Goal: Task Accomplishment & Management: Complete application form

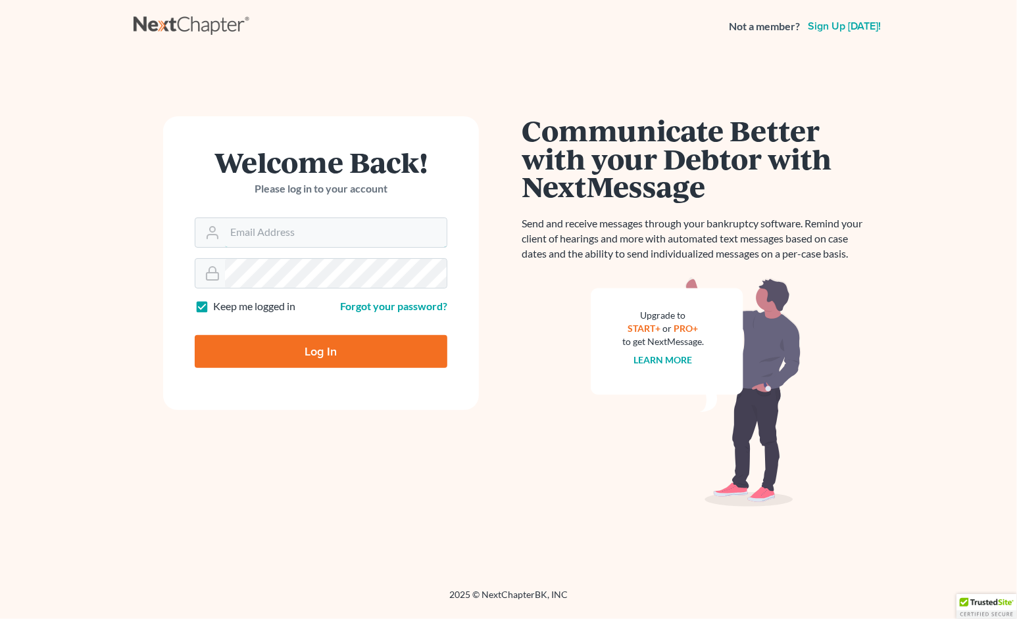
type input "[EMAIL_ADDRESS][DOMAIN_NAME]"
click at [327, 348] on input "Log In" at bounding box center [321, 351] width 253 height 33
type input "Thinking..."
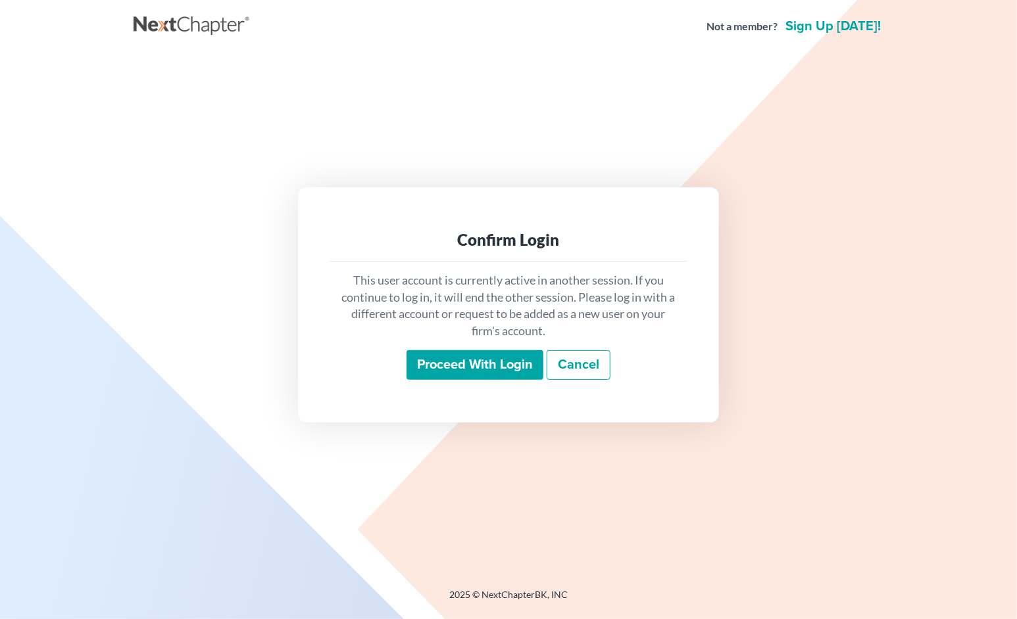
click at [464, 354] on input "Proceed with login" at bounding box center [474, 366] width 137 height 30
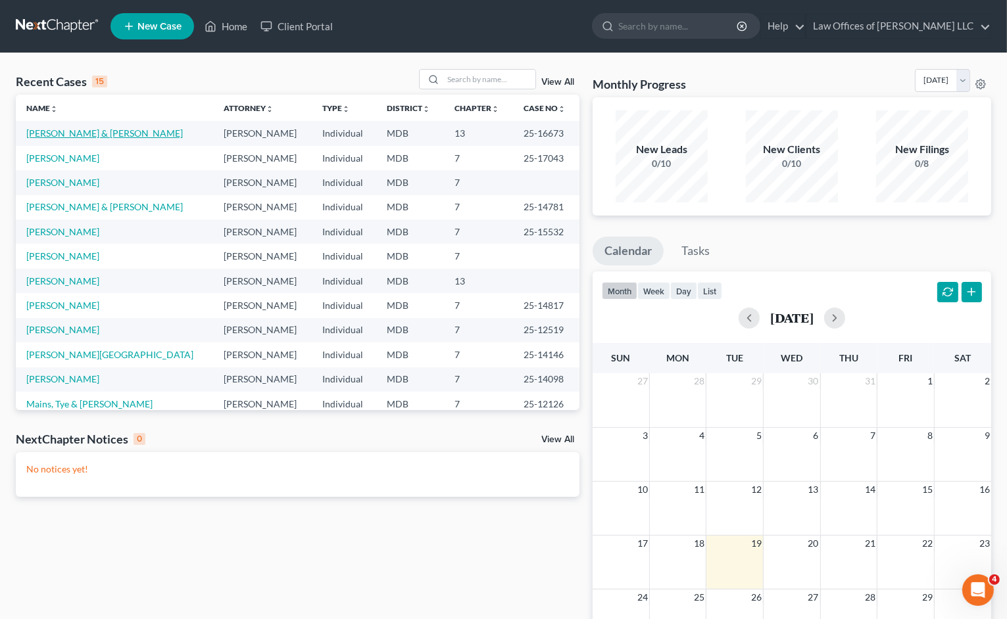
click at [82, 128] on link "[PERSON_NAME] & [PERSON_NAME]" at bounding box center [104, 133] width 157 height 11
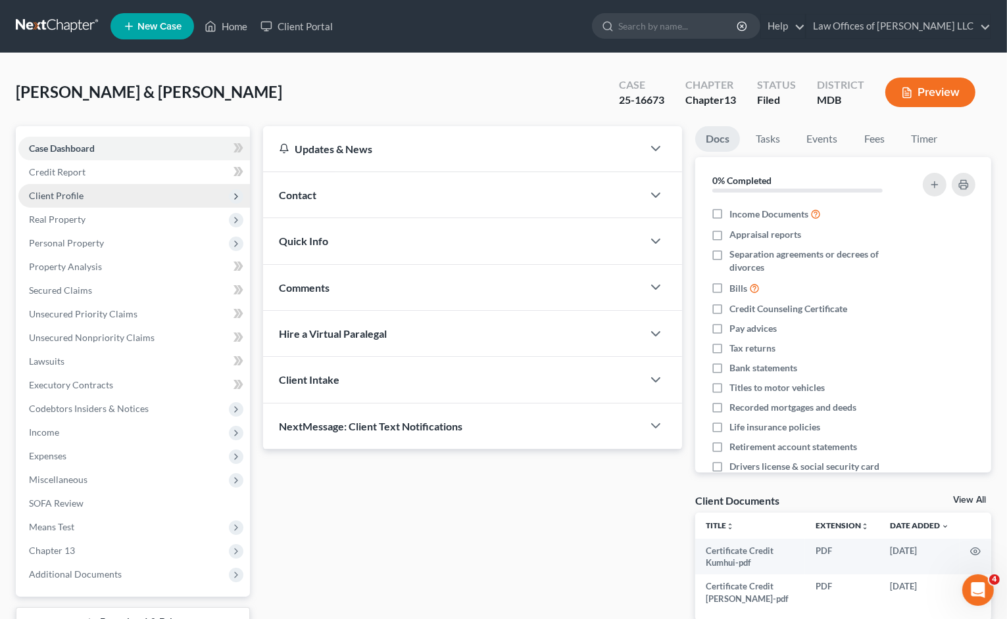
click at [133, 201] on span "Client Profile" at bounding box center [133, 196] width 231 height 24
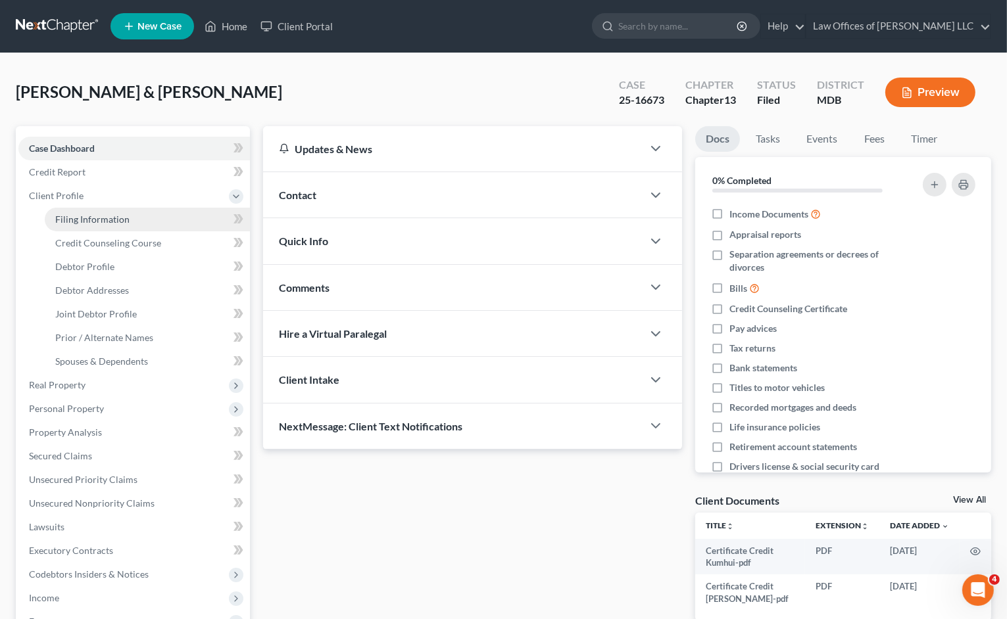
click at [111, 223] on span "Filing Information" at bounding box center [92, 219] width 74 height 11
select select "0"
select select "3"
select select "1"
select select "3"
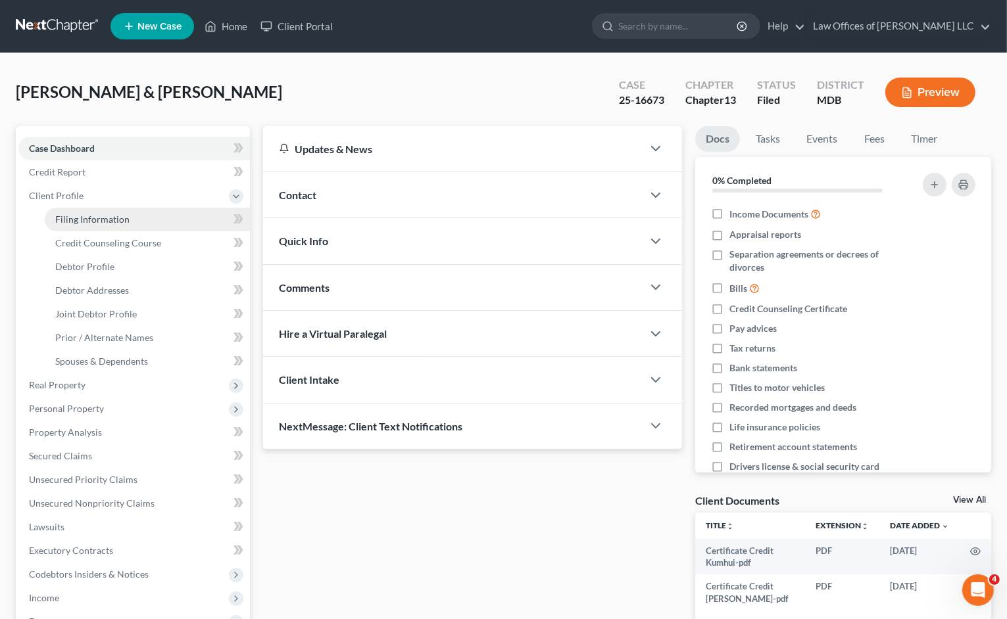
select select "21"
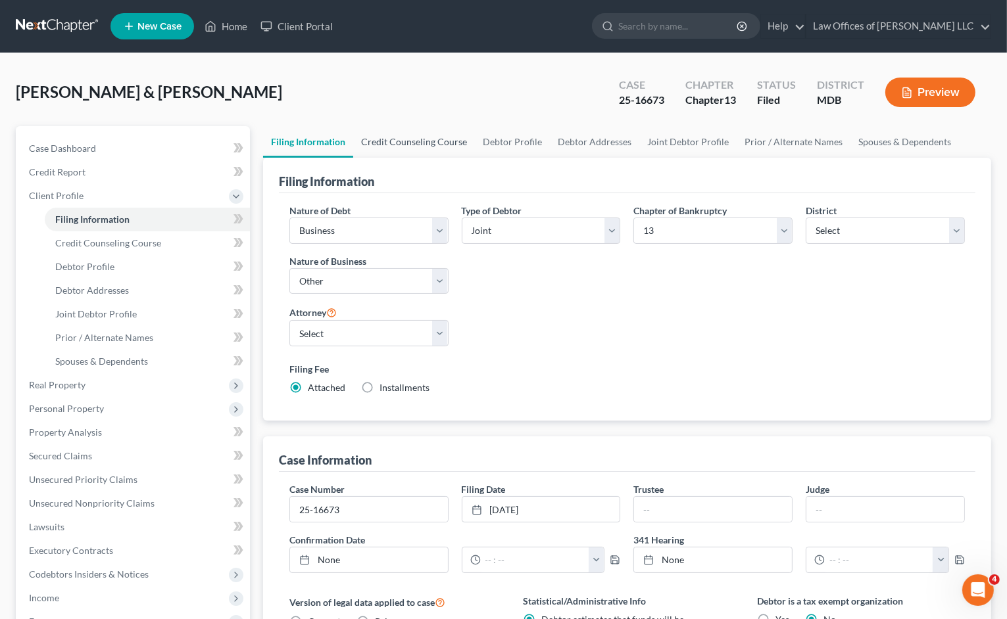
click at [400, 141] on link "Credit Counseling Course" at bounding box center [414, 142] width 122 height 32
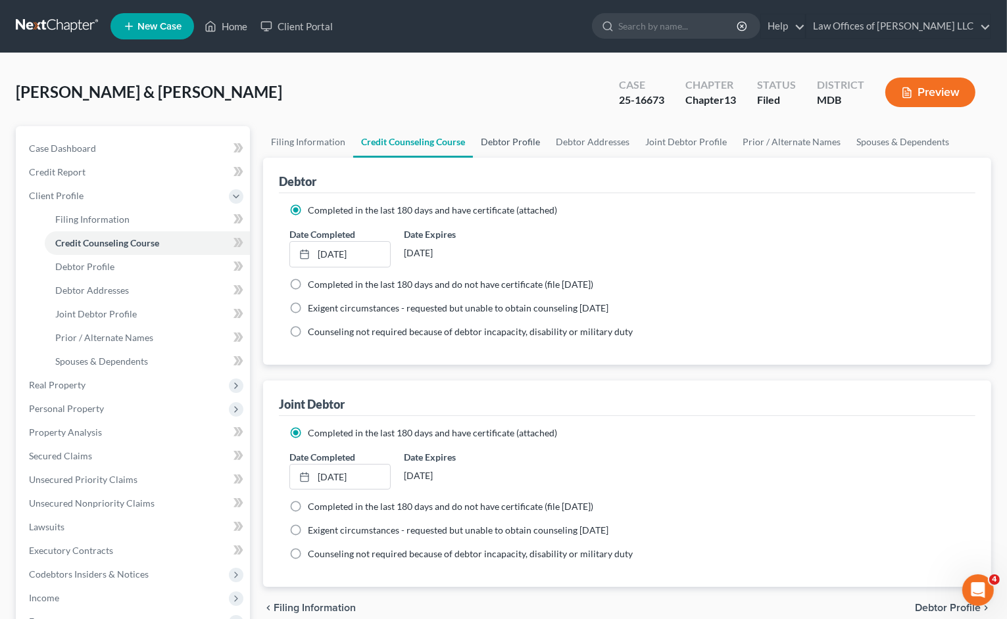
click at [501, 139] on link "Debtor Profile" at bounding box center [510, 142] width 75 height 32
select select "1"
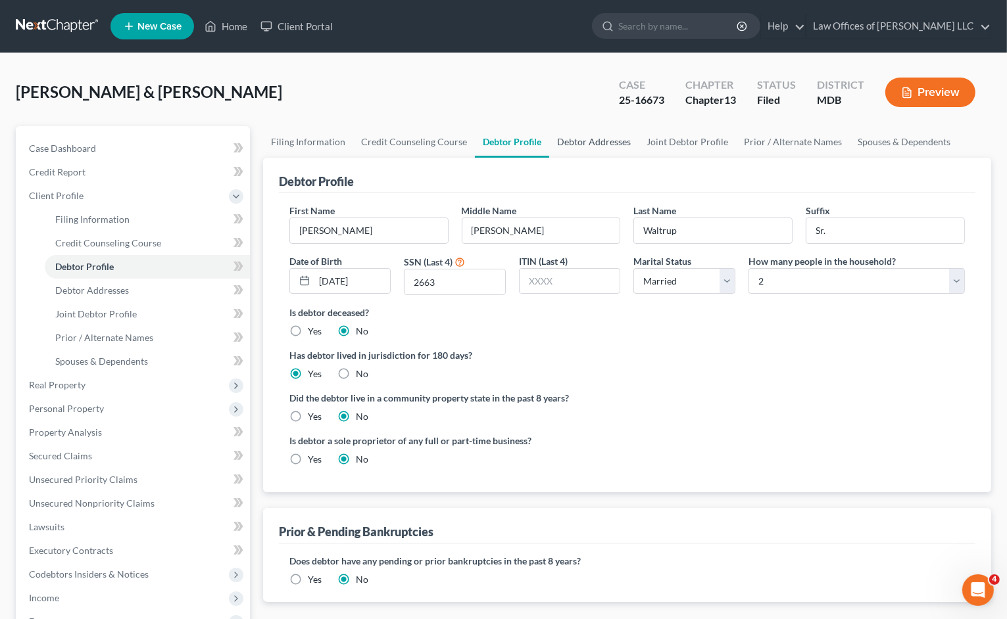
click at [580, 144] on link "Debtor Addresses" at bounding box center [593, 142] width 89 height 32
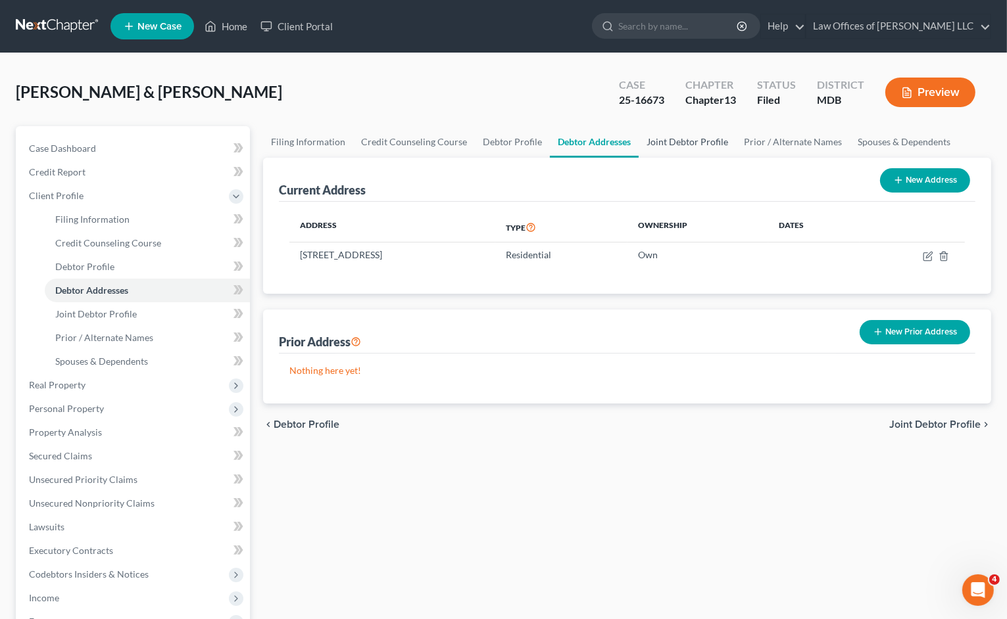
click at [672, 137] on link "Joint Debtor Profile" at bounding box center [687, 142] width 97 height 32
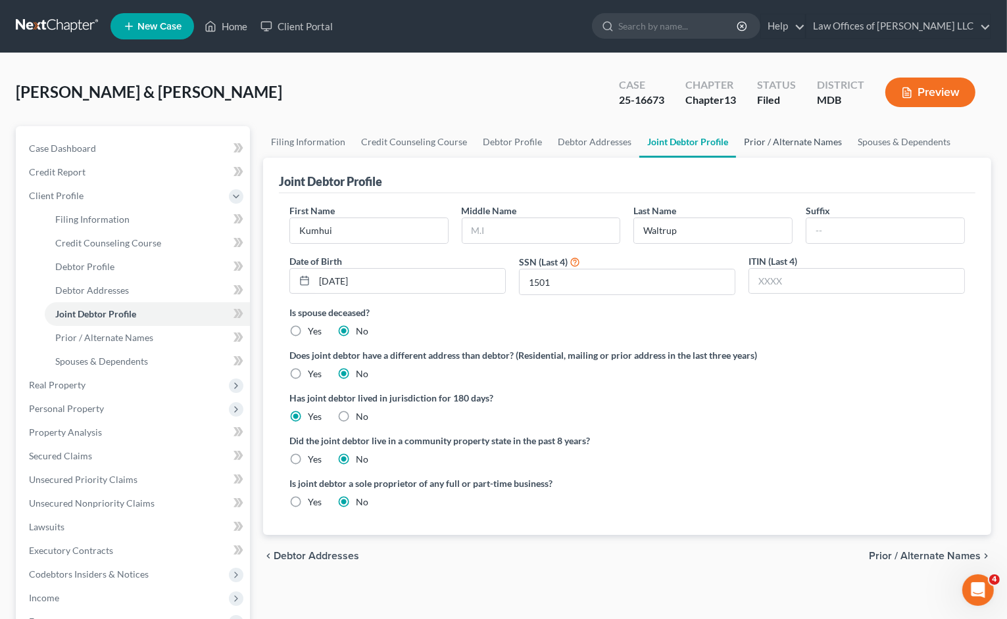
click at [747, 145] on link "Prior / Alternate Names" at bounding box center [793, 142] width 114 height 32
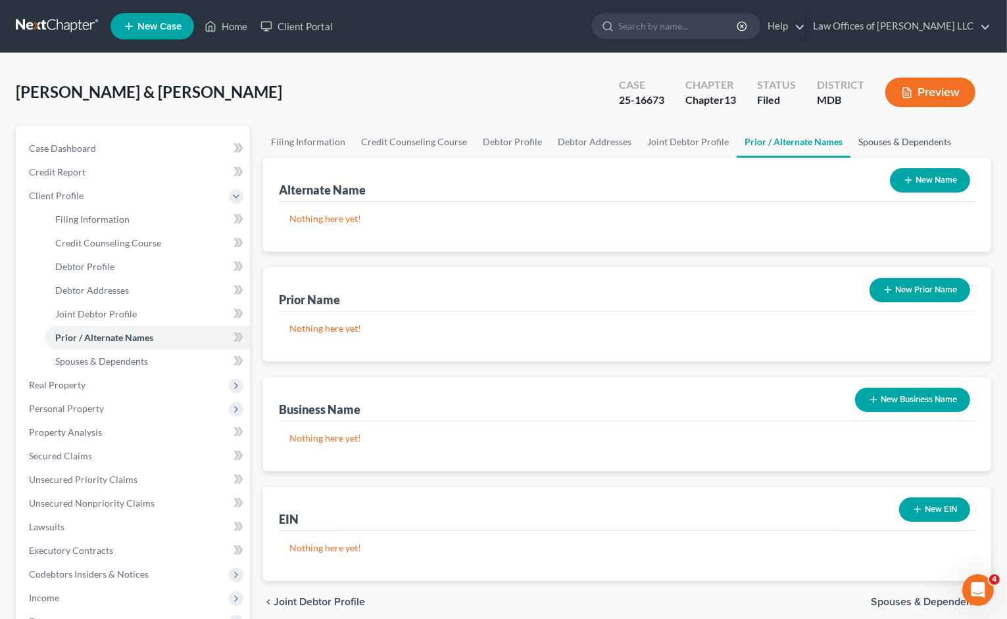
click at [857, 144] on link "Spouses & Dependents" at bounding box center [904, 142] width 109 height 32
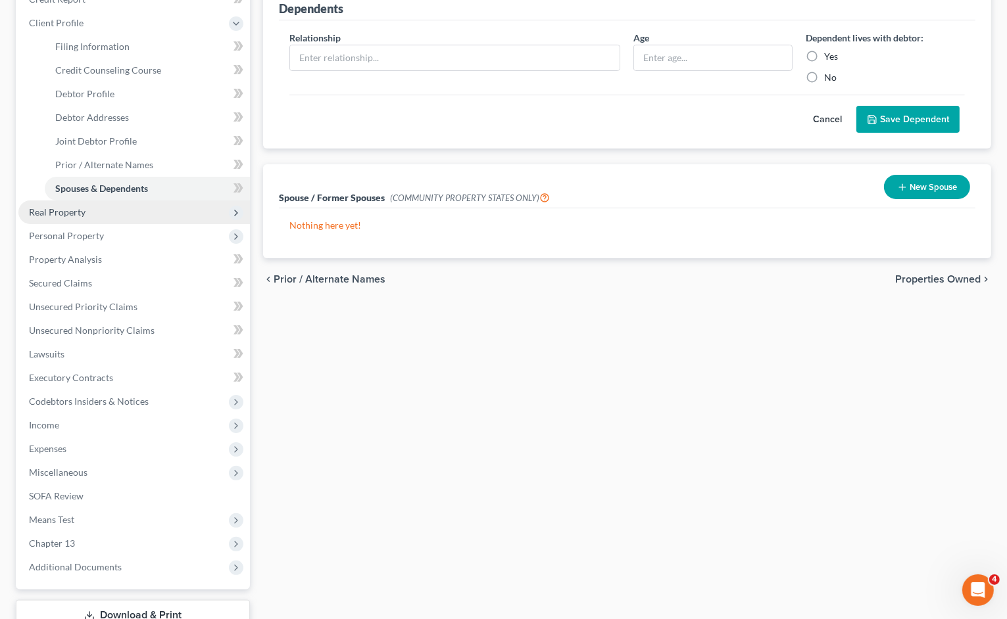
scroll to position [197, 0]
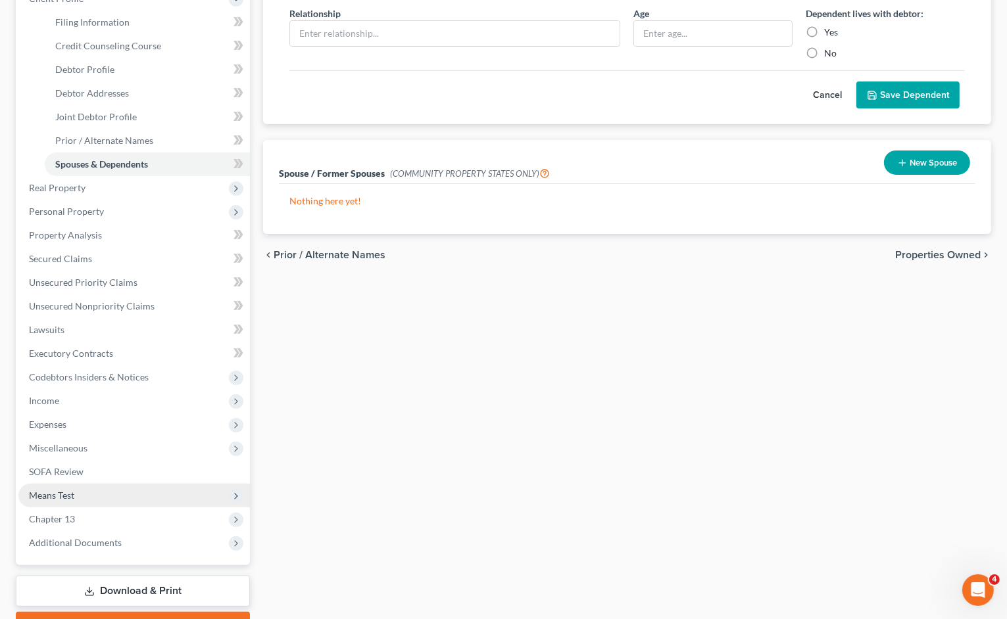
click at [95, 494] on span "Means Test" at bounding box center [133, 496] width 231 height 24
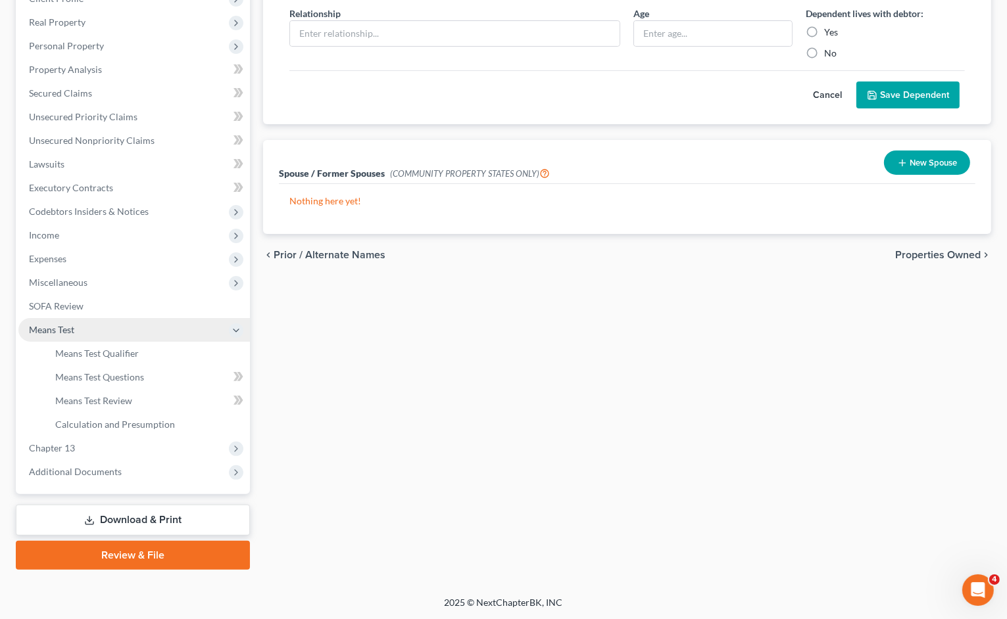
scroll to position [197, 0]
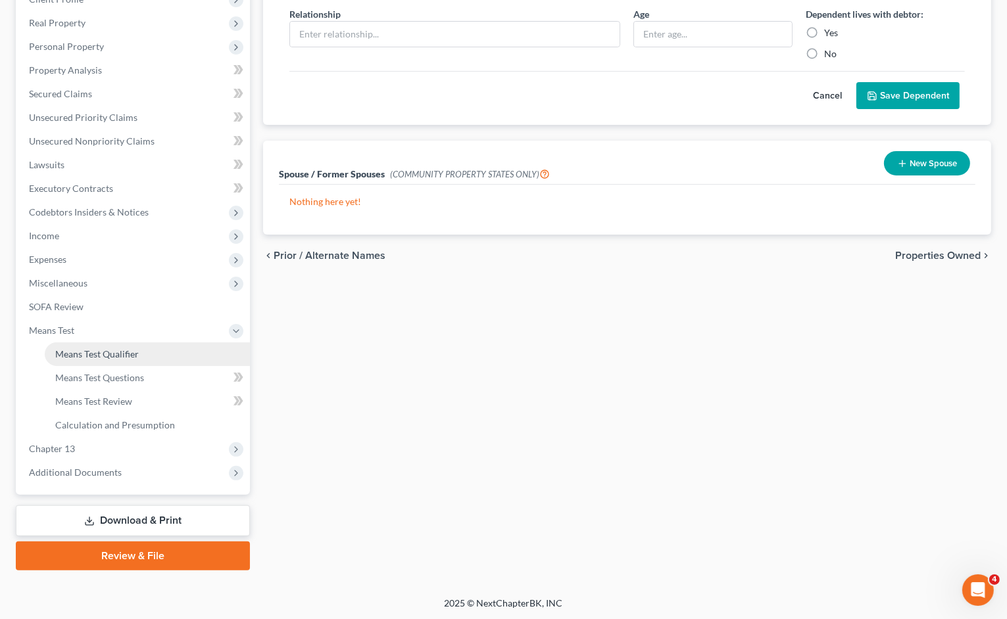
click at [78, 350] on span "Means Test Qualifier" at bounding box center [97, 354] width 84 height 11
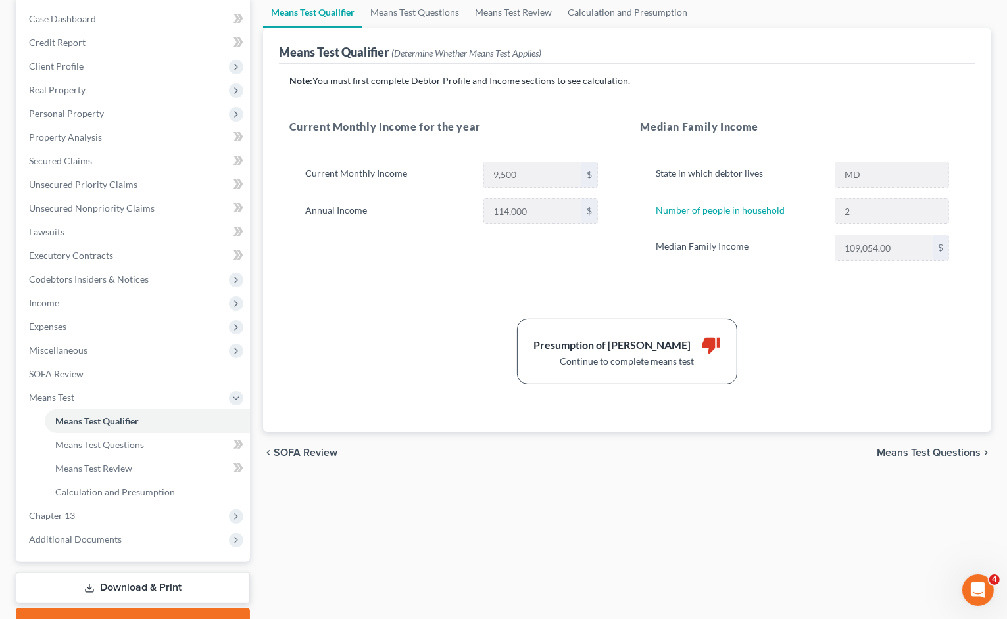
scroll to position [132, 0]
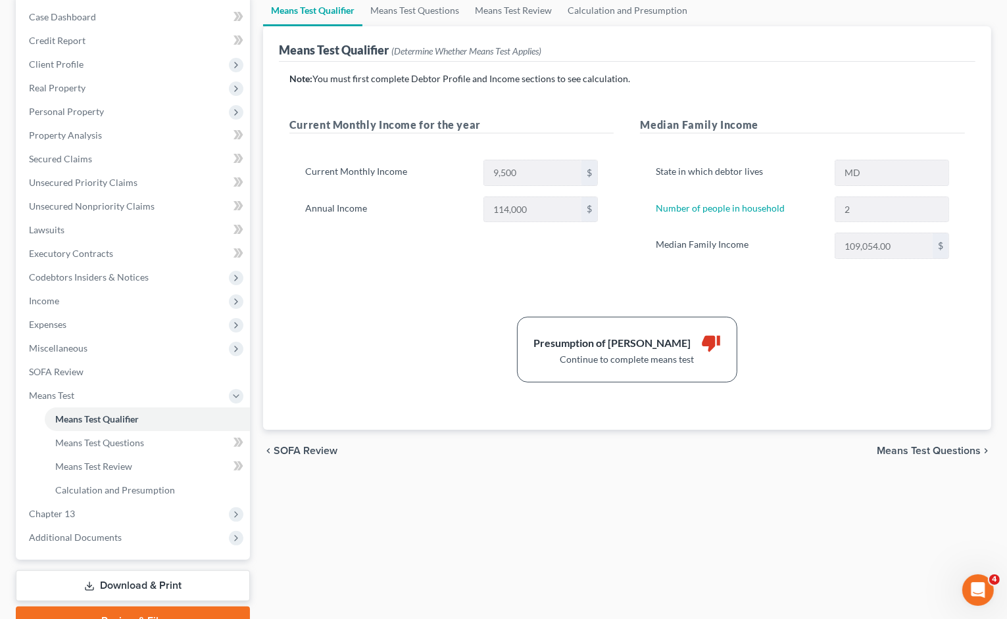
click at [925, 446] on span "Means Test Questions" at bounding box center [929, 451] width 104 height 11
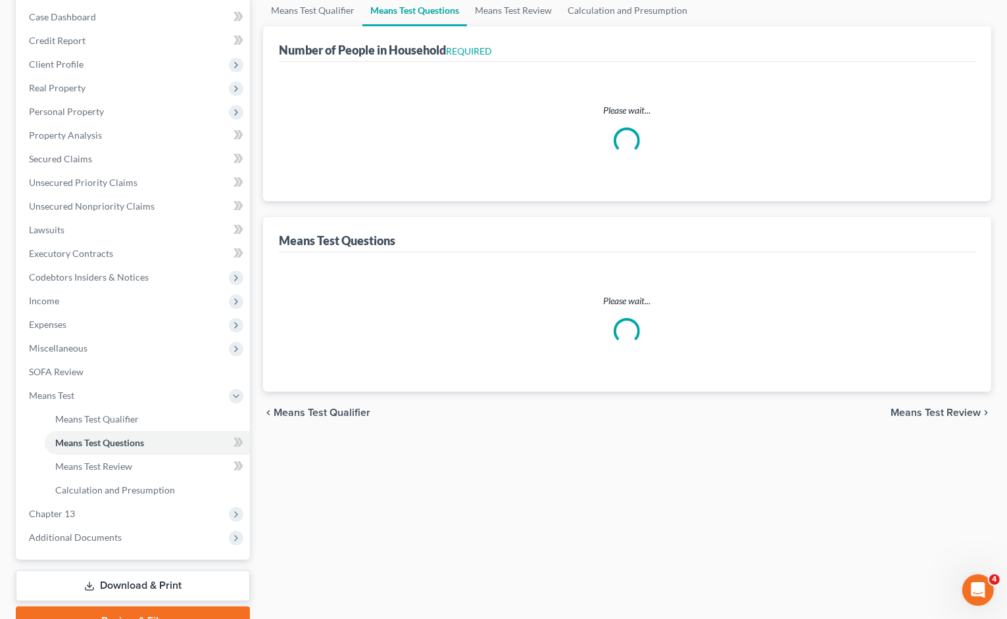
scroll to position [3, 0]
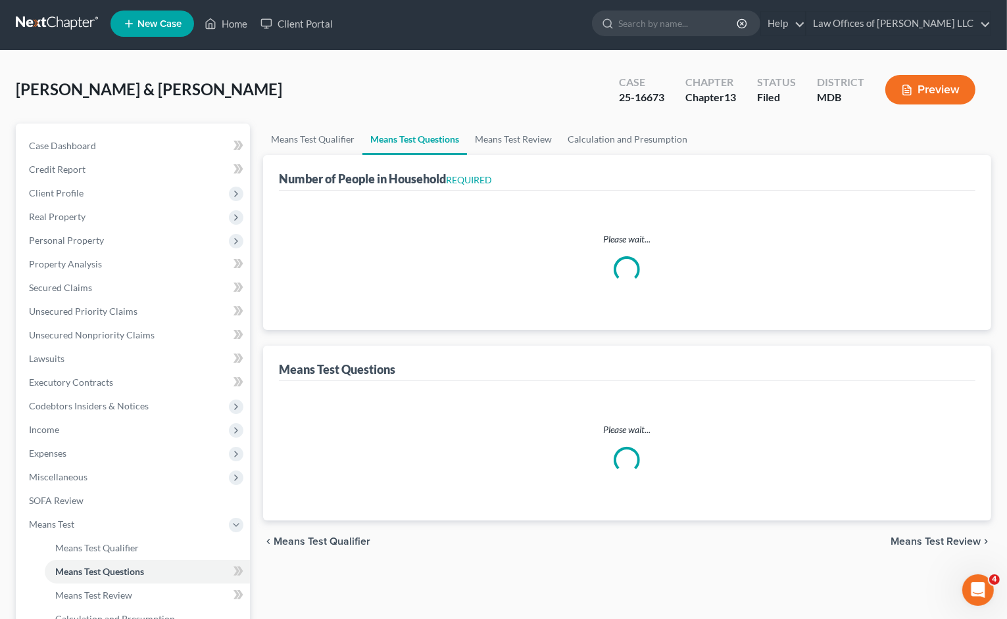
select select "0"
select select "60"
select select "1"
select select "60"
select select "0"
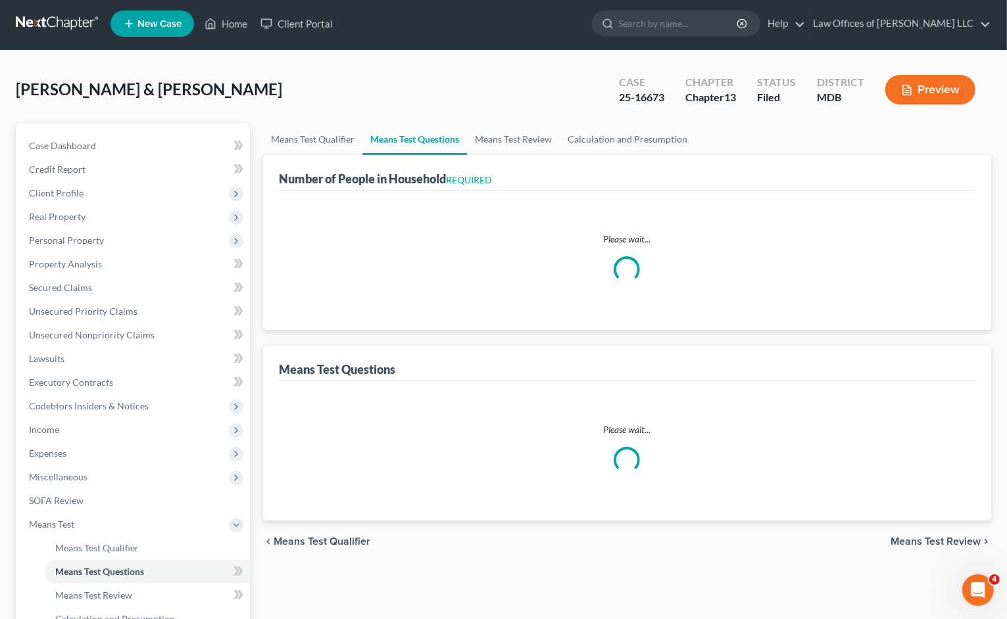
select select "60"
select select "2"
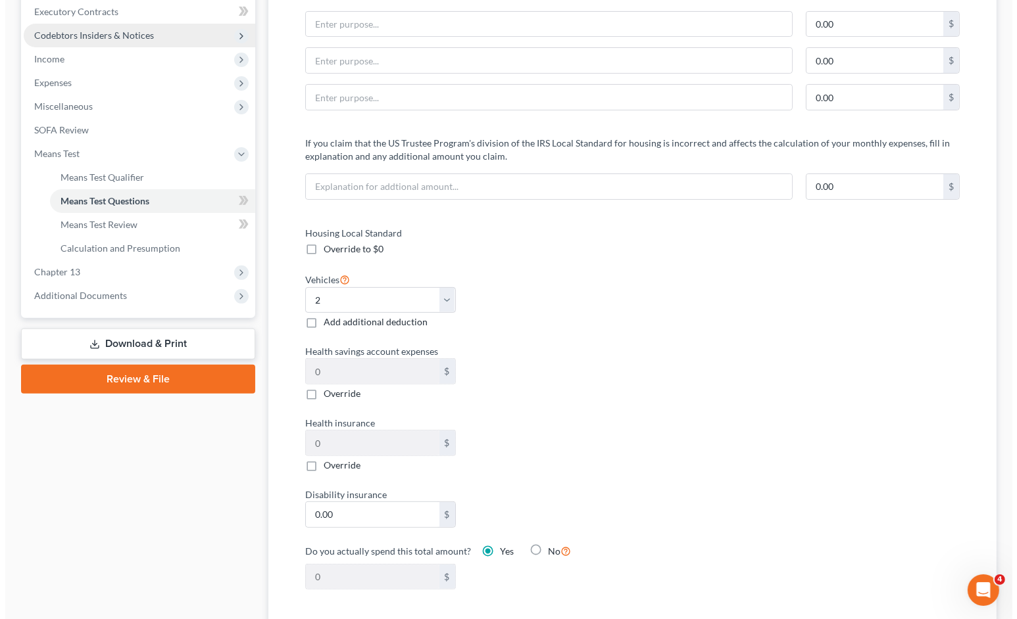
scroll to position [0, 0]
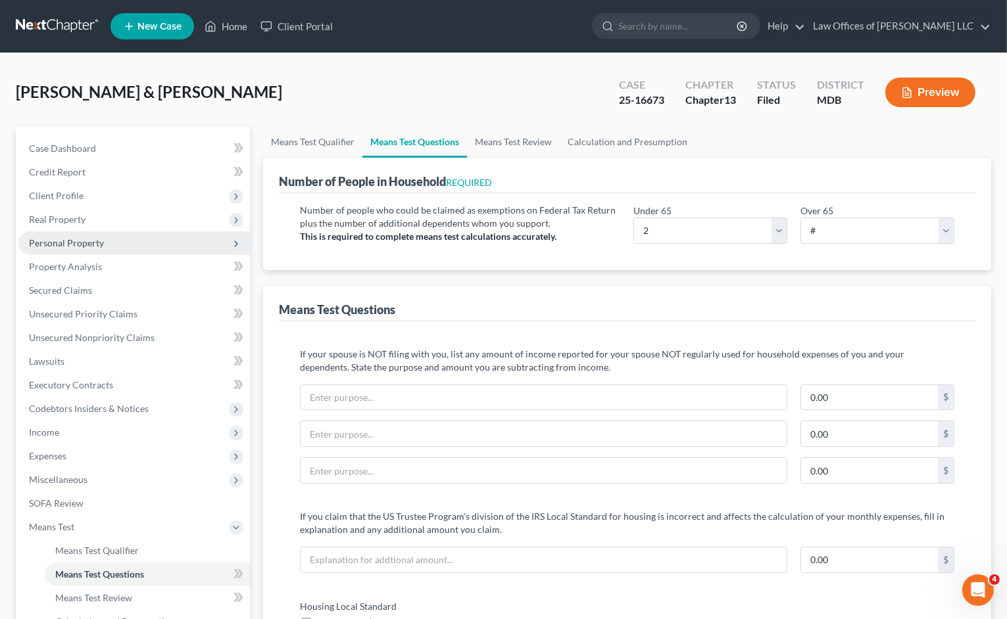
click at [130, 241] on span "Personal Property" at bounding box center [133, 243] width 231 height 24
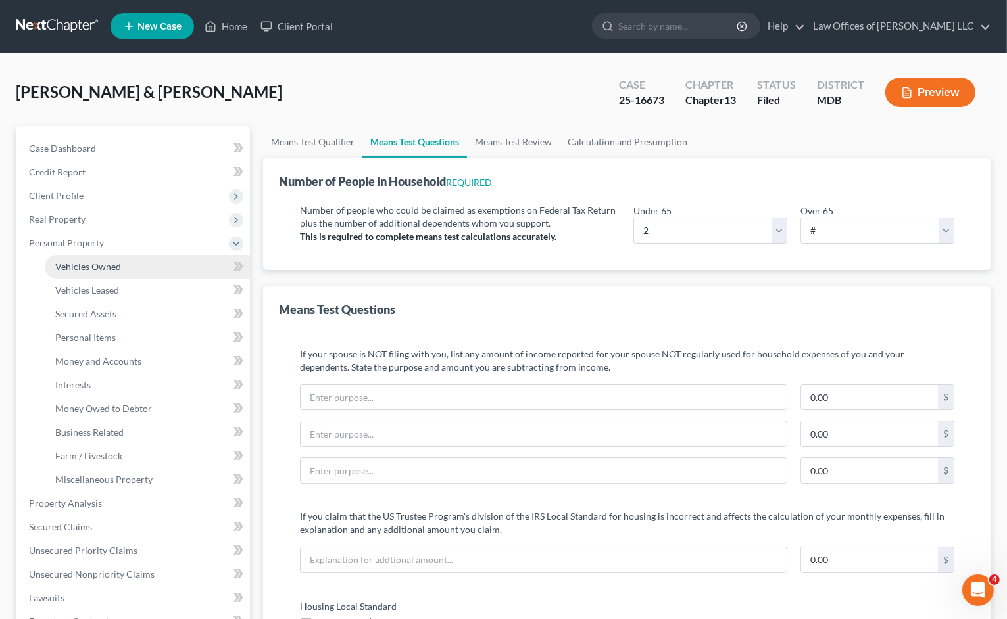
click at [143, 266] on link "Vehicles Owned" at bounding box center [147, 267] width 205 height 24
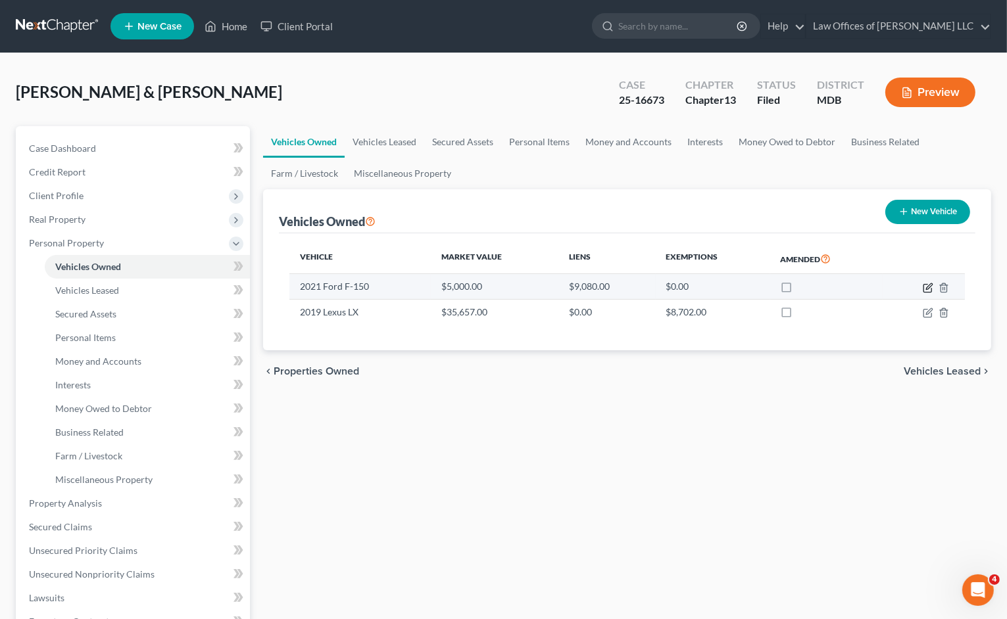
click at [925, 291] on icon "button" at bounding box center [928, 288] width 11 height 11
select select "0"
select select "5"
select select "3"
select select "0"
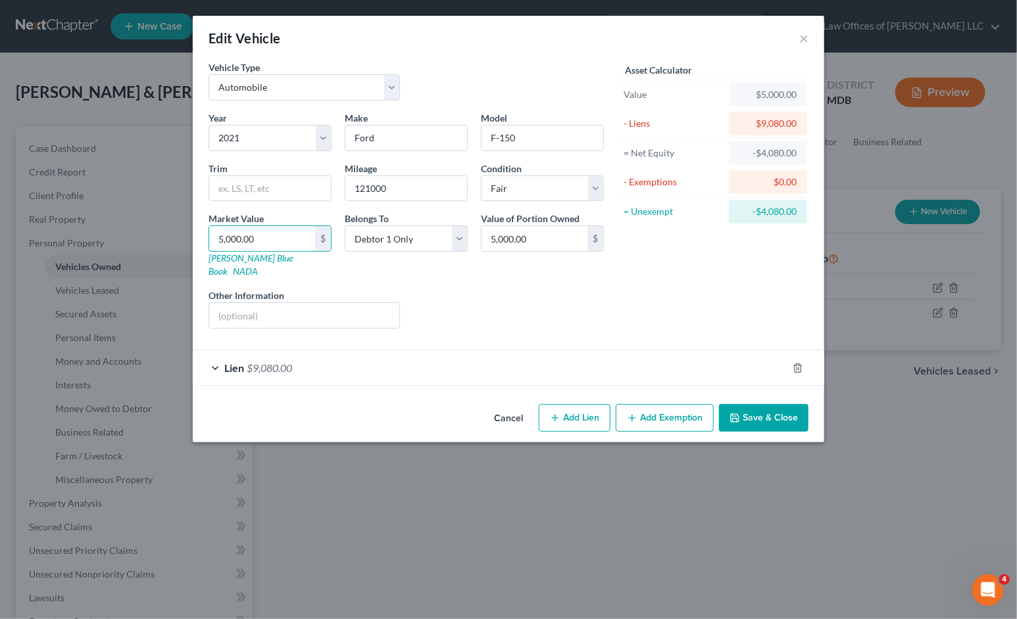
type input "7"
type input "7.00"
type input "72"
type input "72.00"
type input "721"
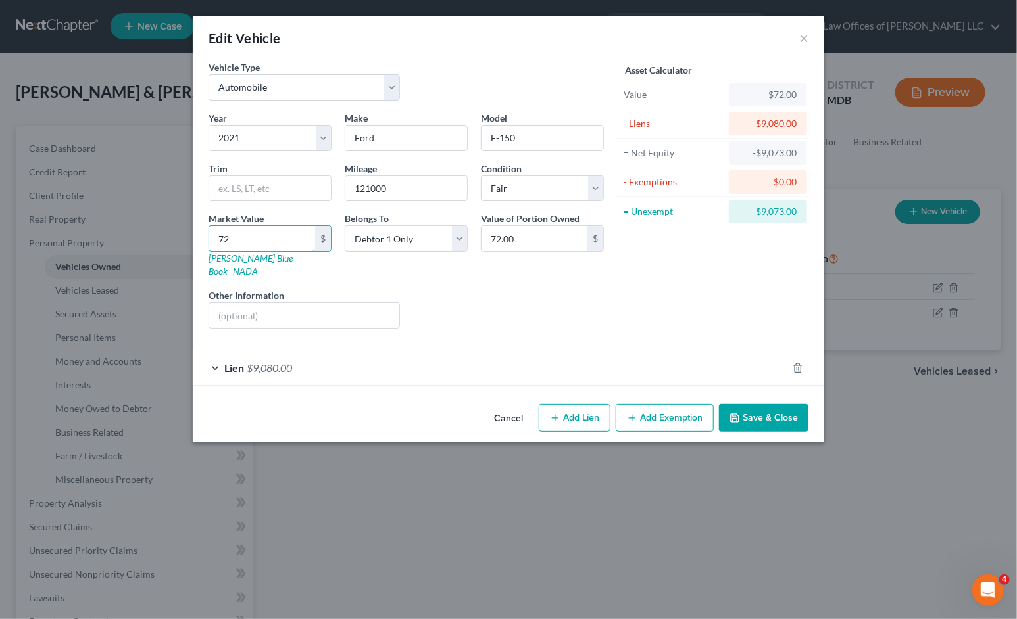
type input "721.00"
type input "7215"
type input "7,215.00"
type input "7,215"
click at [331, 359] on div "Lien $9,080.00" at bounding box center [490, 368] width 595 height 35
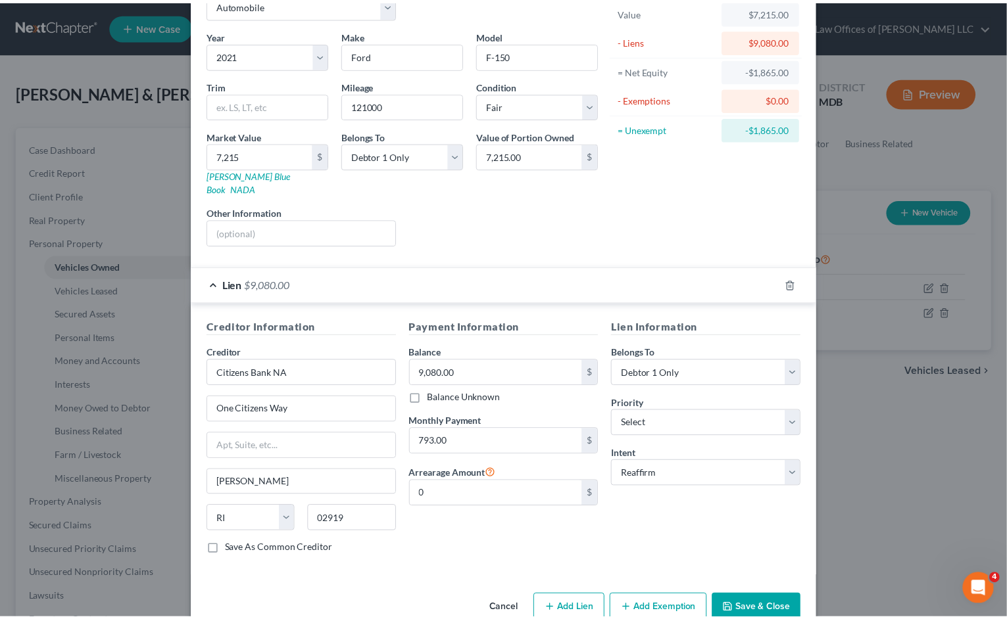
scroll to position [97, 0]
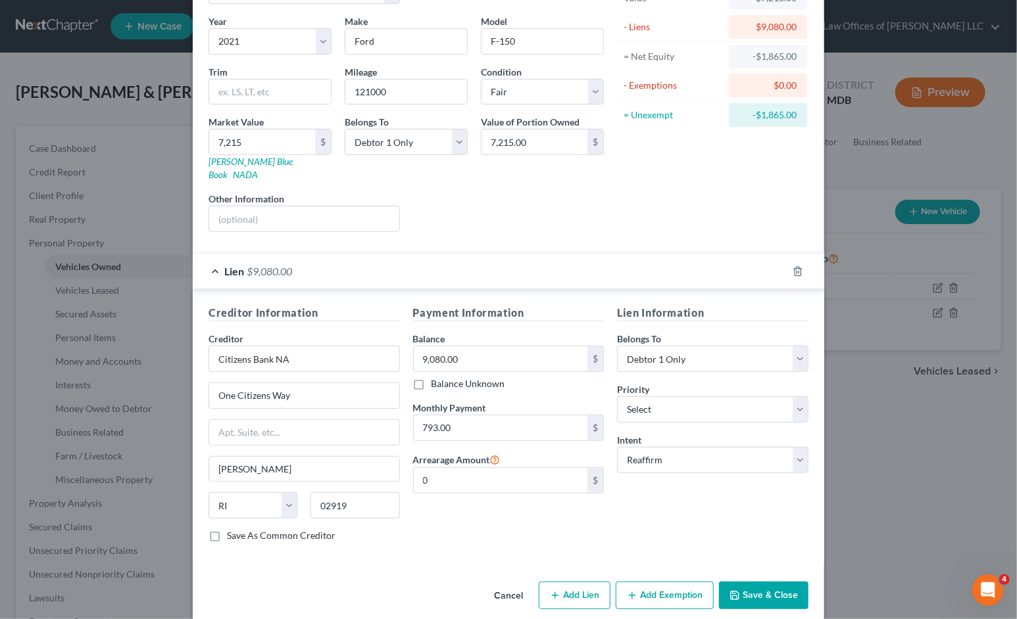
click at [777, 584] on button "Save & Close" at bounding box center [763, 596] width 89 height 28
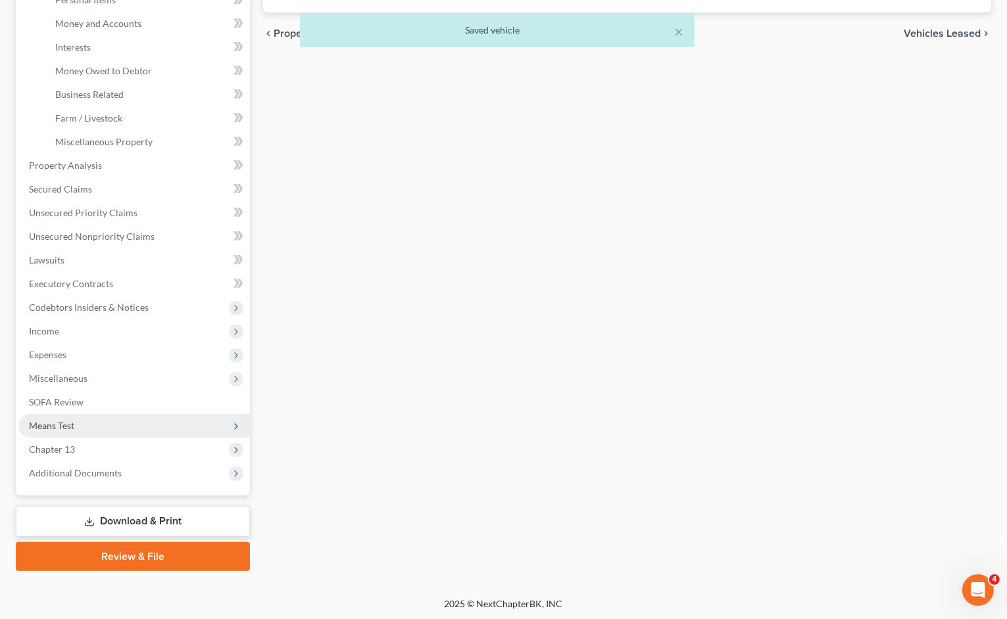
scroll to position [339, 0]
click at [129, 426] on span "Means Test" at bounding box center [133, 426] width 231 height 24
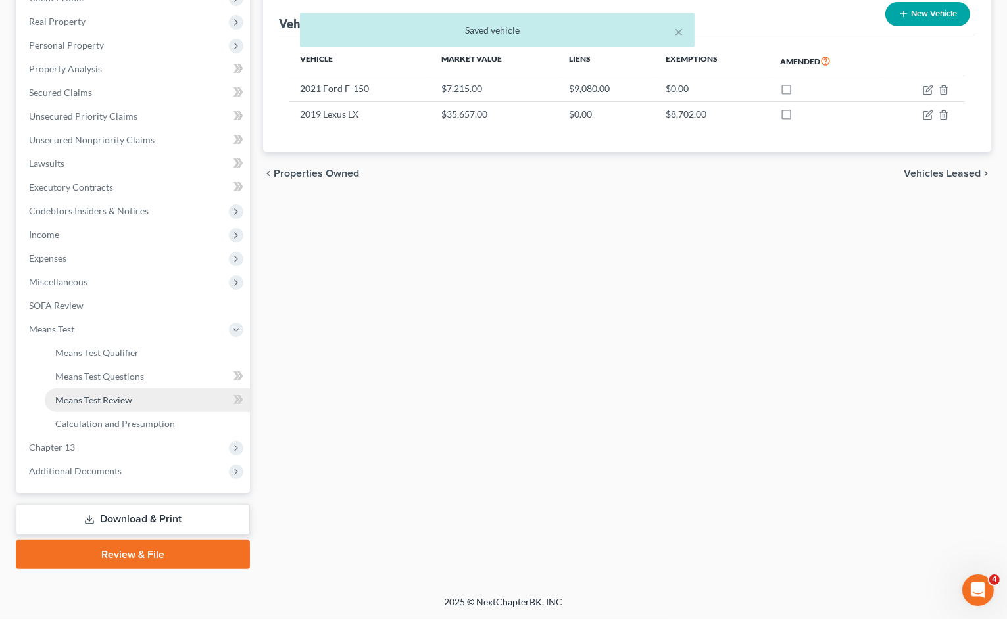
scroll to position [197, 0]
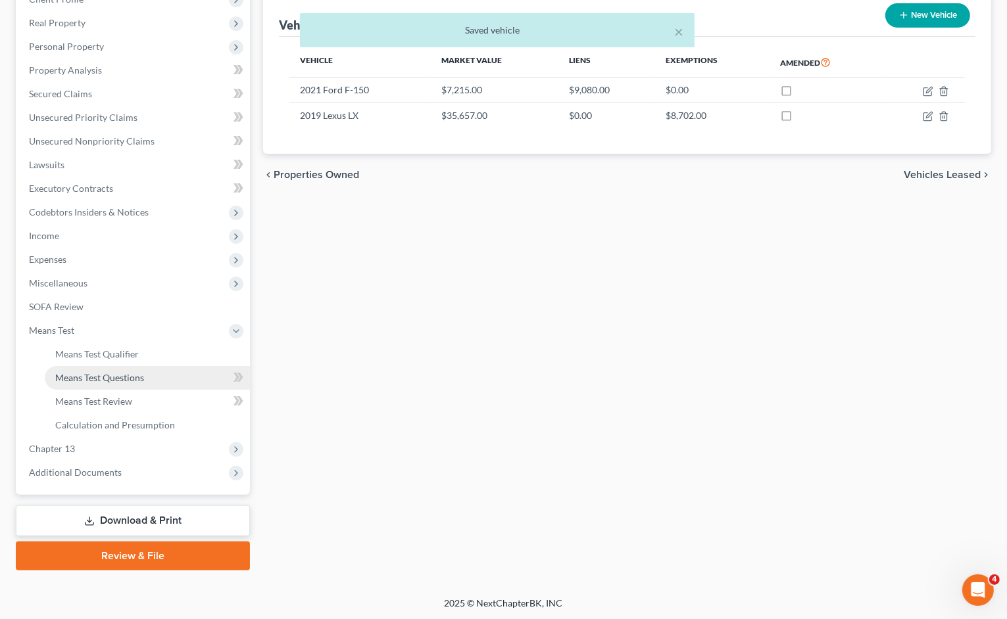
click at [90, 377] on span "Means Test Questions" at bounding box center [99, 377] width 89 height 11
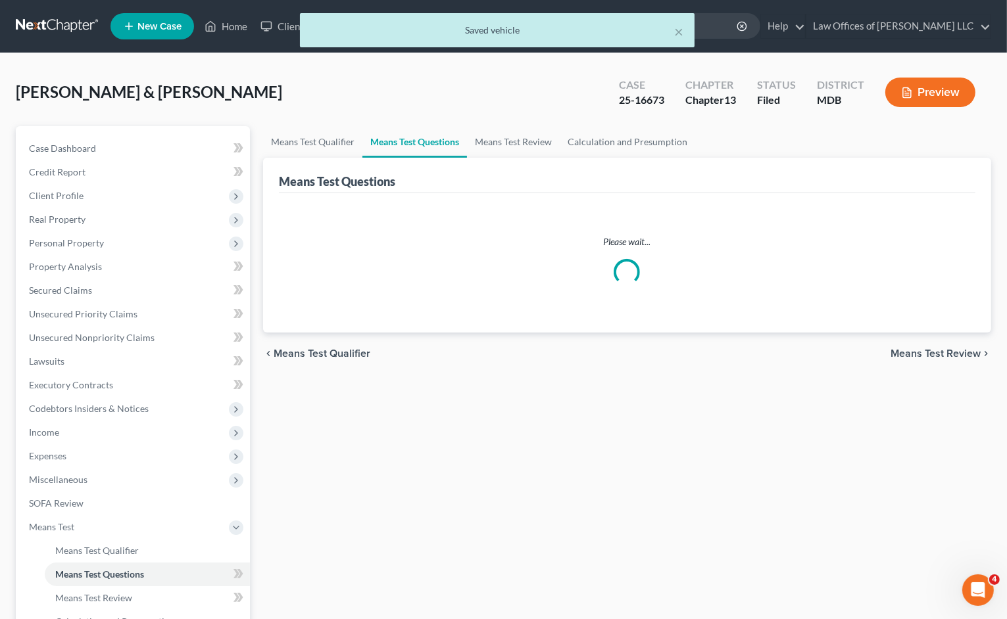
select select "2"
select select "0"
select select "60"
select select "1"
select select "60"
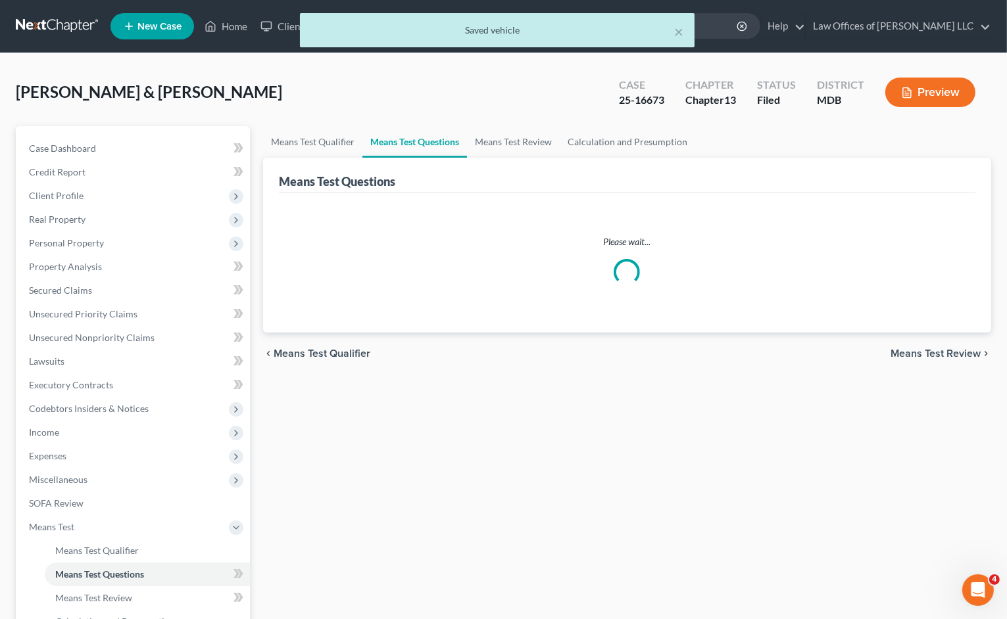
select select "0"
select select "60"
select select "2"
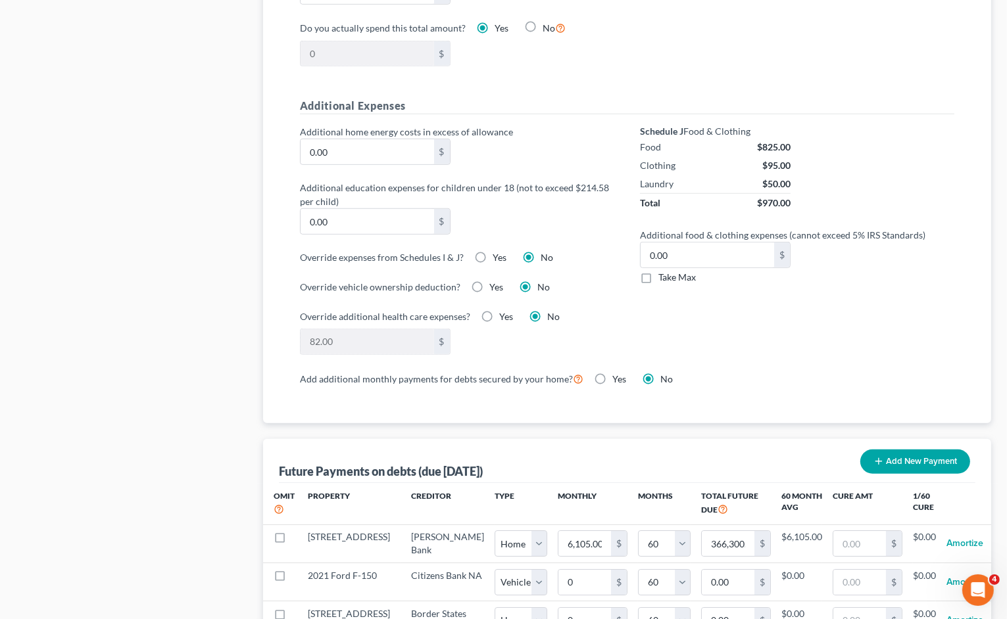
scroll to position [1118, 0]
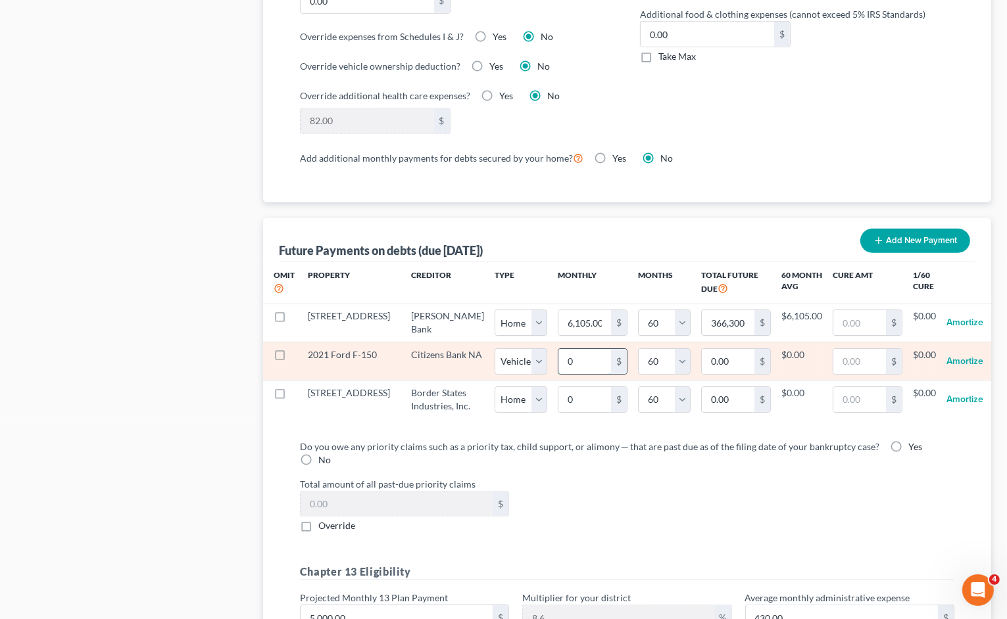
click at [558, 368] on input "0" at bounding box center [584, 361] width 53 height 25
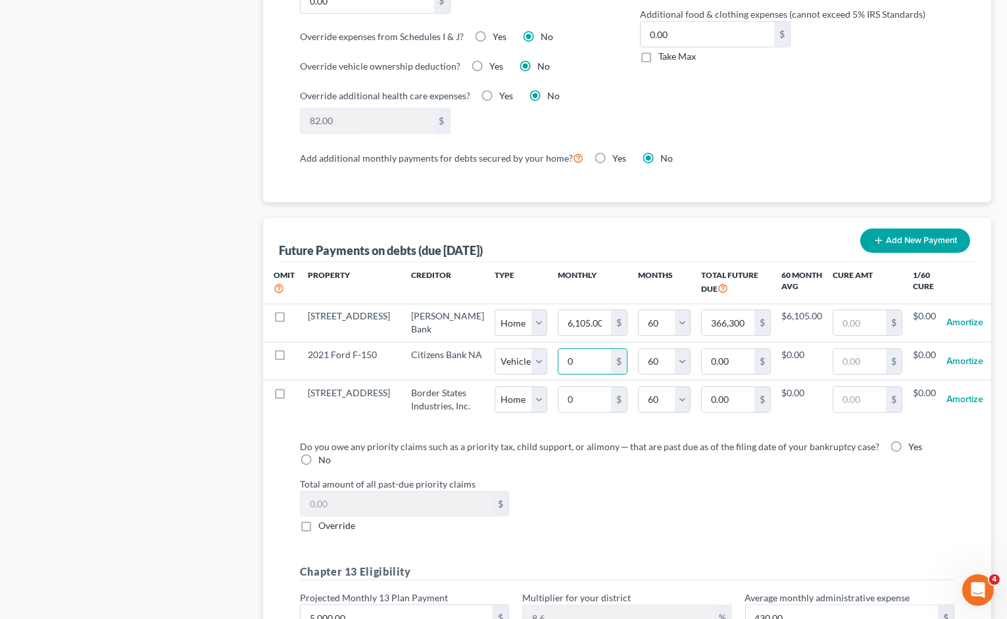
type input "7"
type input "420.00"
type input "79"
type input "4,740.00"
type input "793"
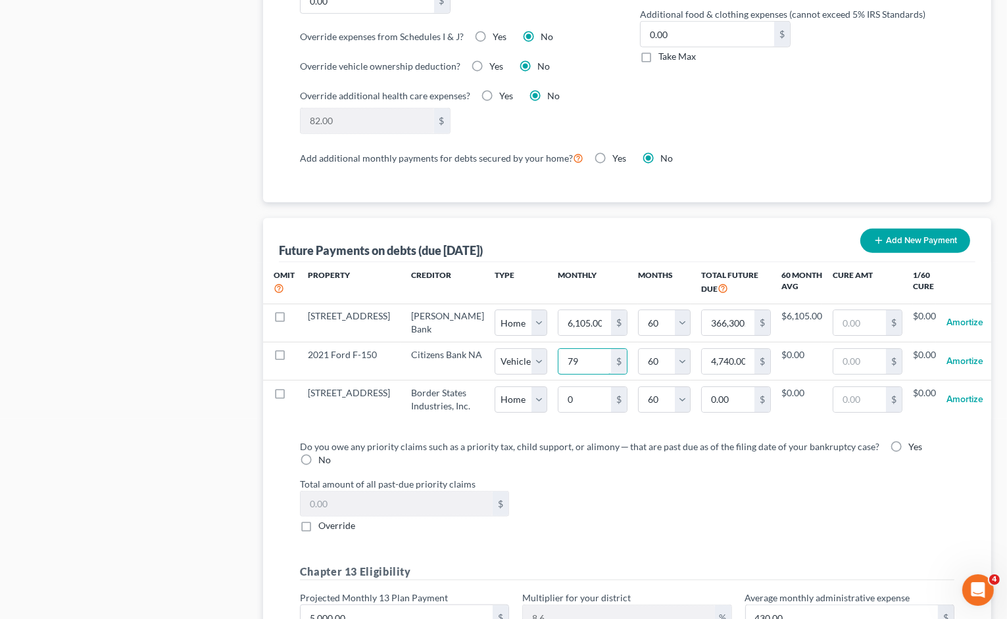
type input "47,580.00"
select select "1"
select select "60"
select select "1"
select select "60"
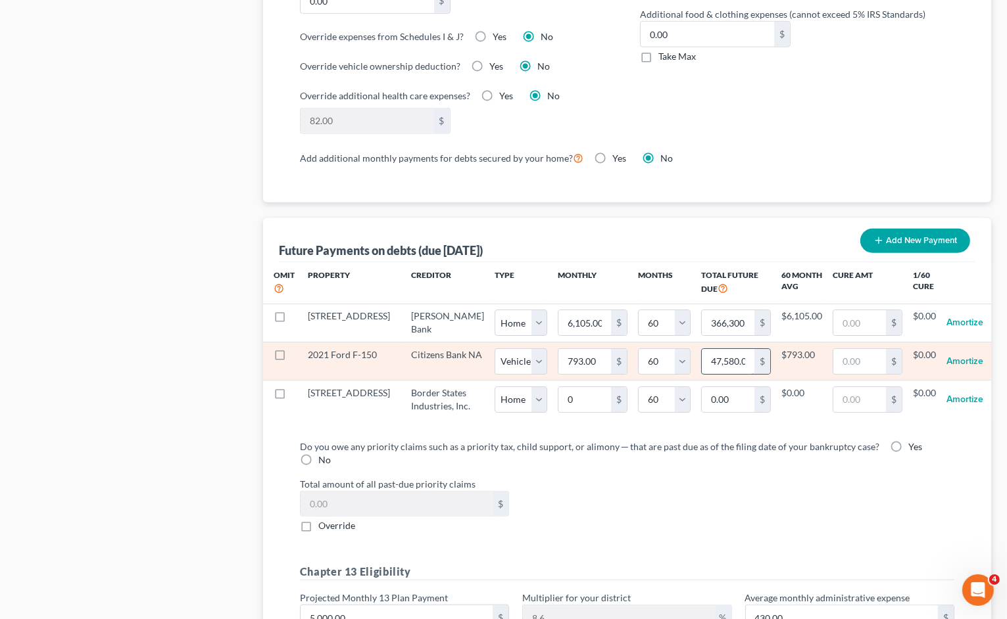
click at [702, 373] on input "47,580.00" at bounding box center [728, 361] width 53 height 25
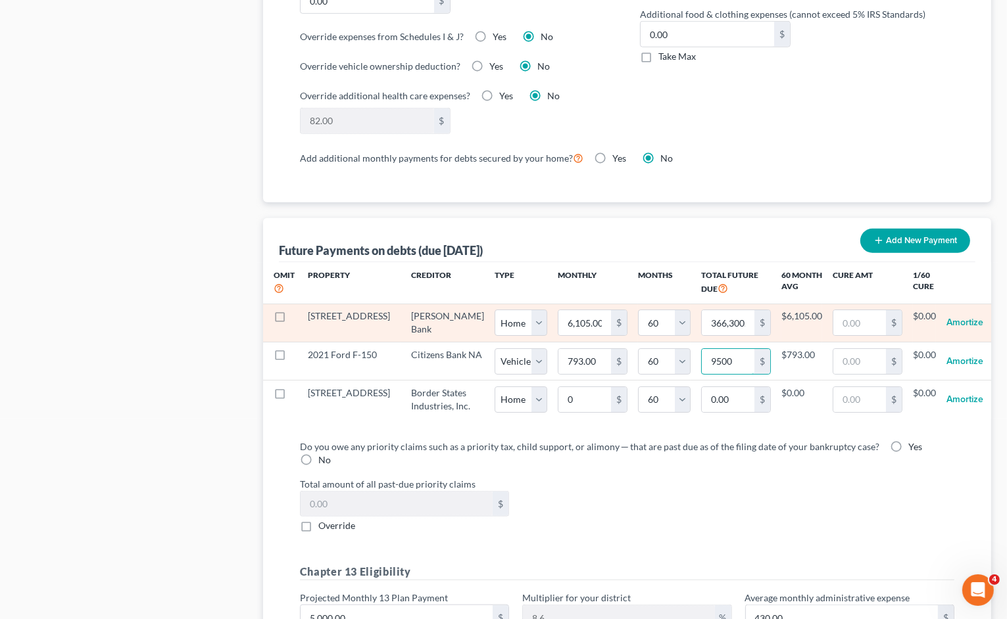
type input "9,500"
select select "1"
select select "60"
select select "1"
select select "60"
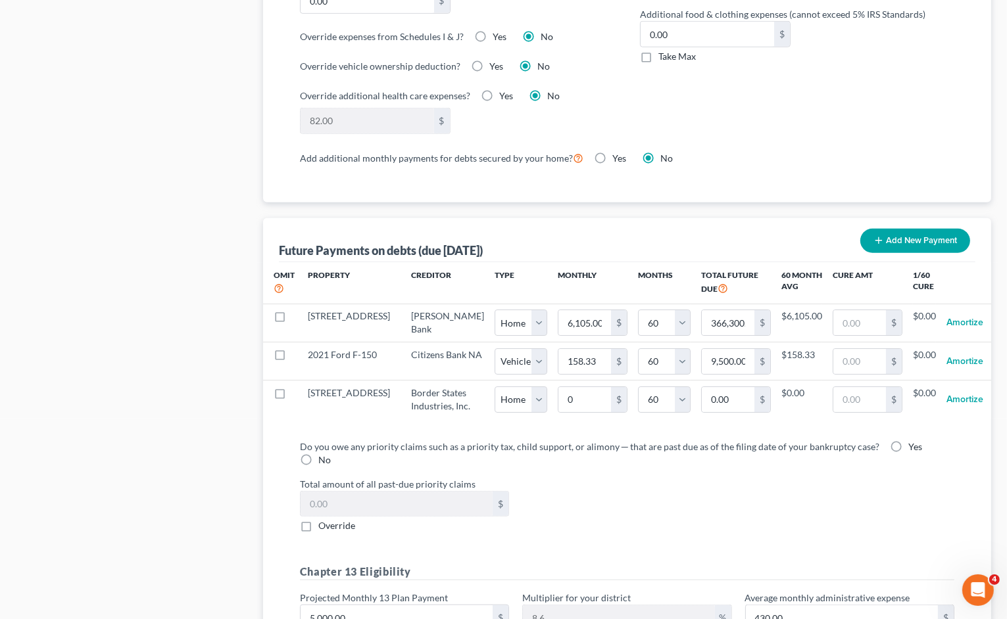
select select "1"
select select "60"
select select "1"
select select "60"
click at [850, 470] on div "Do you owe any priority claims such as a priority tax, child support, or alimon…" at bounding box center [627, 551] width 696 height 245
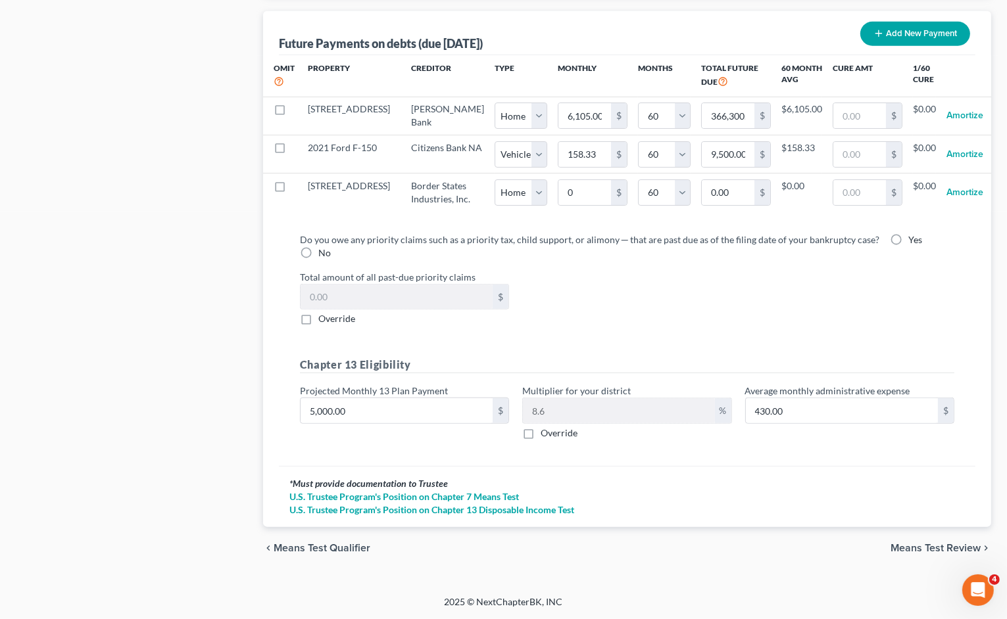
scroll to position [1360, 0]
click at [892, 548] on span "Means Test Review" at bounding box center [935, 548] width 90 height 11
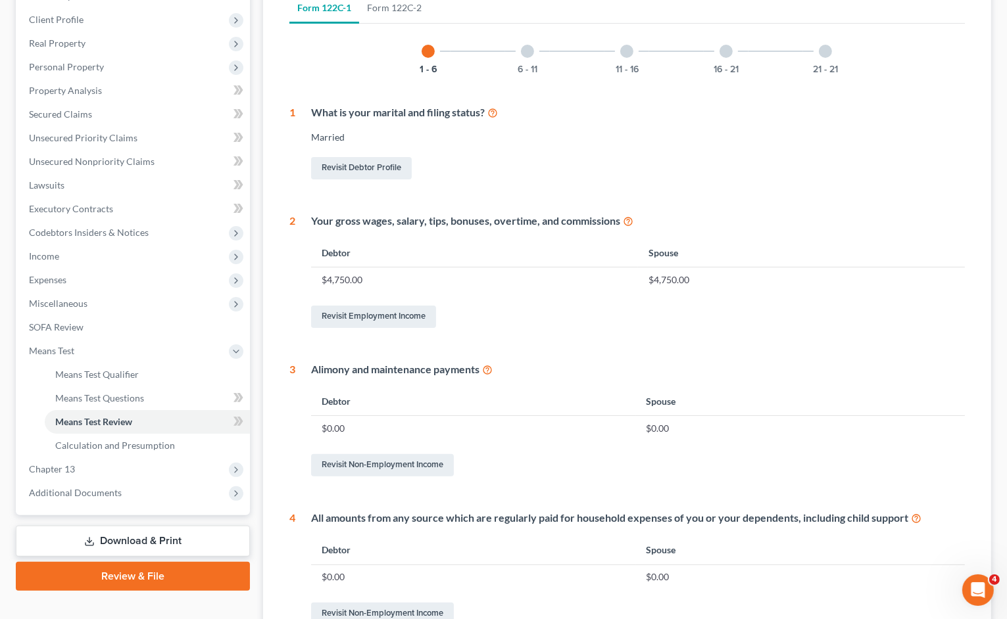
scroll to position [168, 0]
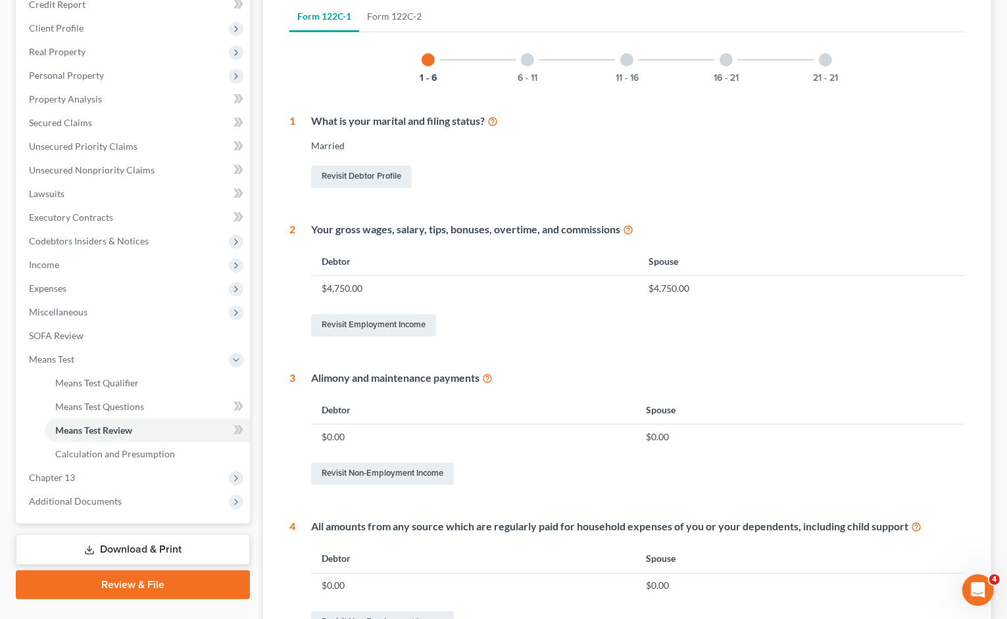
click at [507, 53] on div "6 - 11" at bounding box center [527, 59] width 45 height 45
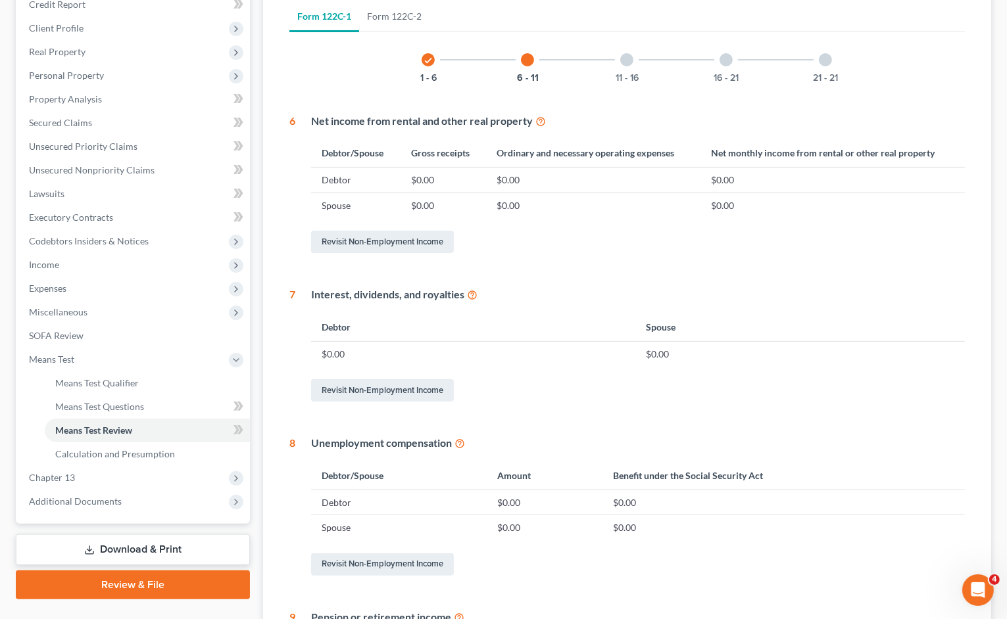
click at [521, 58] on div "6 - 11" at bounding box center [527, 59] width 45 height 45
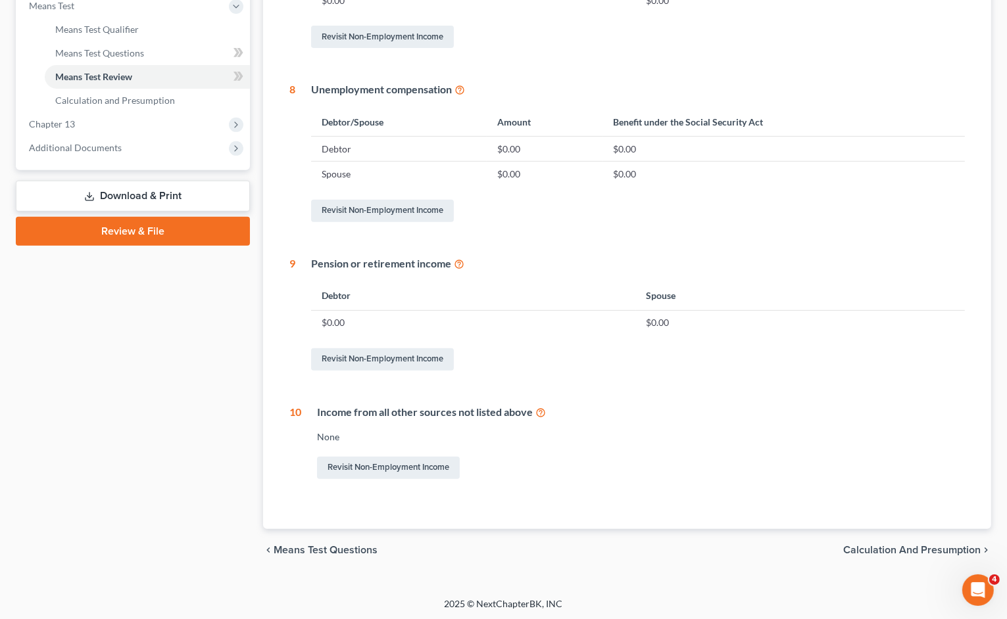
scroll to position [127, 0]
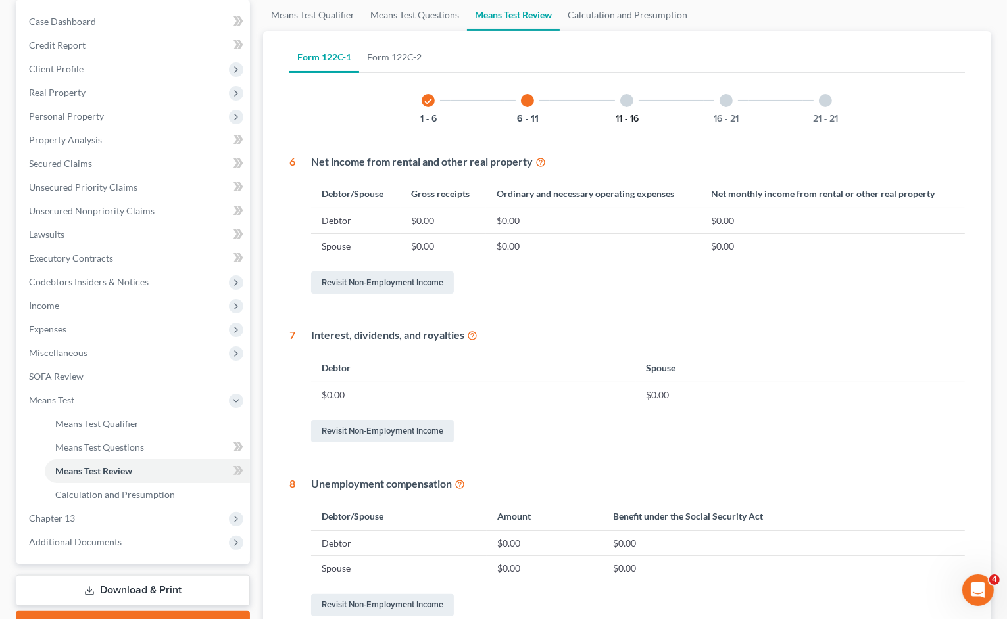
click at [631, 114] on button "11 - 16" at bounding box center [627, 118] width 23 height 9
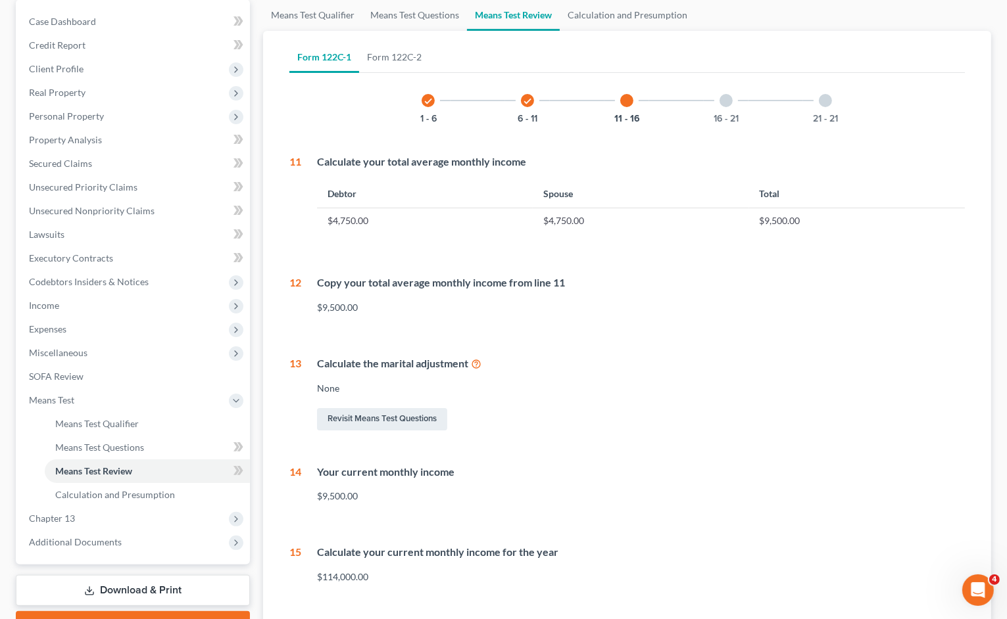
click at [723, 109] on div "16 - 21" at bounding box center [726, 100] width 45 height 45
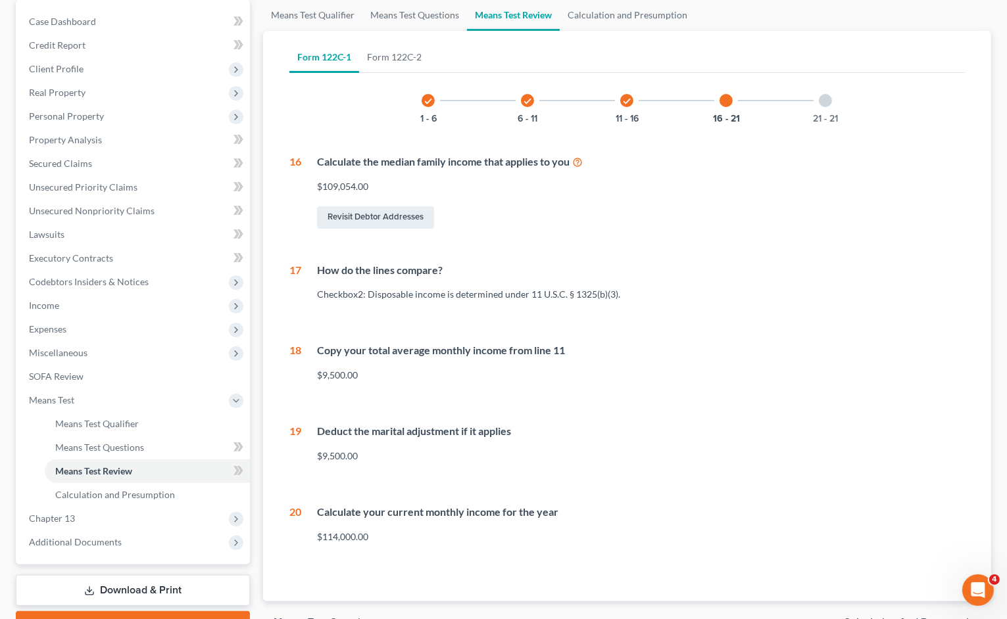
click at [818, 107] on div "21 - 21" at bounding box center [825, 100] width 45 height 45
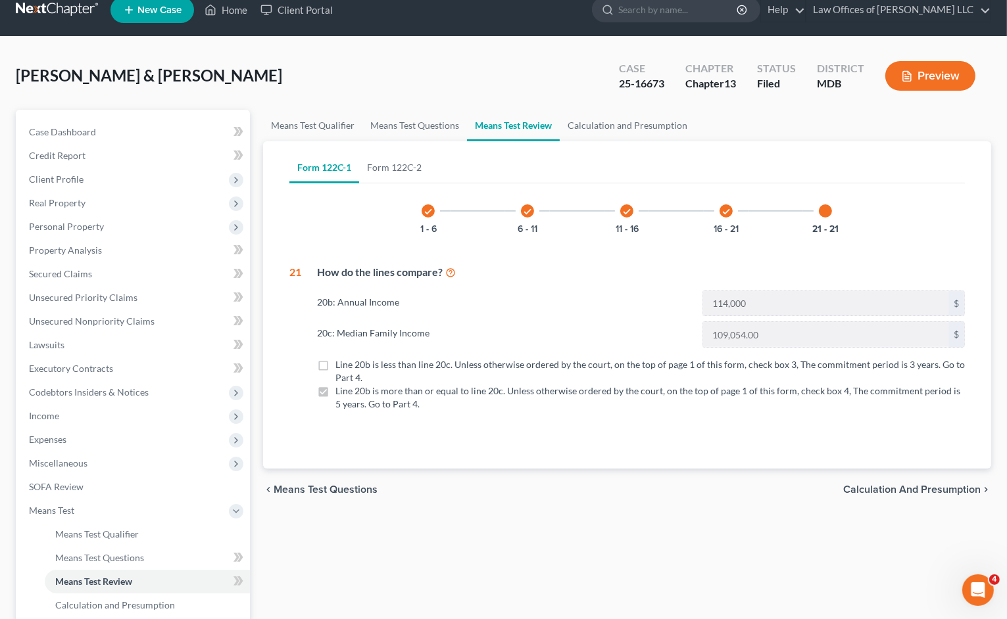
scroll to position [0, 0]
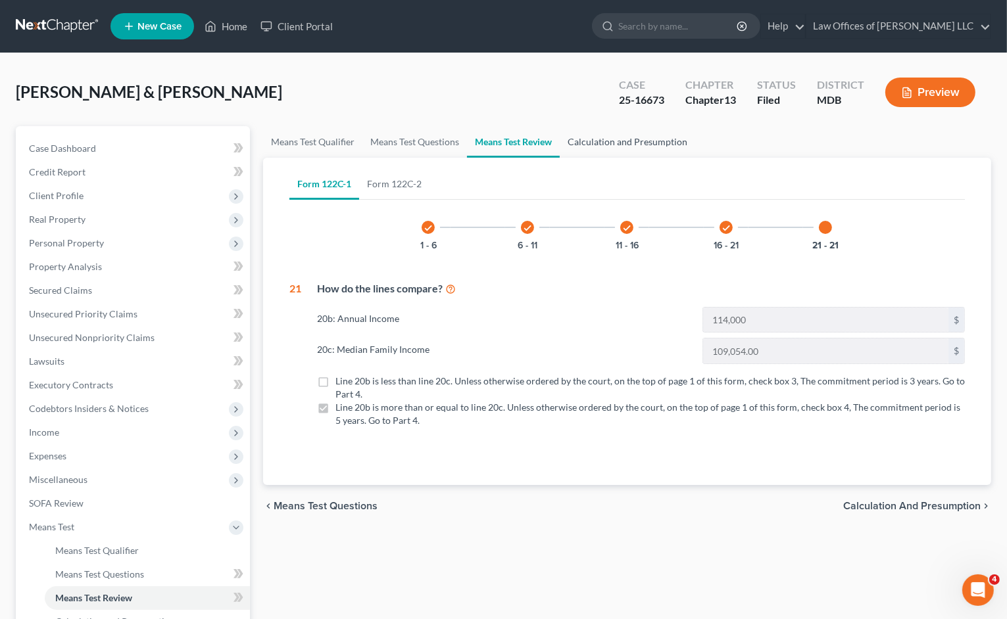
click at [617, 148] on link "Calculation and Presumption" at bounding box center [627, 142] width 135 height 32
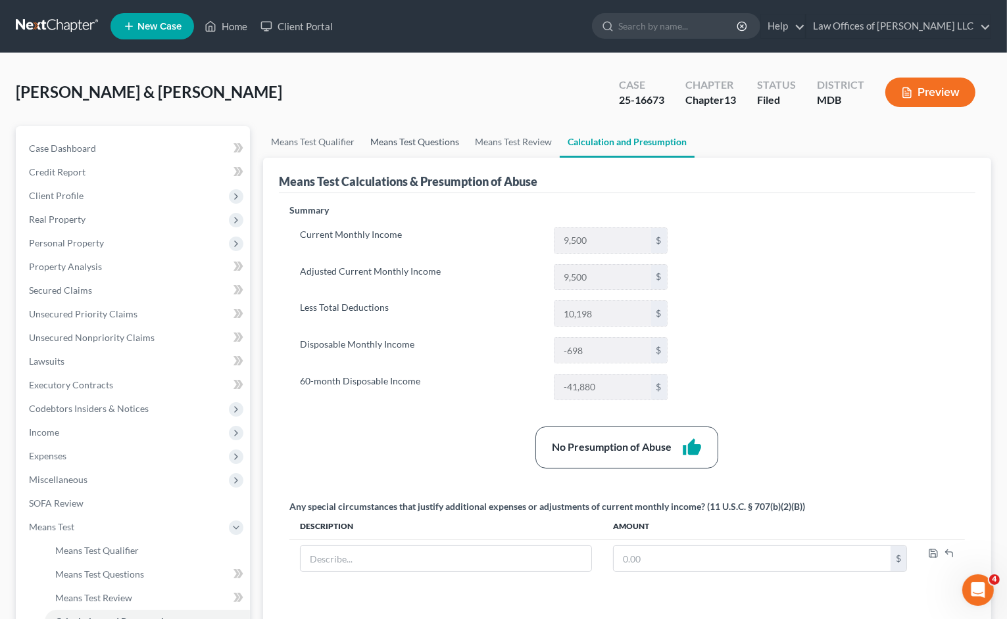
click at [397, 141] on link "Means Test Questions" at bounding box center [414, 142] width 105 height 32
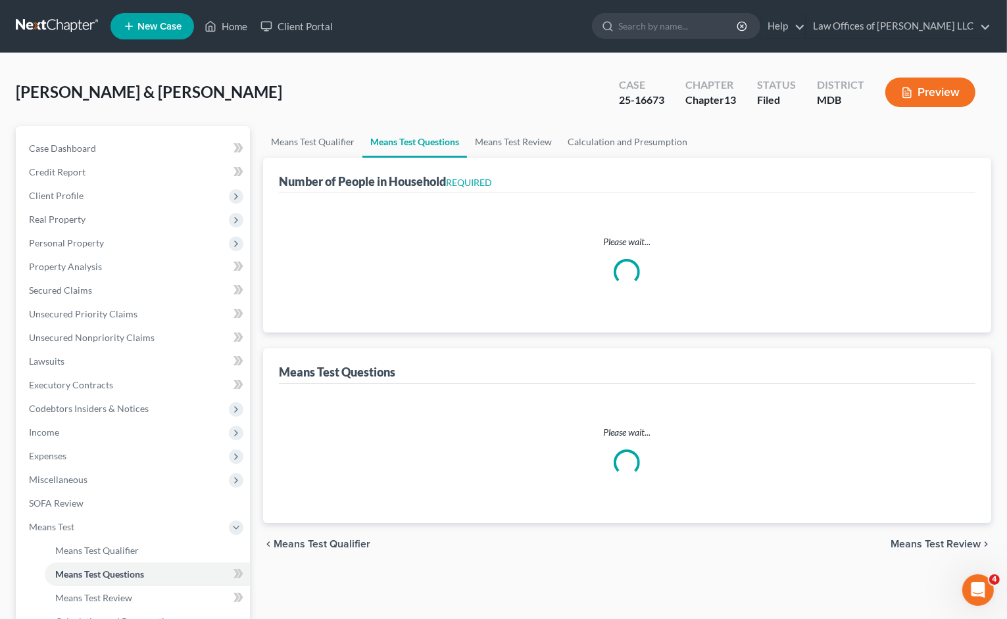
select select "0"
select select "60"
select select "1"
select select "60"
select select "0"
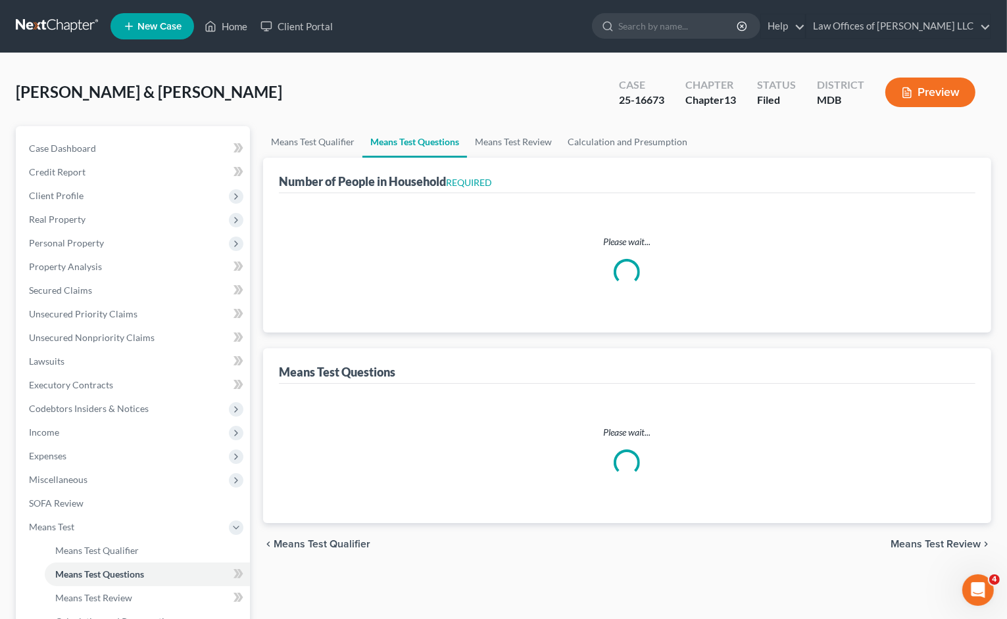
select select "60"
select select "2"
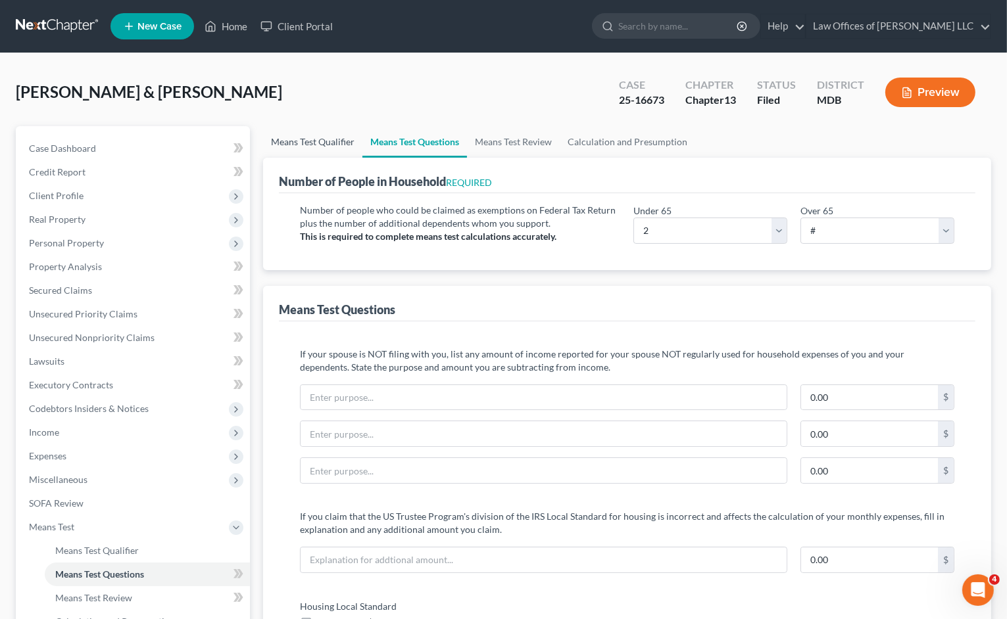
click at [318, 138] on link "Means Test Qualifier" at bounding box center [312, 142] width 99 height 32
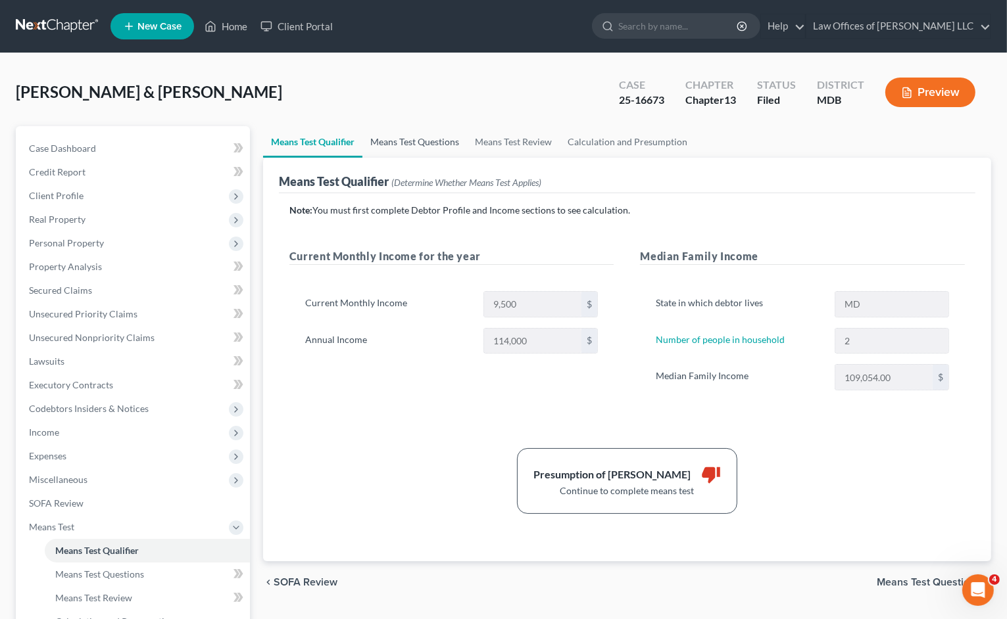
click at [410, 130] on link "Means Test Questions" at bounding box center [414, 142] width 105 height 32
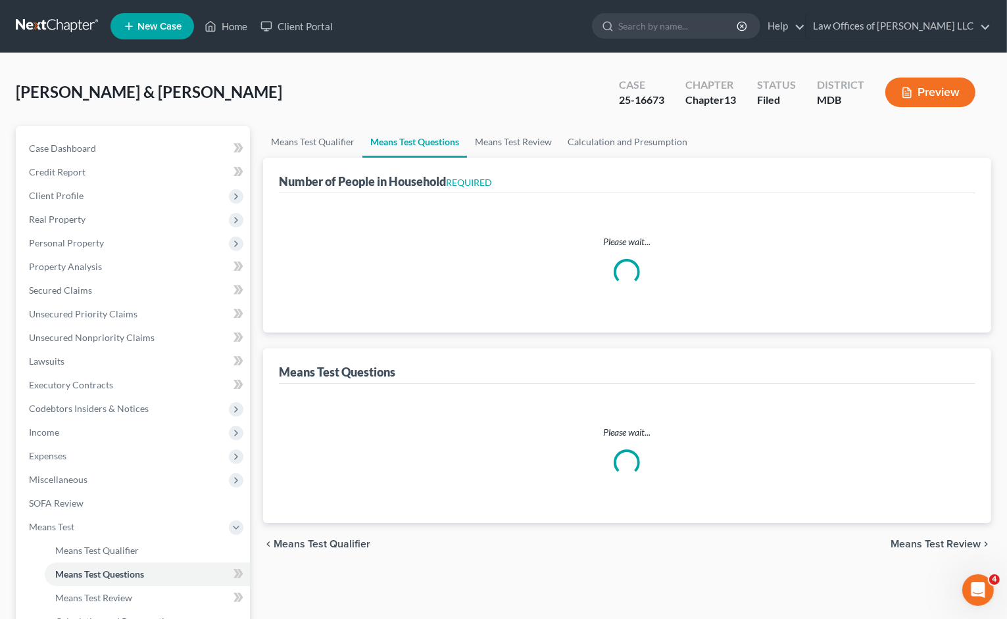
select select "0"
select select "60"
select select "1"
select select "60"
select select "0"
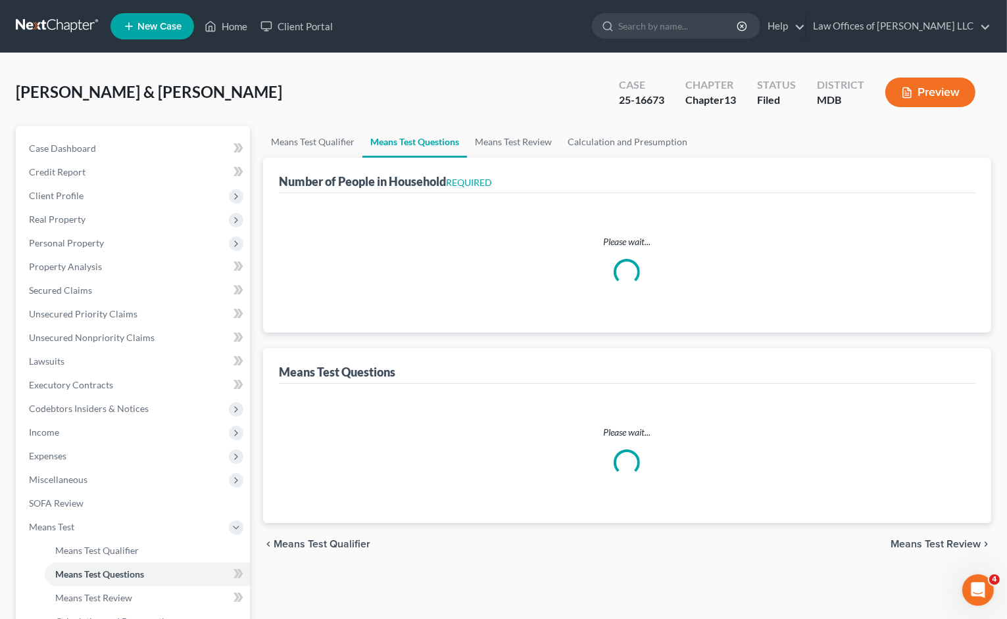
select select "60"
select select "2"
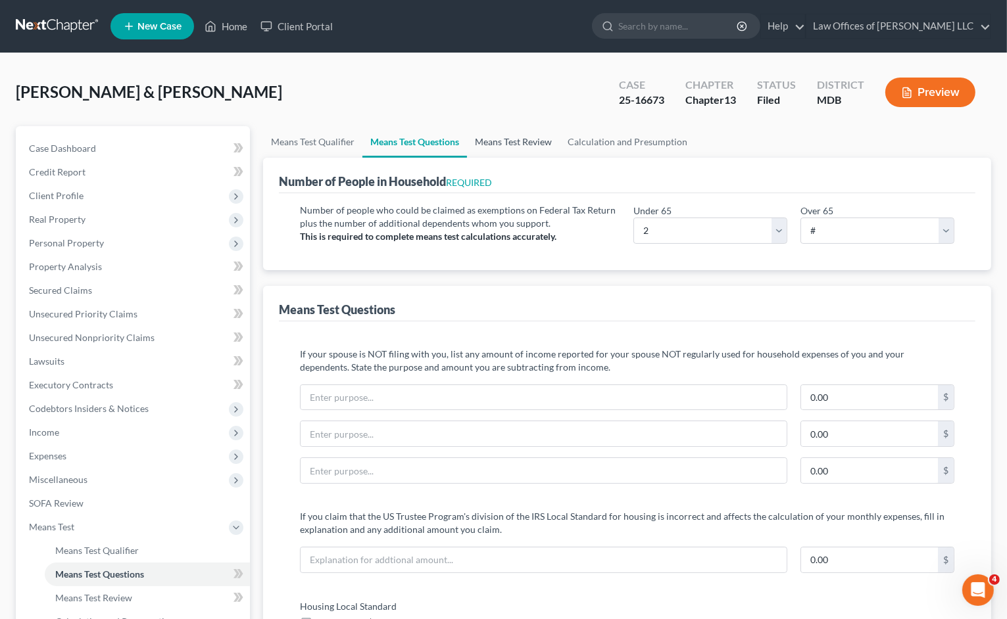
click at [516, 143] on link "Means Test Review" at bounding box center [513, 142] width 93 height 32
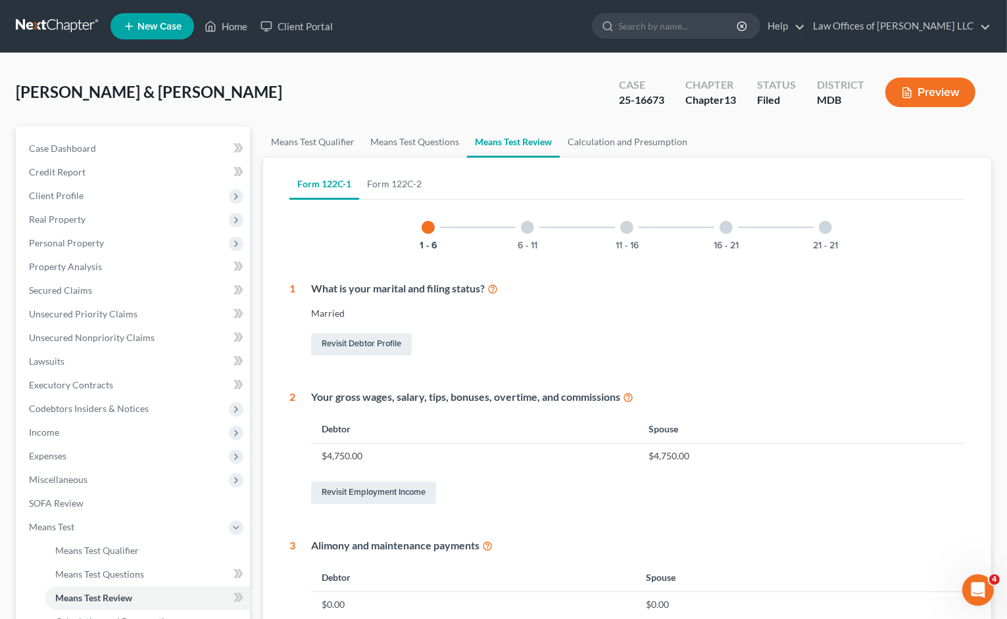
click at [521, 222] on div "6 - 11" at bounding box center [527, 227] width 45 height 45
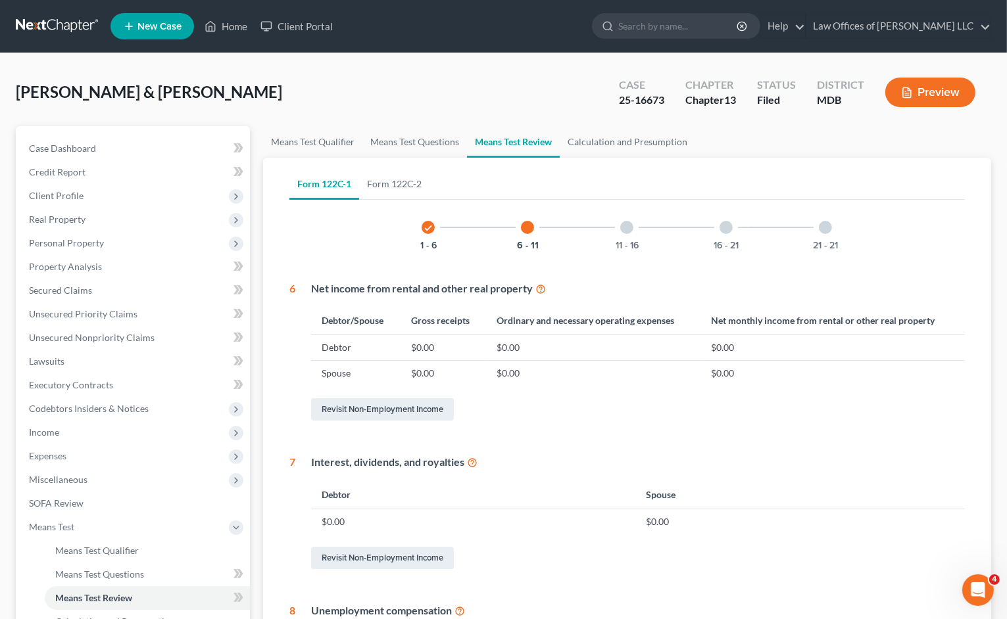
click at [618, 233] on div "11 - 16" at bounding box center [626, 227] width 45 height 45
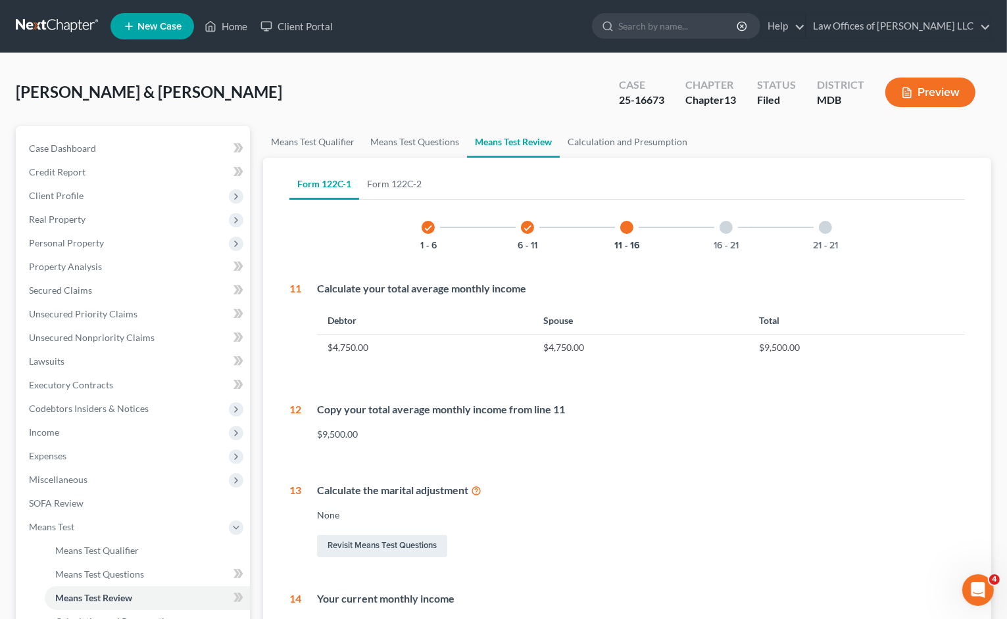
click at [713, 231] on div "16 - 21" at bounding box center [726, 227] width 45 height 45
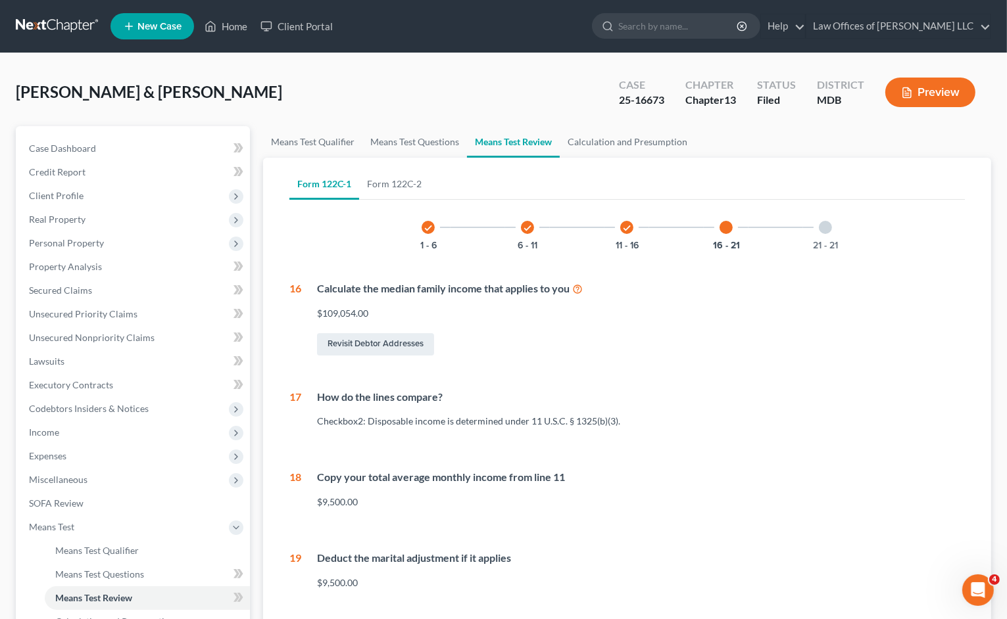
click at [818, 234] on div "21 - 21" at bounding box center [825, 227] width 45 height 45
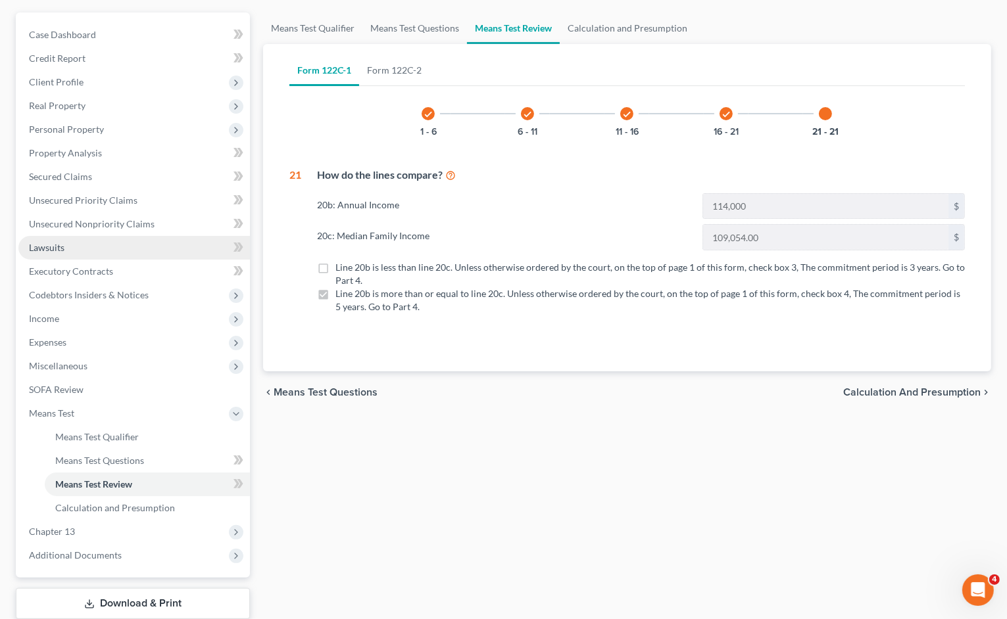
scroll to position [197, 0]
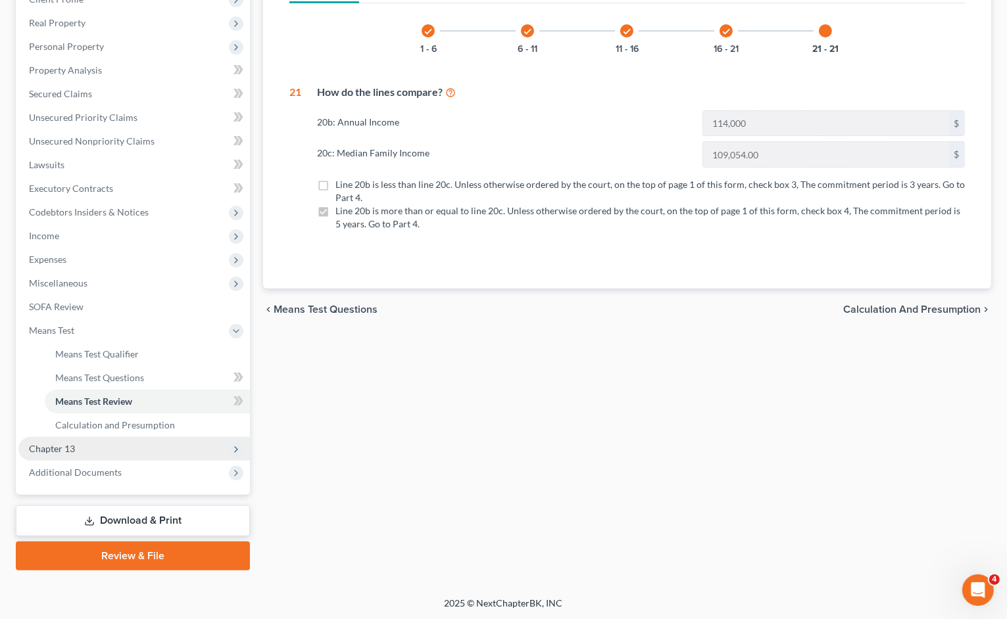
click at [139, 447] on span "Chapter 13" at bounding box center [133, 449] width 231 height 24
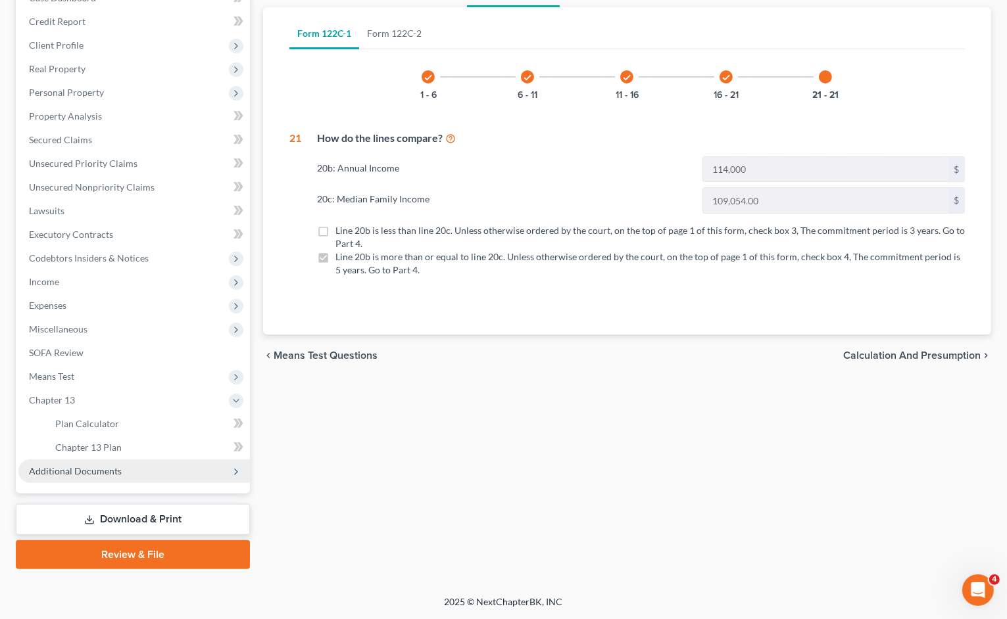
scroll to position [149, 0]
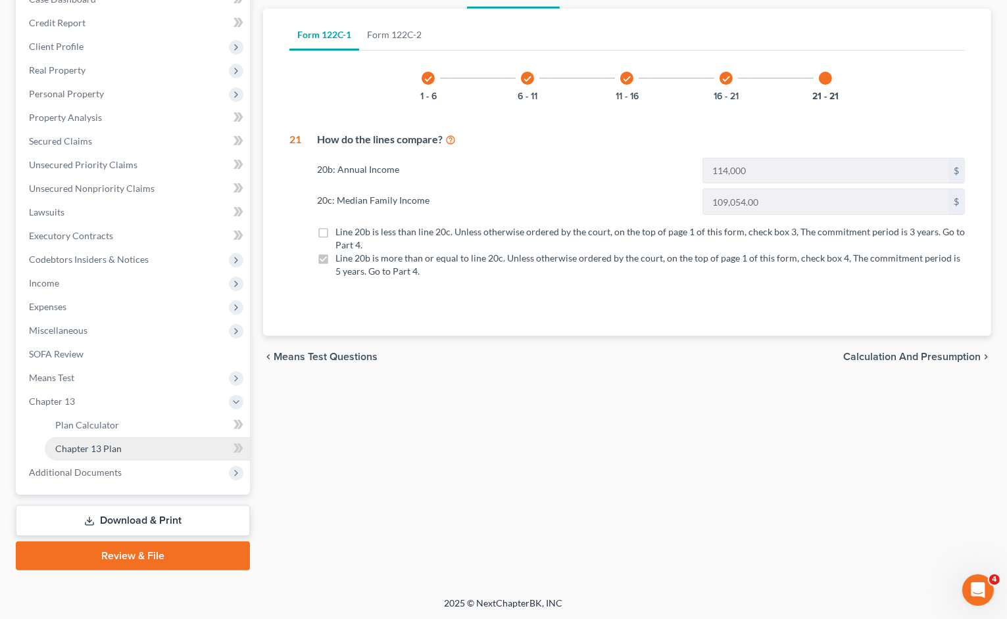
click at [107, 449] on span "Chapter 13 Plan" at bounding box center [88, 448] width 66 height 11
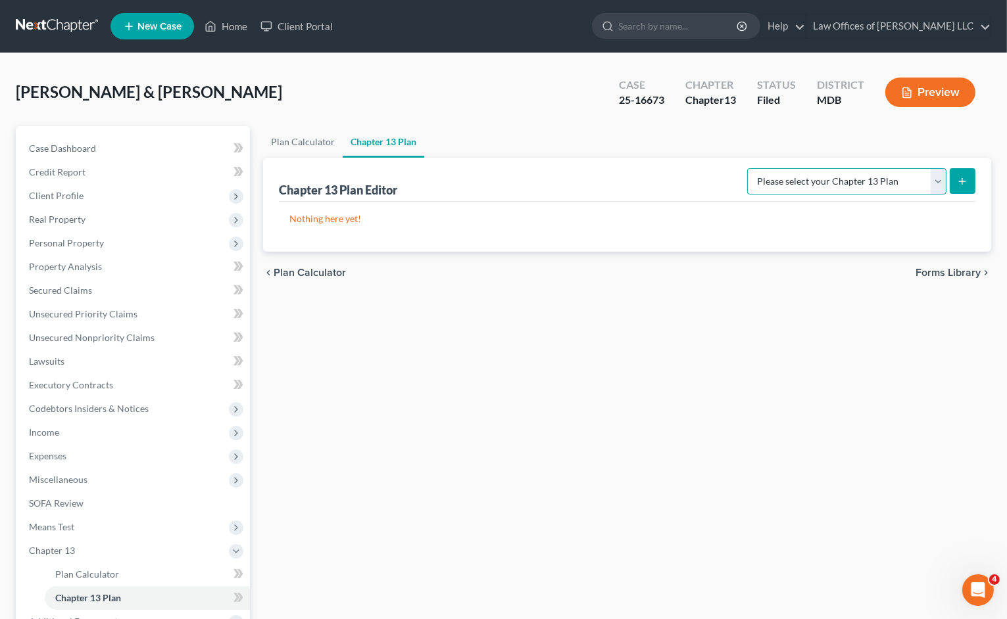
click at [767, 182] on select "Please select your Chapter 13 Plan District of [US_STATE][GEOGRAPHIC_DATA] of […" at bounding box center [846, 181] width 199 height 26
select select "2"
click at [752, 168] on select "Please select your Chapter 13 Plan District of [US_STATE][GEOGRAPHIC_DATA] of […" at bounding box center [846, 181] width 199 height 26
click at [966, 184] on icon "submit" at bounding box center [962, 181] width 11 height 11
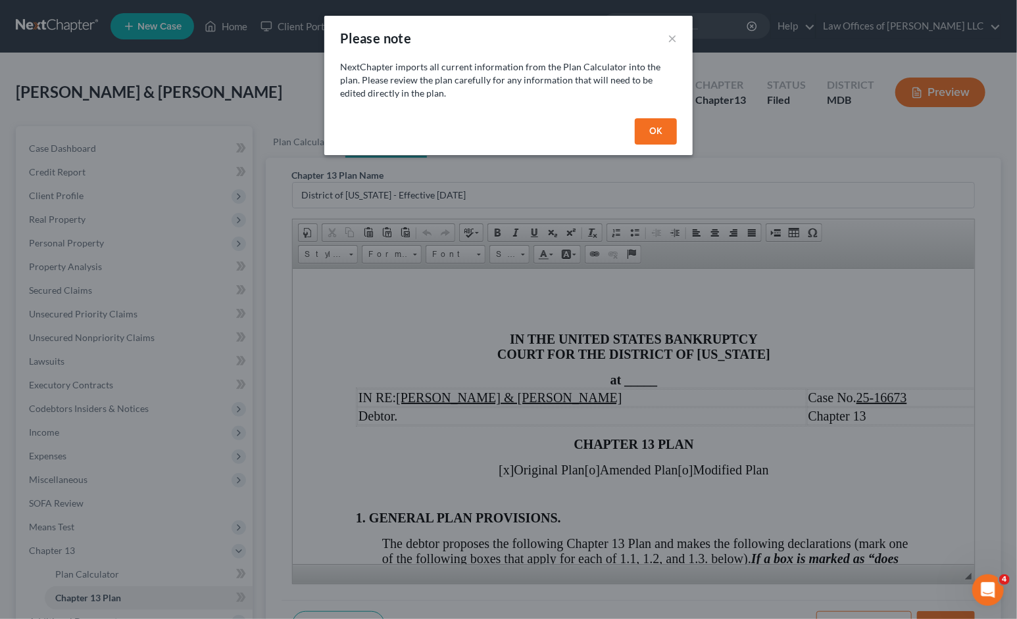
click at [665, 116] on div "OK" at bounding box center [508, 134] width 368 height 42
click at [659, 132] on button "OK" at bounding box center [656, 131] width 42 height 26
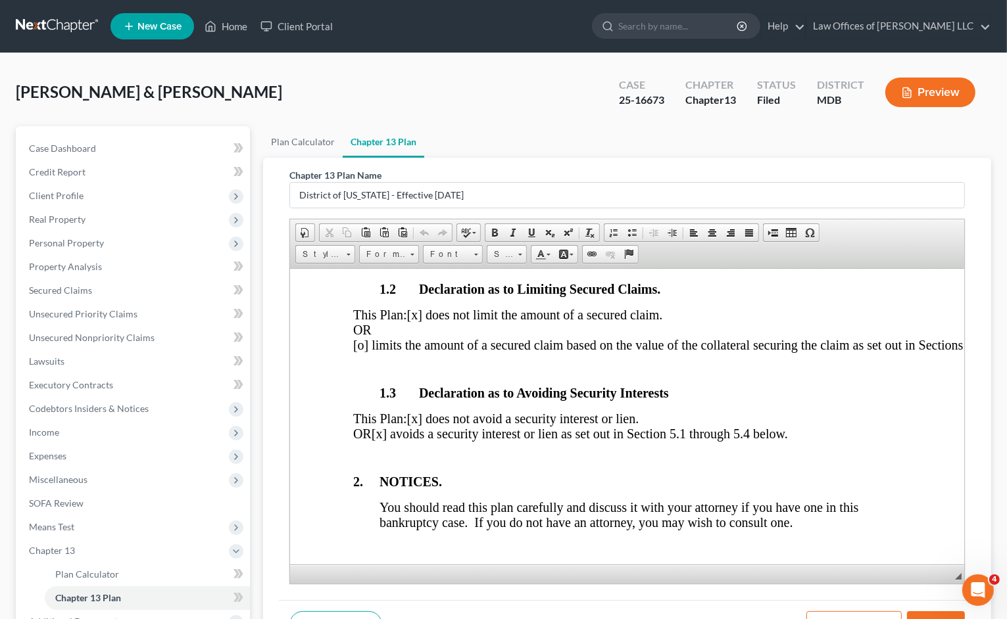
scroll to position [460, 0]
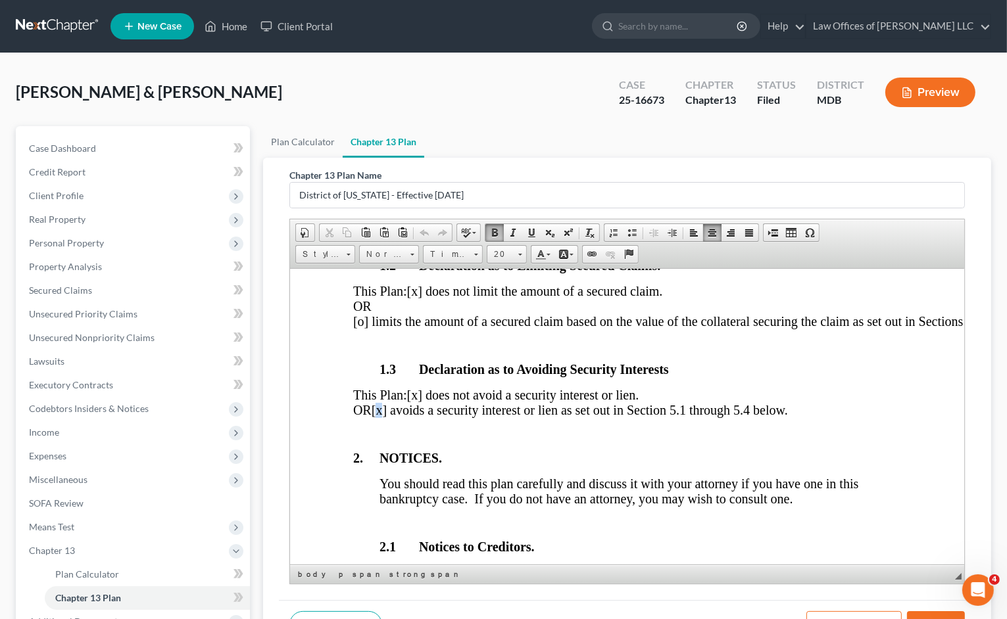
click at [429, 417] on span "[x] avoids a security interest or lien as set out in Section 5.1 through 5.4 be…" at bounding box center [579, 409] width 416 height 14
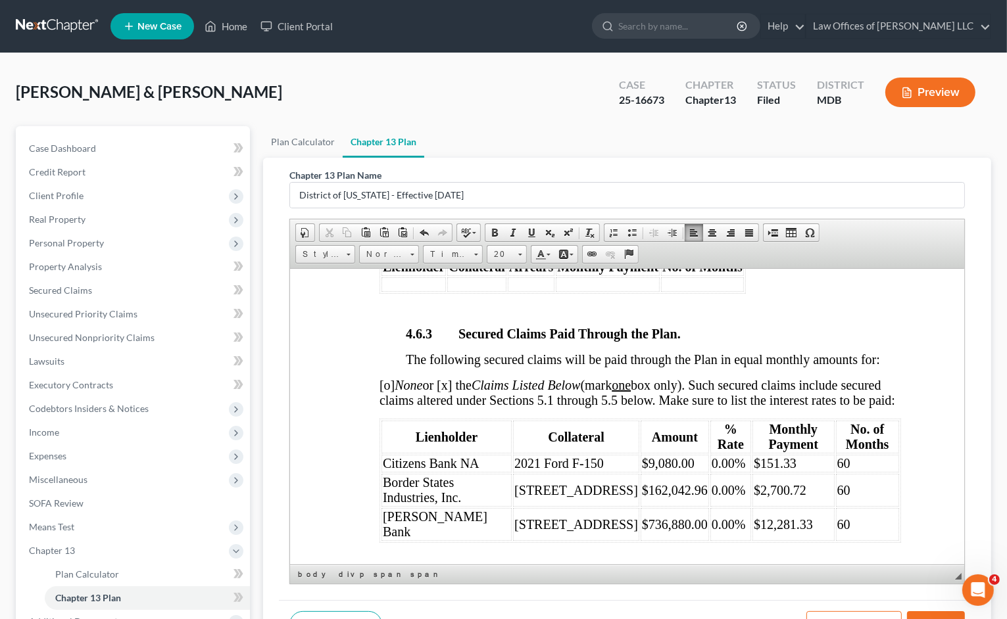
scroll to position [2828, 0]
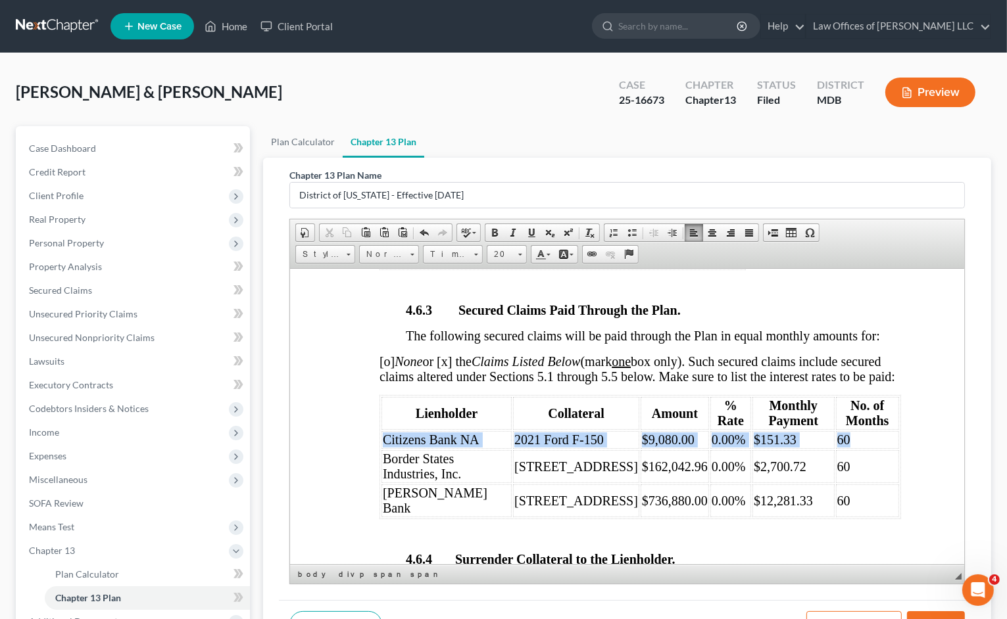
drag, startPoint x: 842, startPoint y: 435, endPoint x: 379, endPoint y: 431, distance: 463.0
click at [379, 431] on table "Lienholder Collateral Amount % Rate Monthly Payment No. of Months Citizens Bank…" at bounding box center [640, 457] width 522 height 124
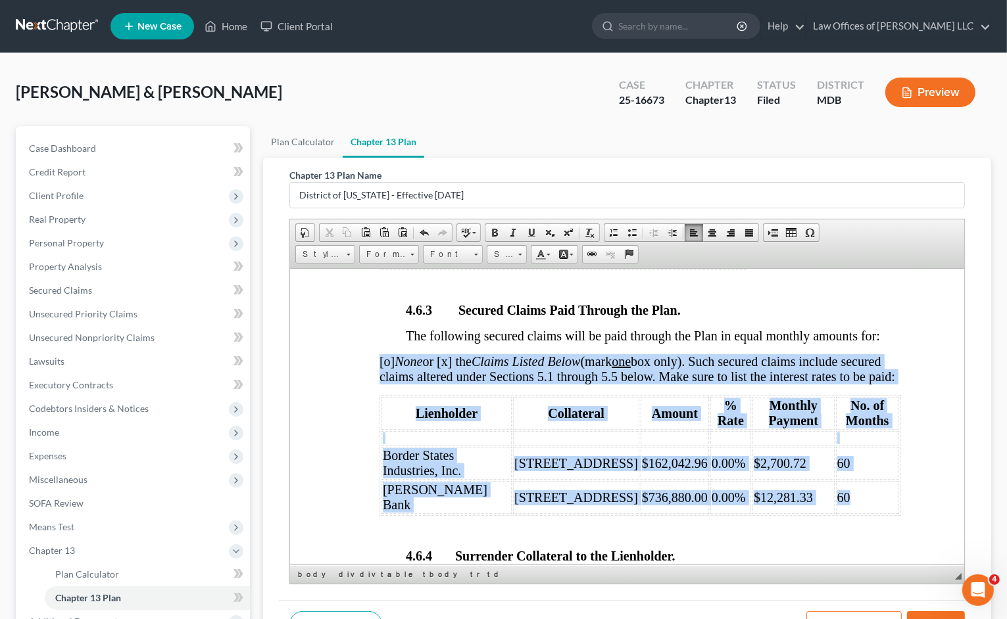
drag, startPoint x: 854, startPoint y: 489, endPoint x: 376, endPoint y: 486, distance: 477.5
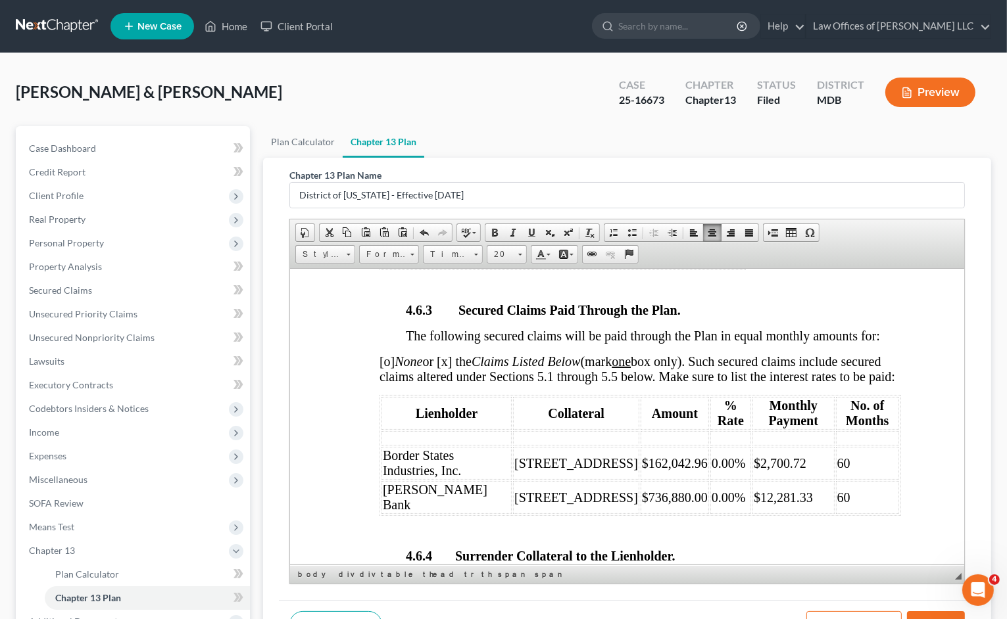
click at [477, 506] on div "4.6.1 Adequate Protection Payments for Claims Secured by or Subject to a Lease …" at bounding box center [640, 537] width 522 height 1263
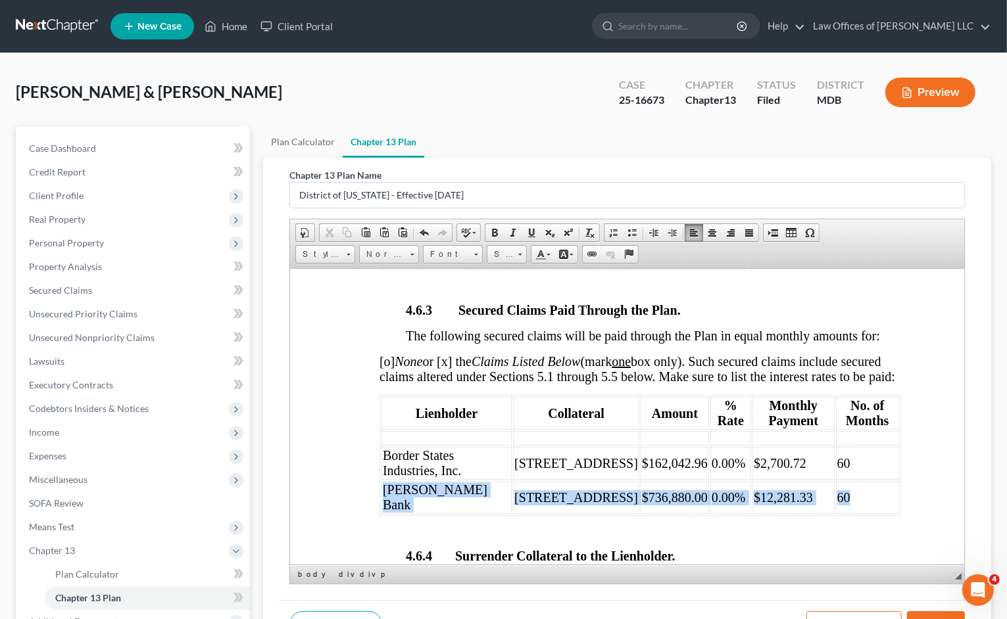
drag, startPoint x: 865, startPoint y: 495, endPoint x: 383, endPoint y: 499, distance: 482.7
click at [384, 500] on tr "[PERSON_NAME] Bank [STREET_ADDRESS] $736,880.00 0.00% $12,281.33 60" at bounding box center [640, 497] width 518 height 33
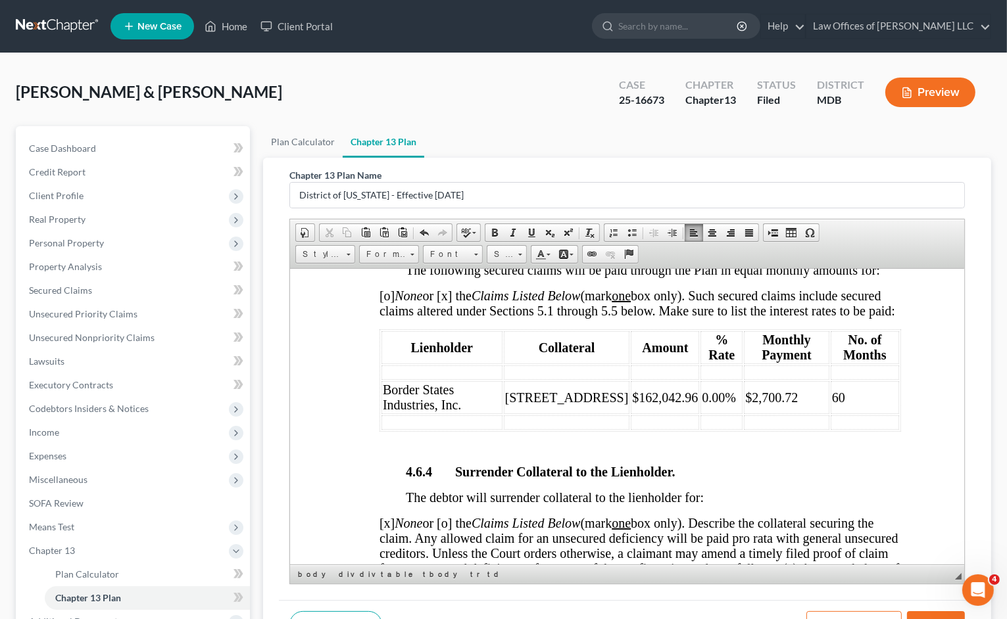
click at [701, 390] on span "0.00%" at bounding box center [718, 397] width 34 height 14
drag, startPoint x: 777, startPoint y: 382, endPoint x: 725, endPoint y: 379, distance: 51.4
click at [742, 381] on td "$2,700.72" at bounding box center [785, 397] width 86 height 33
drag, startPoint x: 824, startPoint y: 389, endPoint x: 836, endPoint y: 392, distance: 12.3
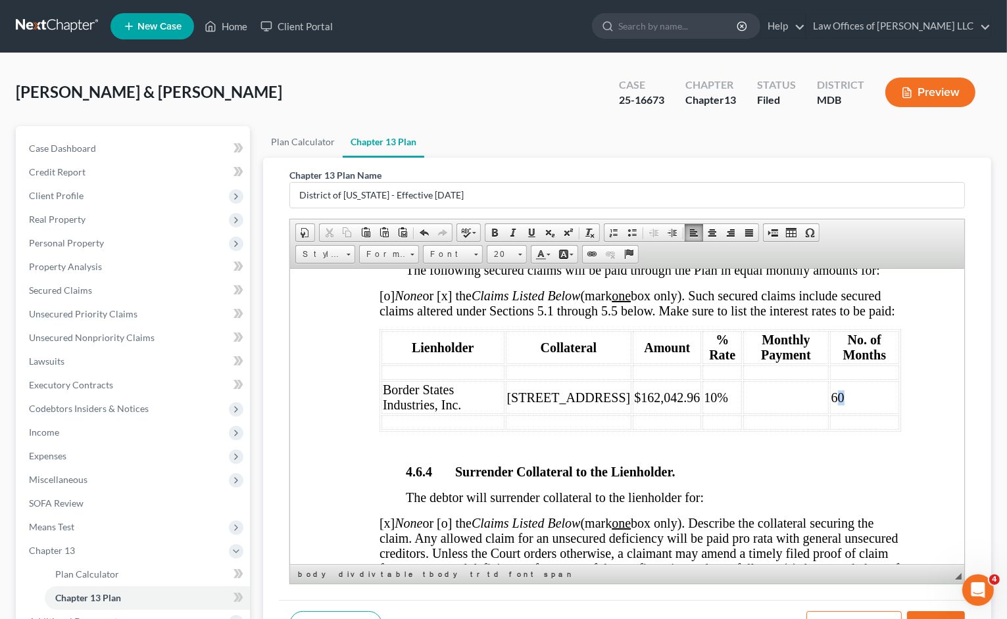
click at [836, 392] on td "60" at bounding box center [863, 397] width 69 height 33
click at [837, 392] on td "60" at bounding box center [863, 397] width 69 height 33
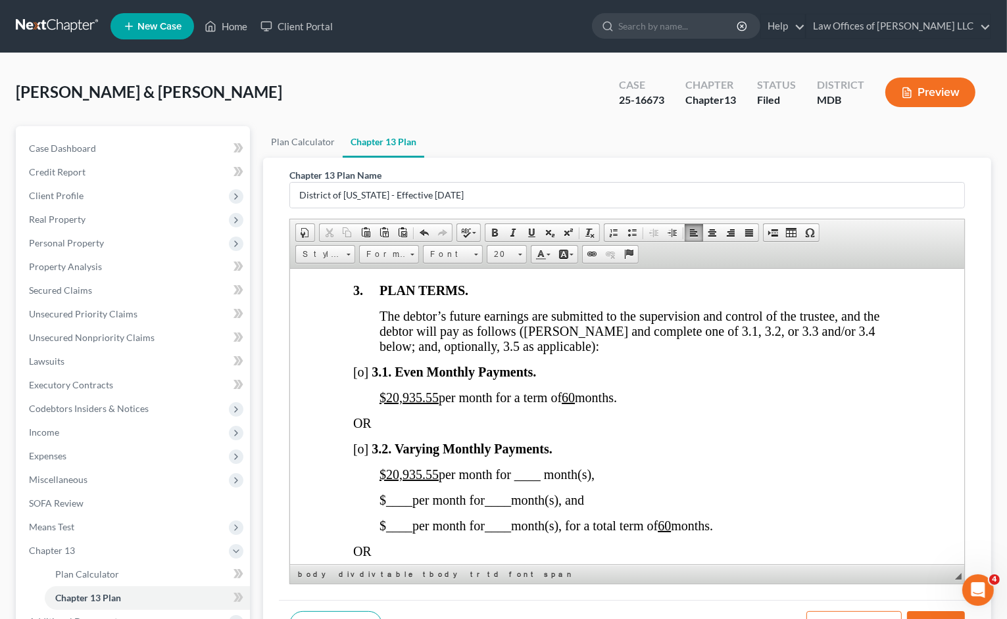
scroll to position [986, 0]
drag, startPoint x: 442, startPoint y: 394, endPoint x: 379, endPoint y: 395, distance: 63.1
click at [379, 395] on span "$20,935.55 per month for a term of 60 months." at bounding box center [497, 396] width 237 height 14
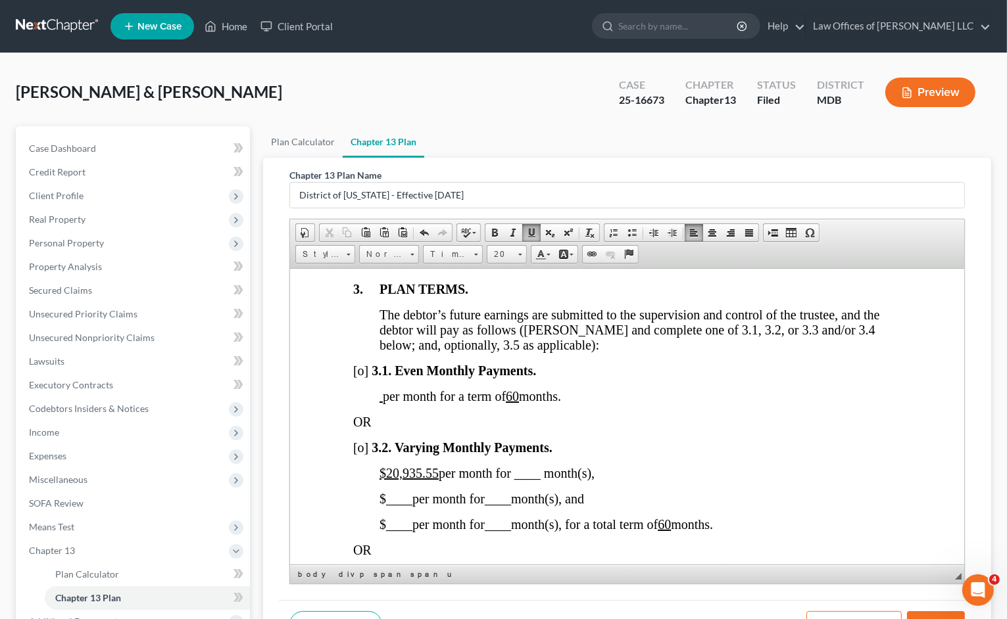
click at [512, 395] on u "60" at bounding box center [511, 396] width 13 height 14
click at [361, 448] on span "[o]" at bounding box center [359, 447] width 15 height 14
drag, startPoint x: 442, startPoint y: 473, endPoint x: 369, endPoint y: 473, distance: 73.0
click at [385, 468] on span "$20,935.55 per month for ____ month(s)," at bounding box center [486, 473] width 215 height 14
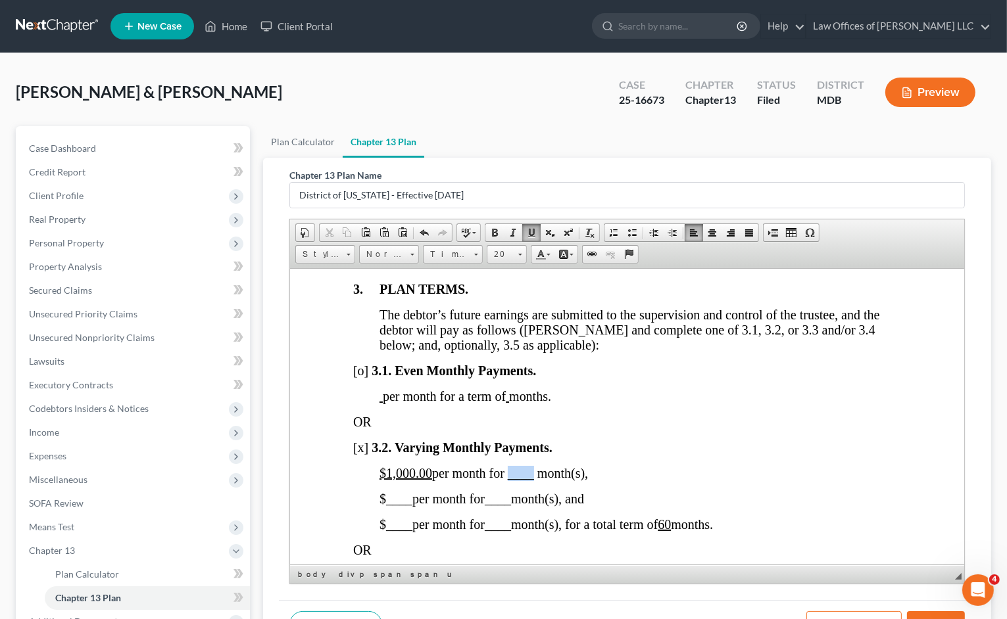
drag, startPoint x: 535, startPoint y: 475, endPoint x: 513, endPoint y: 471, distance: 22.8
click at [513, 471] on span "$1,000.00 per month for ____ month(s)," at bounding box center [483, 473] width 208 height 14
drag, startPoint x: 410, startPoint y: 497, endPoint x: 385, endPoint y: 492, distance: 25.5
click at [385, 492] on span "____" at bounding box center [398, 498] width 26 height 14
drag, startPoint x: 545, startPoint y: 497, endPoint x: 515, endPoint y: 489, distance: 30.6
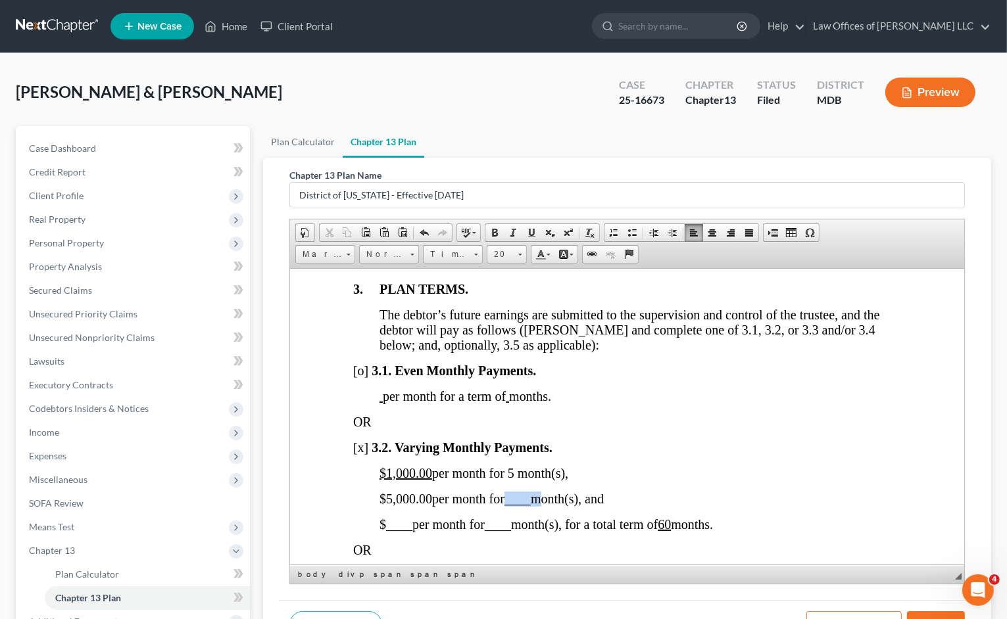
click at [515, 491] on span "$ 5,000.00 per month for ____ month(s), and" at bounding box center [491, 498] width 224 height 14
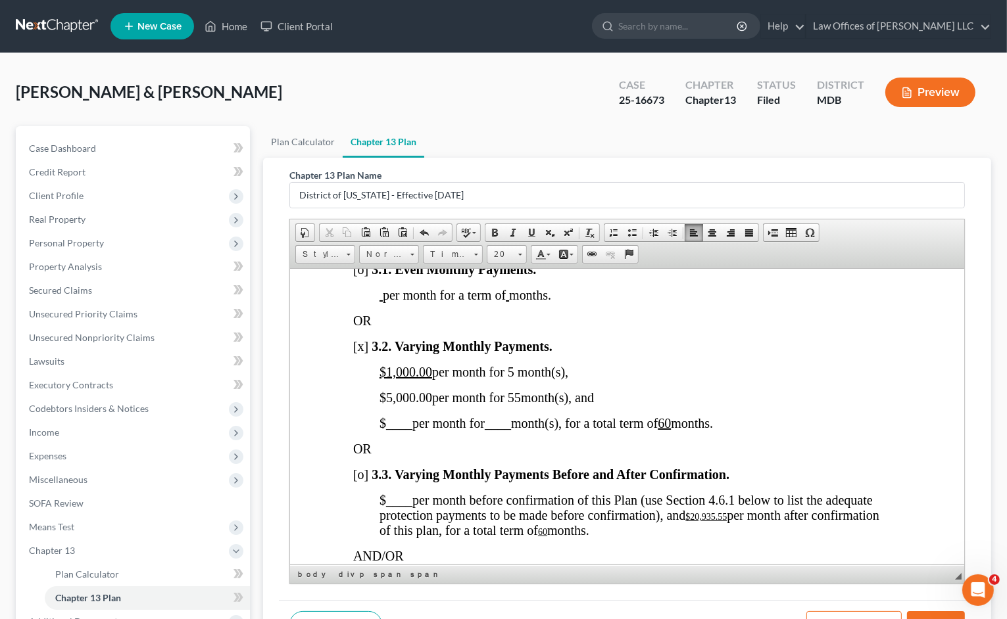
scroll to position [1184, 0]
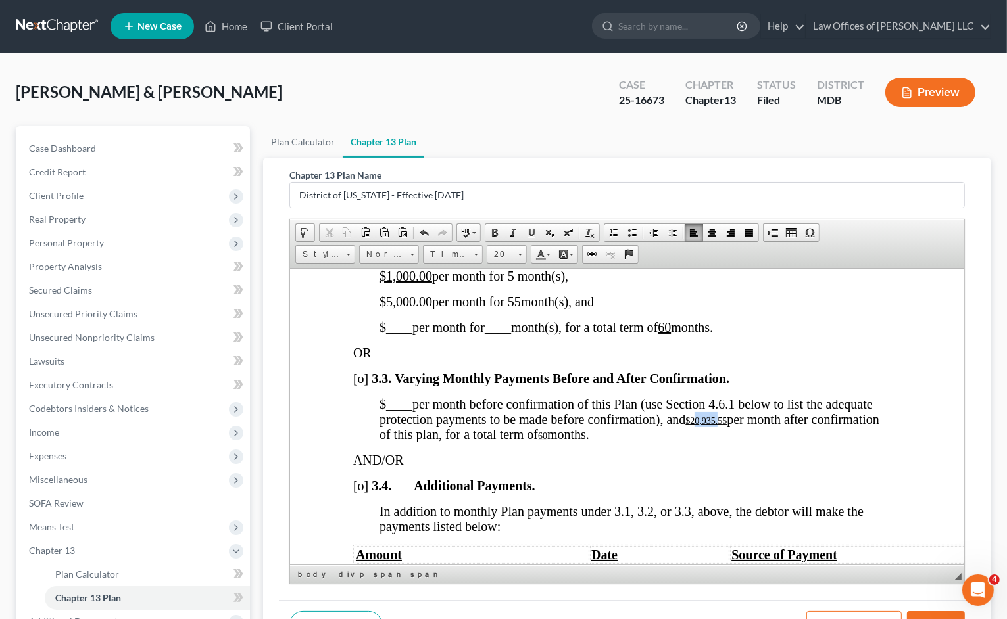
drag, startPoint x: 695, startPoint y: 416, endPoint x: 720, endPoint y: 415, distance: 25.0
click at [720, 416] on u "$20,935.55" at bounding box center [705, 421] width 41 height 10
drag, startPoint x: 733, startPoint y: 415, endPoint x: 692, endPoint y: 416, distance: 41.5
click at [692, 416] on span "$ ____ per month before confirmation of this Plan (use Section 4.6.1 below to l…" at bounding box center [629, 419] width 500 height 45
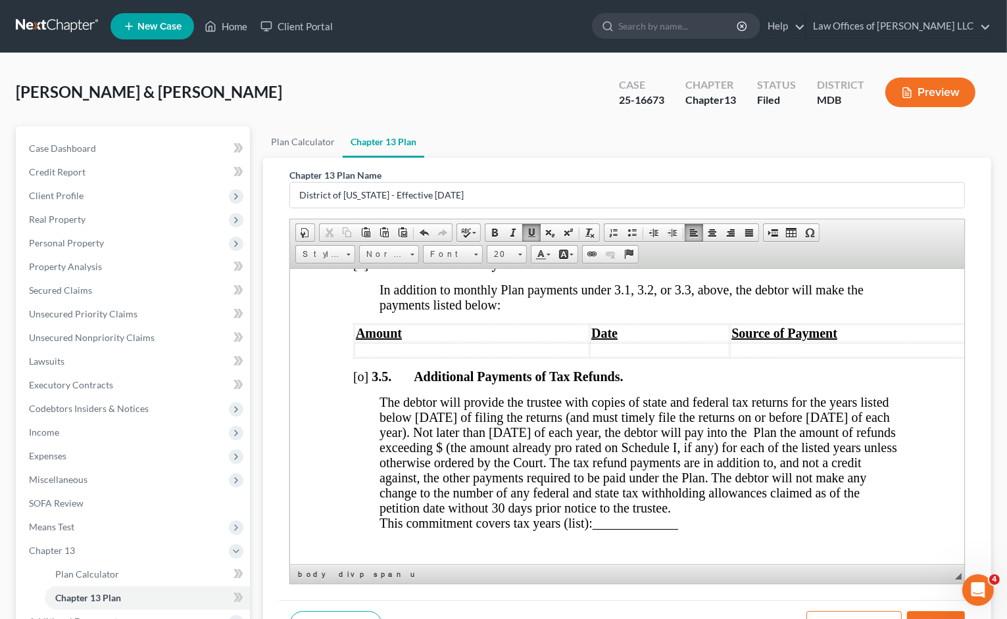
scroll to position [1447, 0]
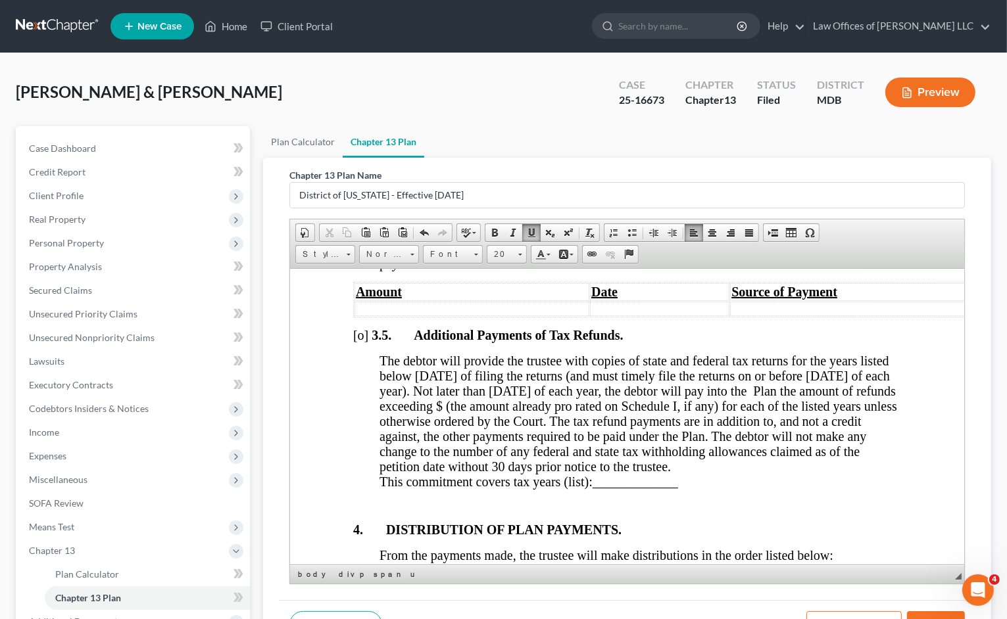
click at [361, 331] on span "[o]" at bounding box center [359, 335] width 15 height 14
drag, startPoint x: 358, startPoint y: 327, endPoint x: 363, endPoint y: 333, distance: 7.9
click at [363, 333] on span "[o]" at bounding box center [359, 335] width 15 height 14
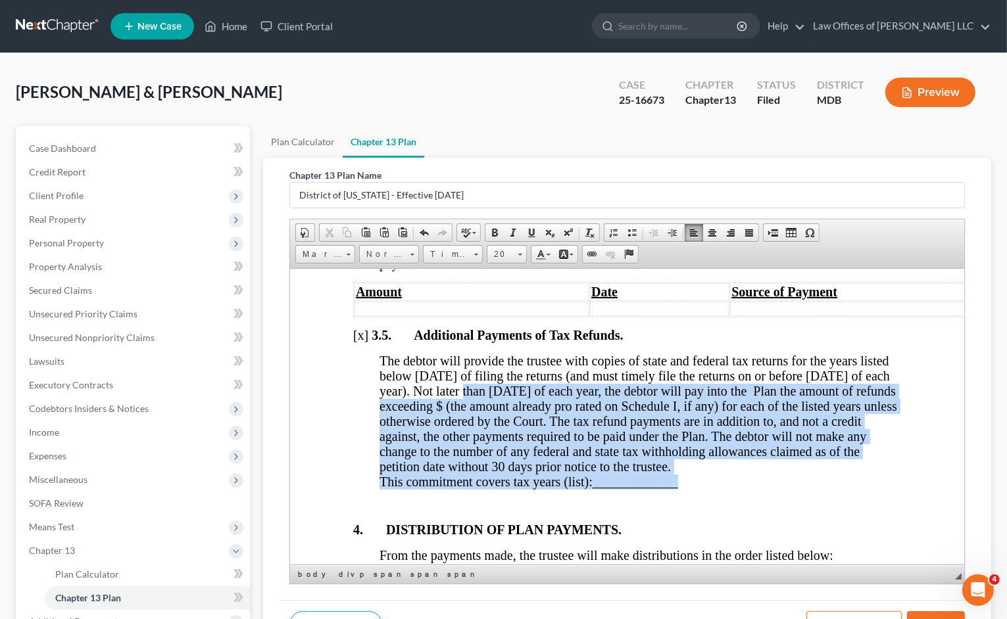
drag, startPoint x: 456, startPoint y: 381, endPoint x: 708, endPoint y: 473, distance: 268.2
click at [708, 473] on p "The debtor will provide the trustee with copies of state and federal tax return…" at bounding box center [640, 421] width 522 height 136
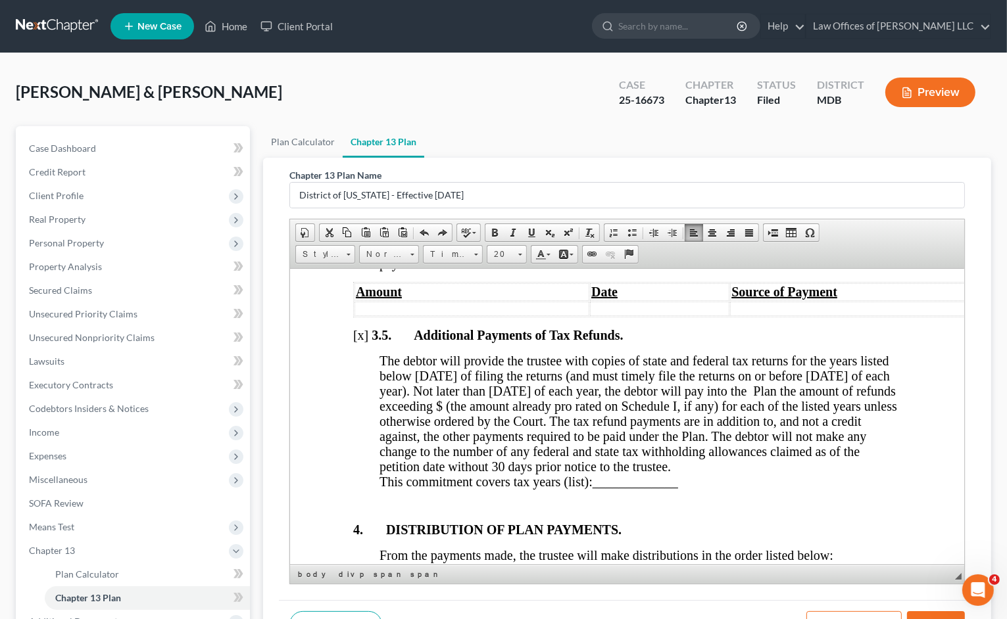
click at [653, 445] on span "The debtor will provide the trustee with copies of state and federal tax return…" at bounding box center [638, 413] width 518 height 120
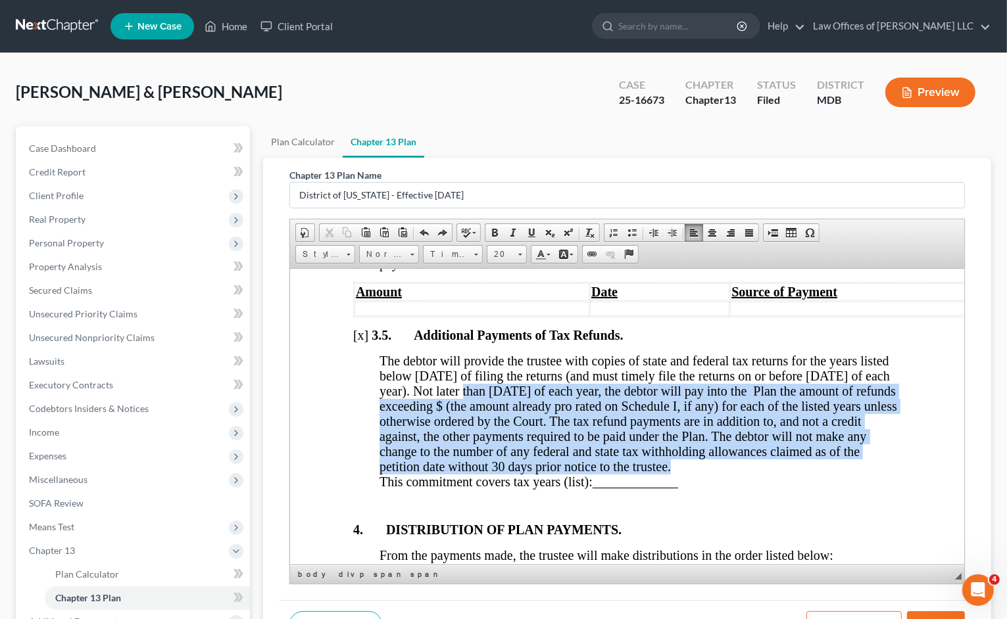
drag, startPoint x: 677, startPoint y: 455, endPoint x: 454, endPoint y: 383, distance: 234.2
click at [454, 383] on p "The debtor will provide the trustee with copies of state and federal tax return…" at bounding box center [640, 421] width 522 height 136
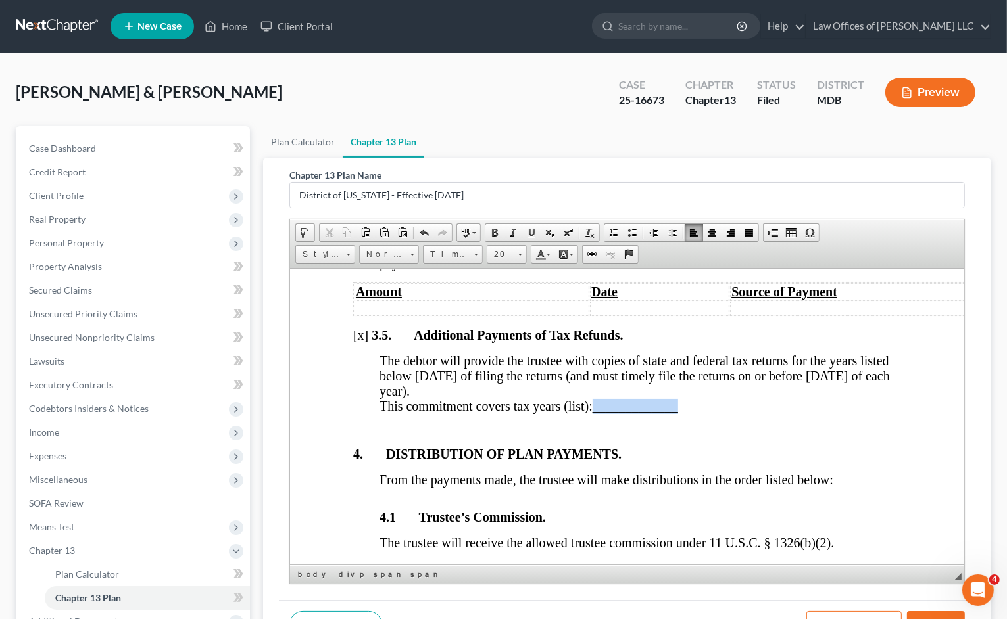
drag, startPoint x: 680, startPoint y: 400, endPoint x: 595, endPoint y: 394, distance: 85.1
click at [595, 399] on span "_____________" at bounding box center [634, 406] width 85 height 14
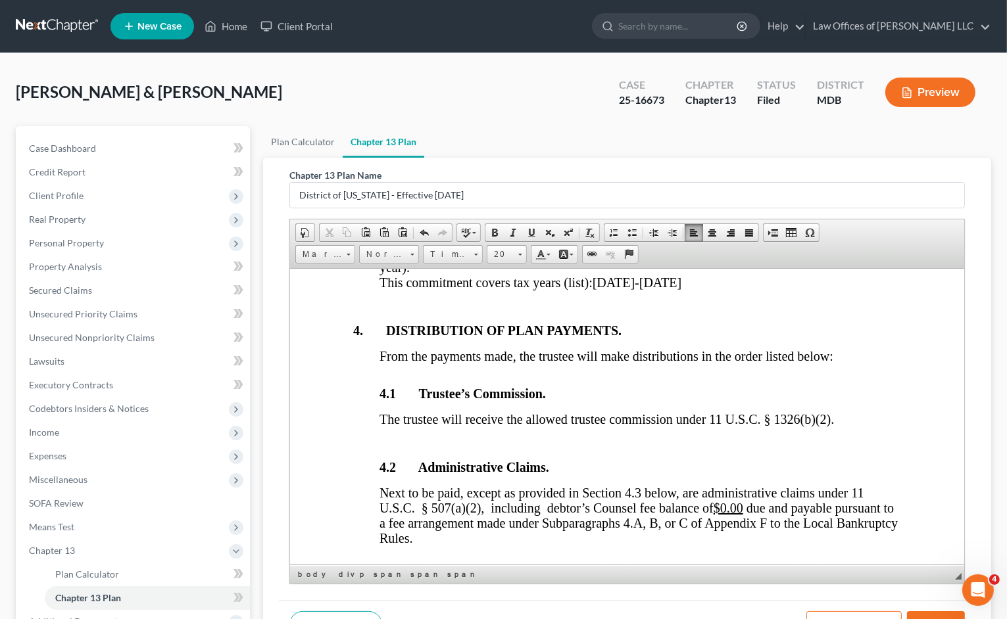
scroll to position [1644, 0]
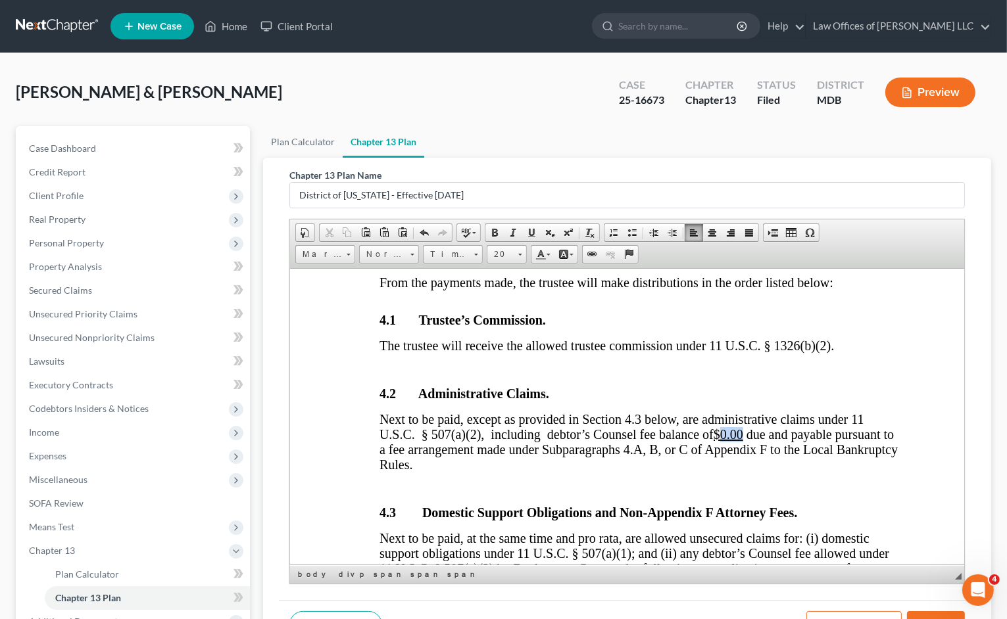
drag, startPoint x: 744, startPoint y: 418, endPoint x: 724, endPoint y: 416, distance: 19.9
click at [724, 427] on u "$0.00" at bounding box center [728, 434] width 30 height 14
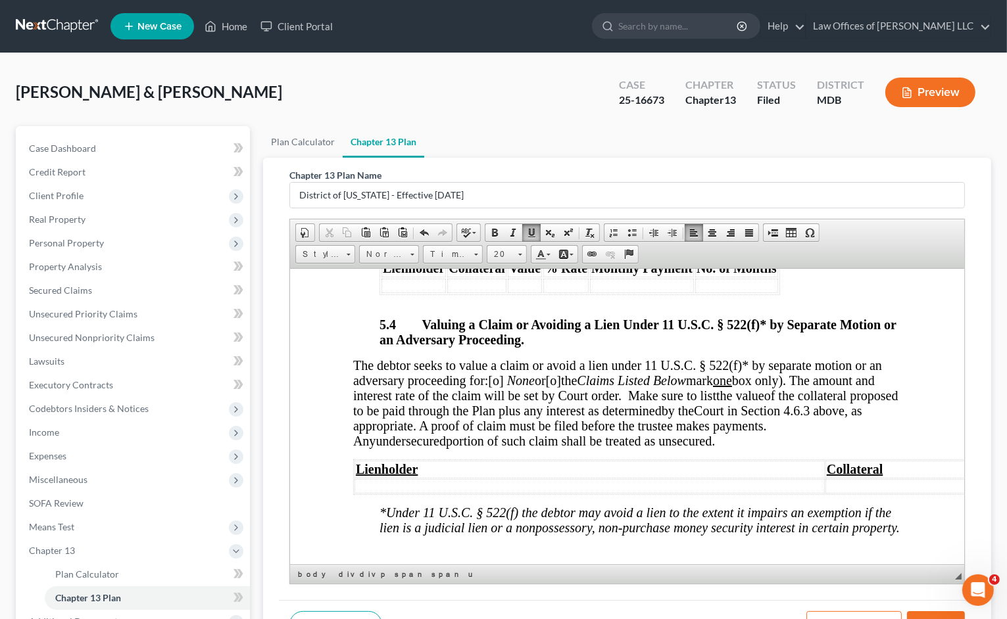
scroll to position [4669, 0]
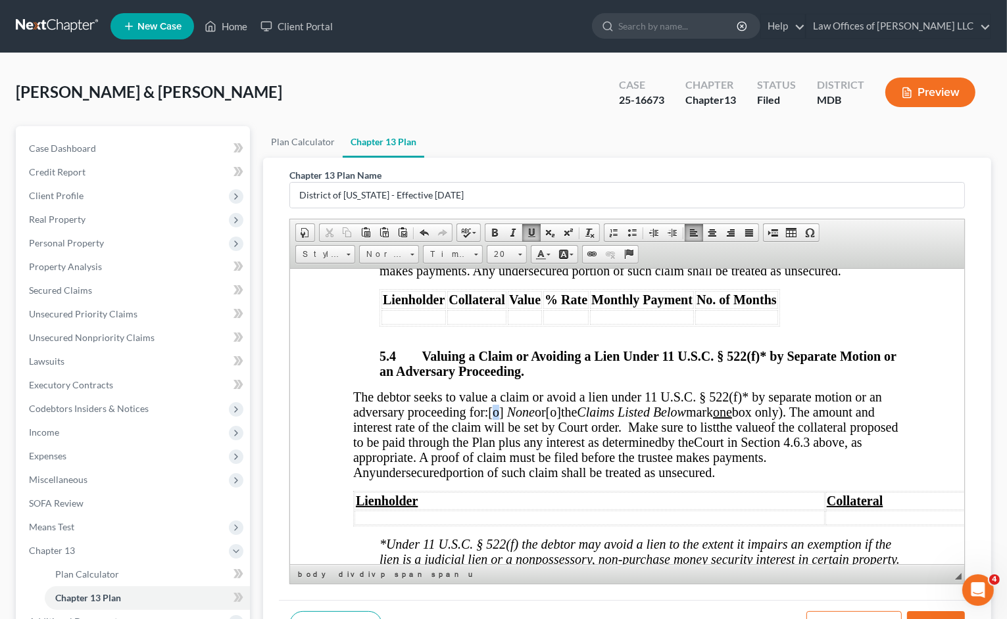
click at [500, 404] on span "[o]" at bounding box center [494, 411] width 15 height 14
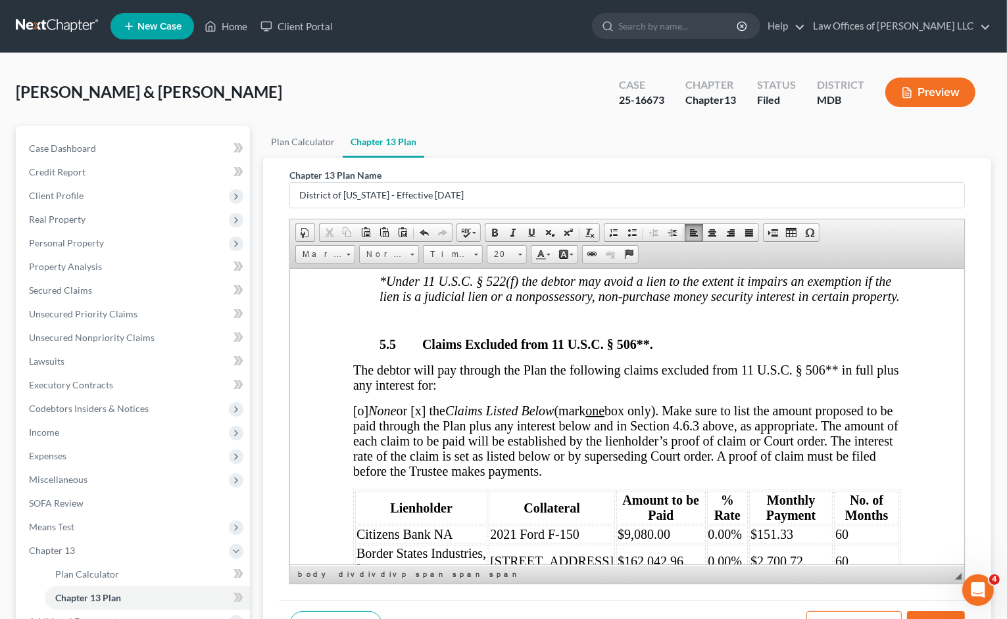
scroll to position [4998, 0]
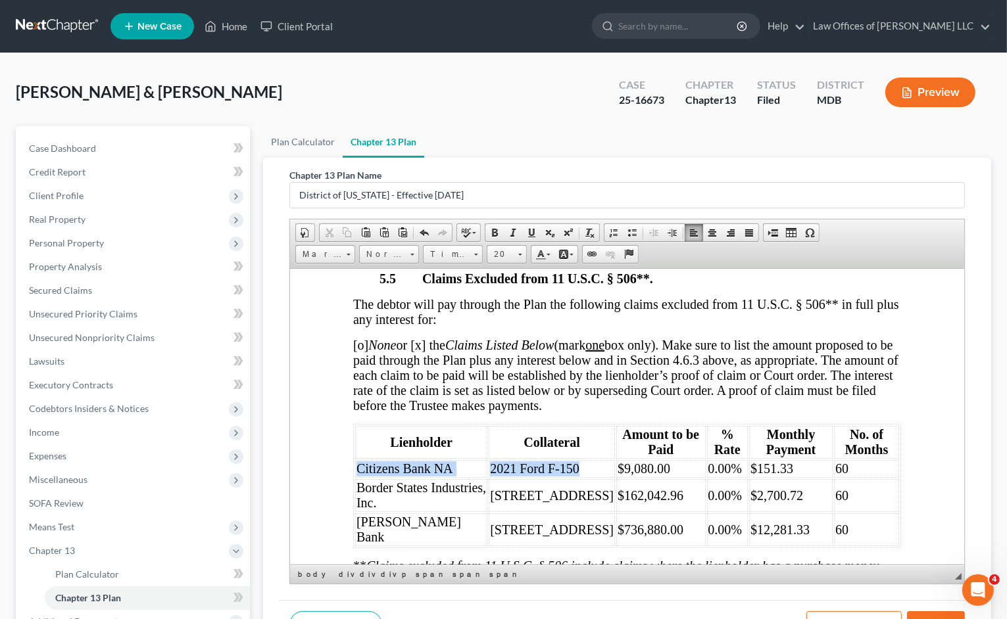
drag, startPoint x: 575, startPoint y: 461, endPoint x: 357, endPoint y: 465, distance: 218.4
click at [357, 465] on tr "Citizens Bank NA 2021 Ford F-150 $9,080.00 0.00% $151.33 60" at bounding box center [626, 469] width 544 height 18
copy tr "Citizens Bank NA 2021 Ford F-150"
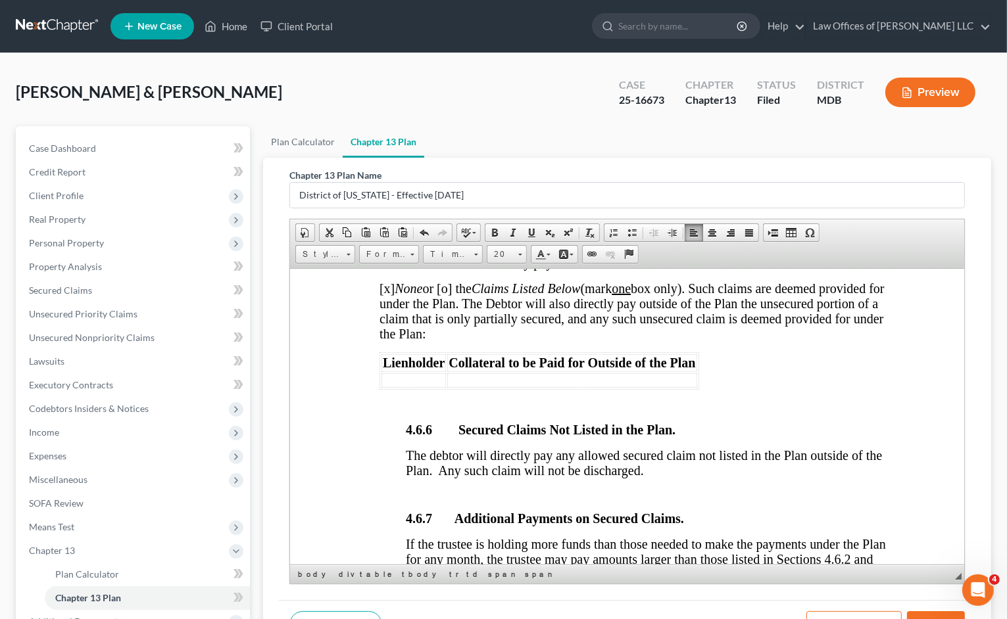
scroll to position [3222, 0]
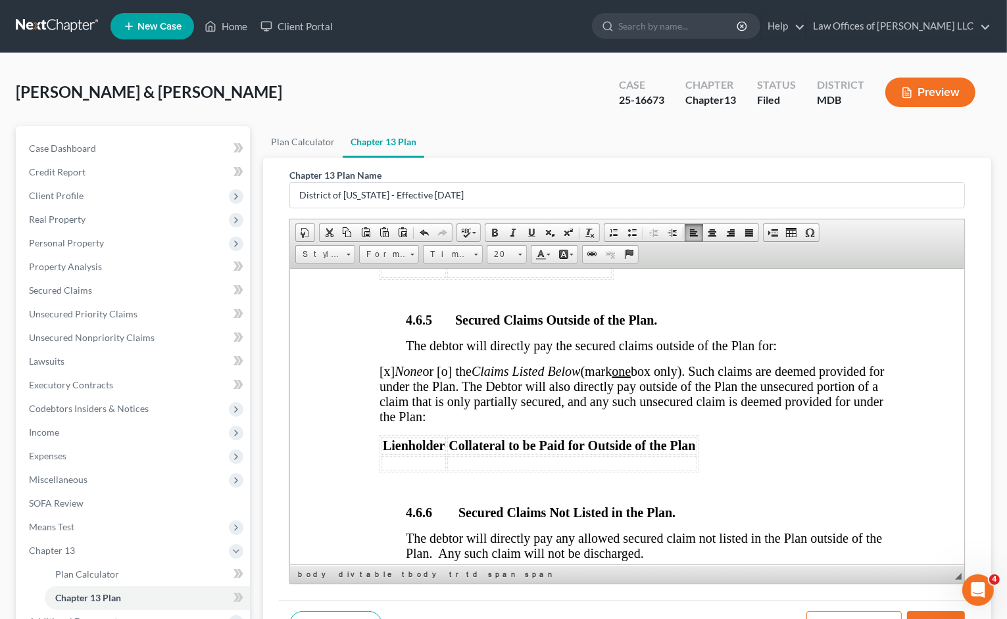
click at [404, 462] on td at bounding box center [413, 463] width 64 height 14
click at [491, 468] on td at bounding box center [571, 463] width 249 height 14
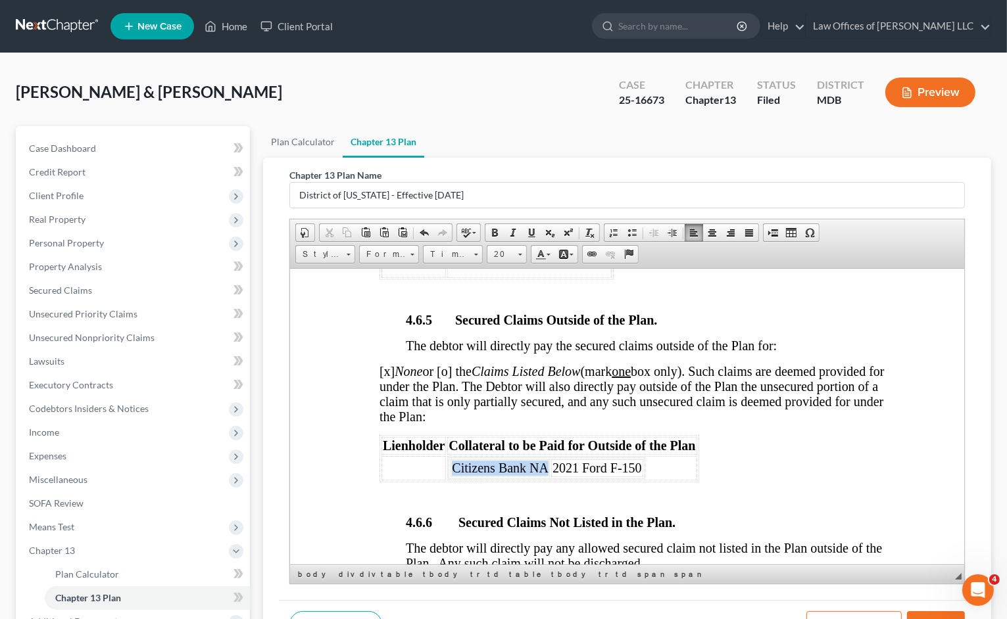
drag, startPoint x: 550, startPoint y: 464, endPoint x: 450, endPoint y: 467, distance: 100.0
click at [450, 467] on tr "Citizens Bank NA 2021 Ford F-150" at bounding box center [546, 468] width 192 height 18
click at [400, 470] on td at bounding box center [413, 468] width 64 height 24
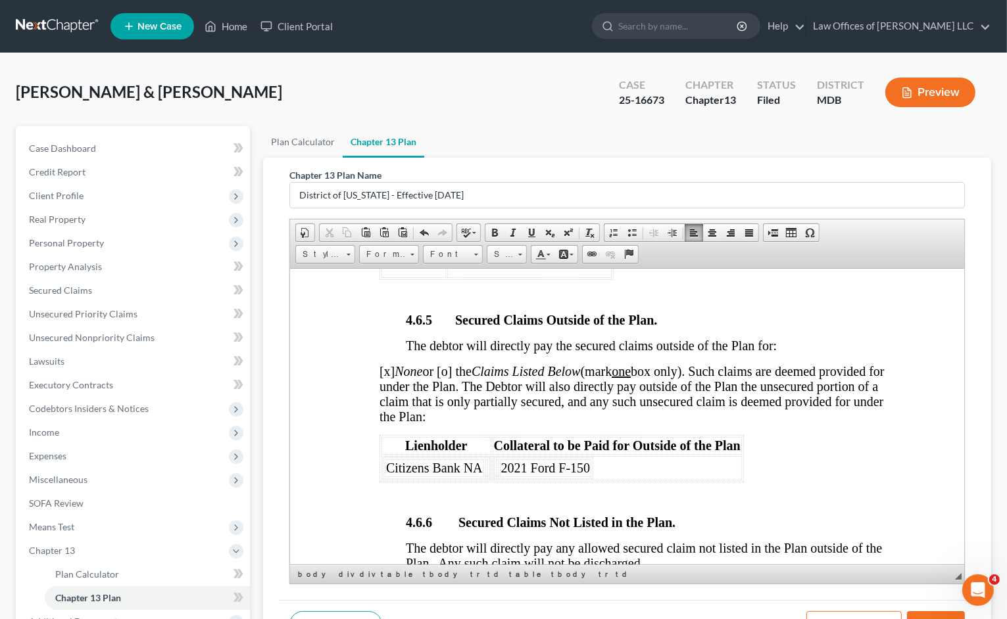
click at [603, 465] on td "2021 Ford F-150" at bounding box center [616, 468] width 249 height 24
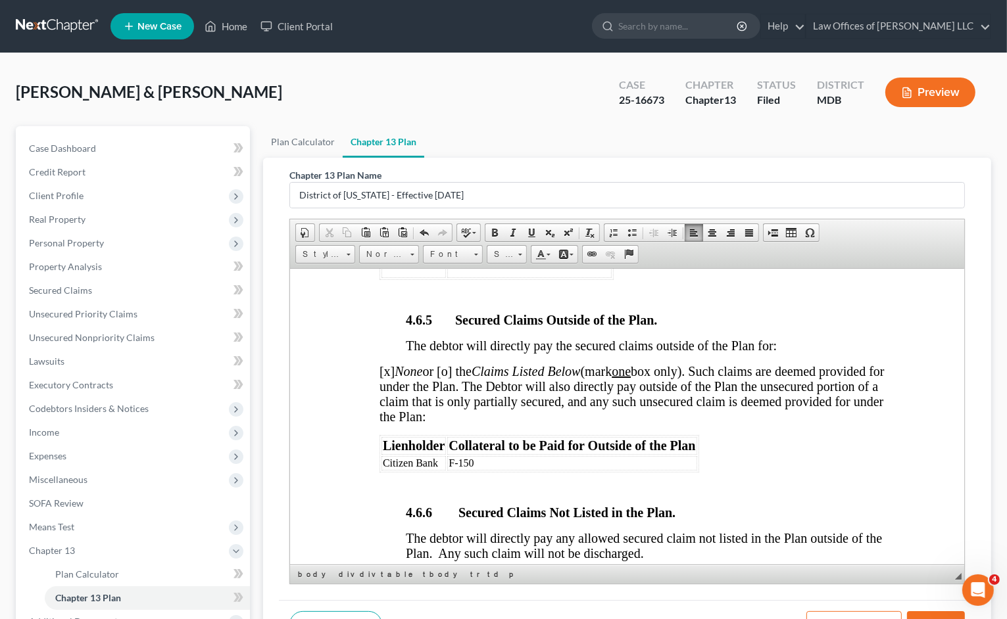
click at [733, 489] on p at bounding box center [652, 489] width 495 height 12
drag, startPoint x: 583, startPoint y: 456, endPoint x: 381, endPoint y: 464, distance: 201.4
click at [381, 464] on tr "Citizen Bank F-150" at bounding box center [539, 463] width 316 height 14
copy tr "Citizen Bank F-150"
click at [414, 483] on p at bounding box center [652, 489] width 495 height 12
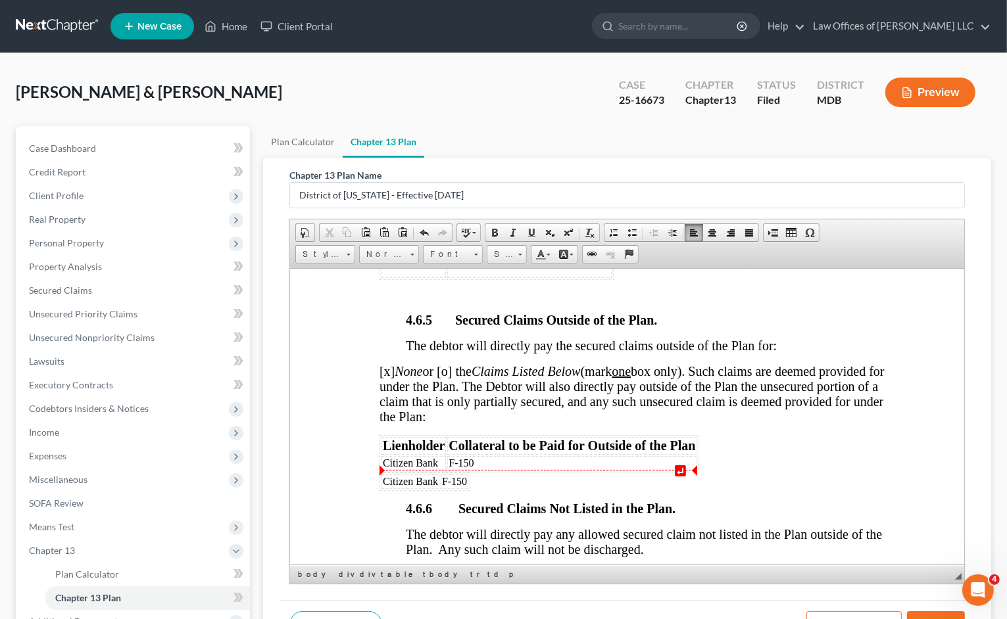
click at [414, 477] on td "Citizen Bank" at bounding box center [410, 481] width 58 height 14
click at [411, 481] on td "Citizen Bank" at bounding box center [410, 481] width 58 height 14
click at [412, 481] on td "Citizen Bank" at bounding box center [410, 481] width 58 height 14
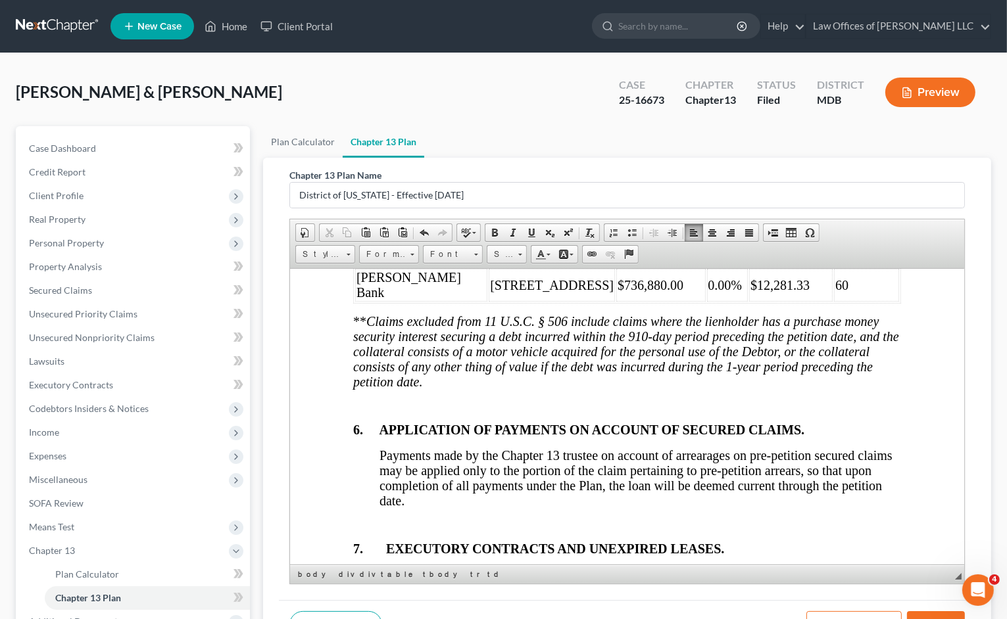
scroll to position [5064, 0]
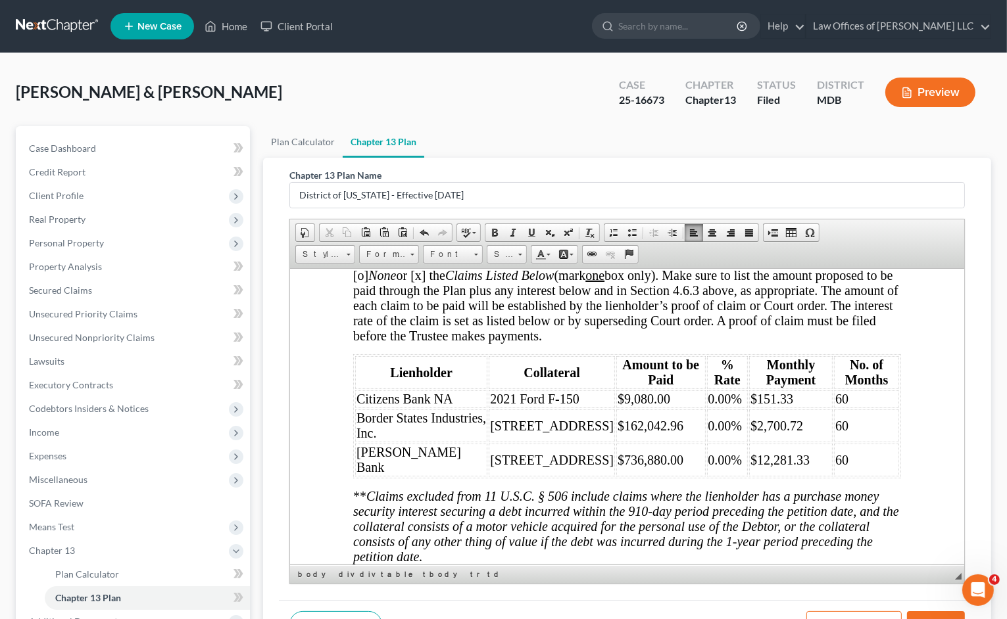
drag, startPoint x: 516, startPoint y: 460, endPoint x: 483, endPoint y: 446, distance: 36.3
click at [483, 446] on tr "[PERSON_NAME] Bank [STREET_ADDRESS] $736,880.00 0.00% $12,281.33 60" at bounding box center [626, 459] width 544 height 33
copy tr "[STREET_ADDRESS]"
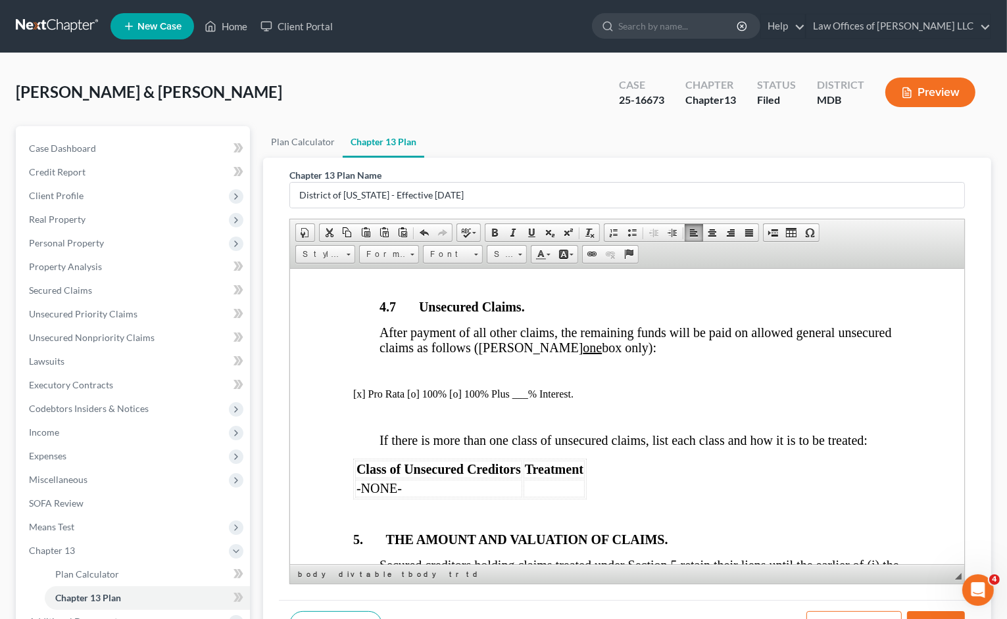
scroll to position [3354, 0]
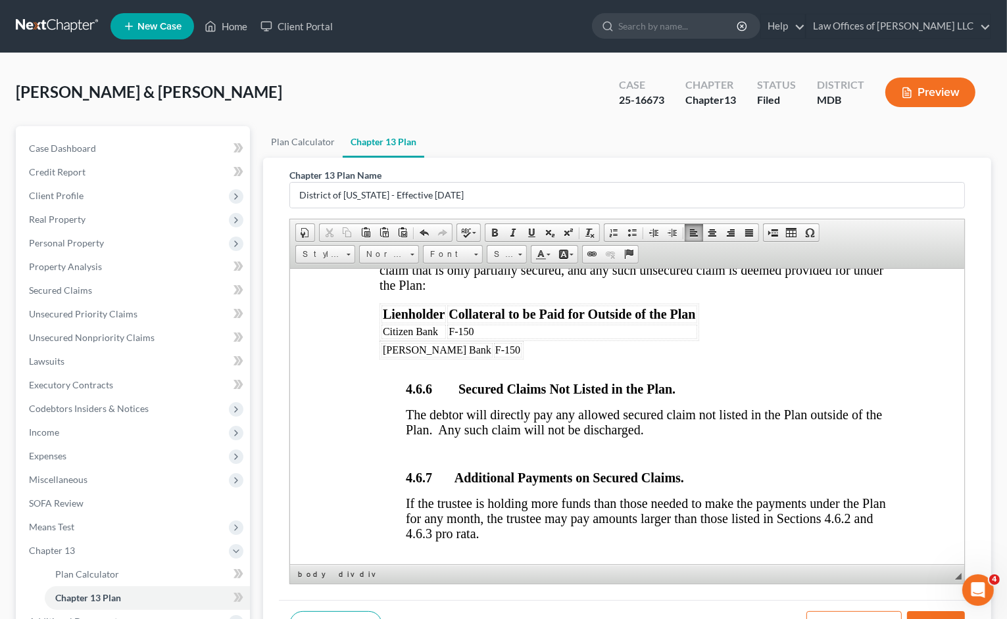
scroll to position [0, 20]
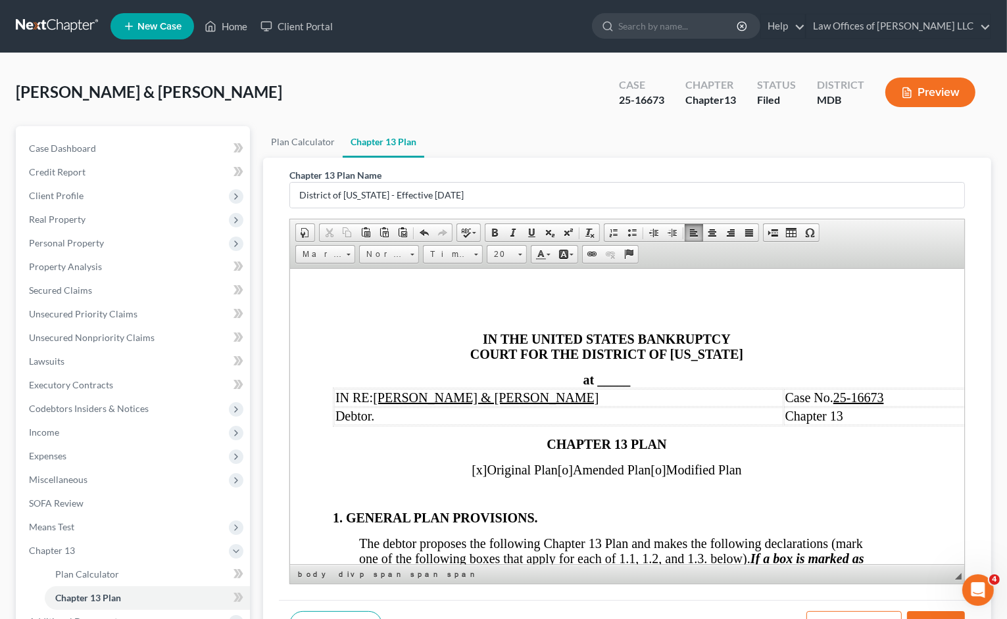
scroll to position [5064, 0]
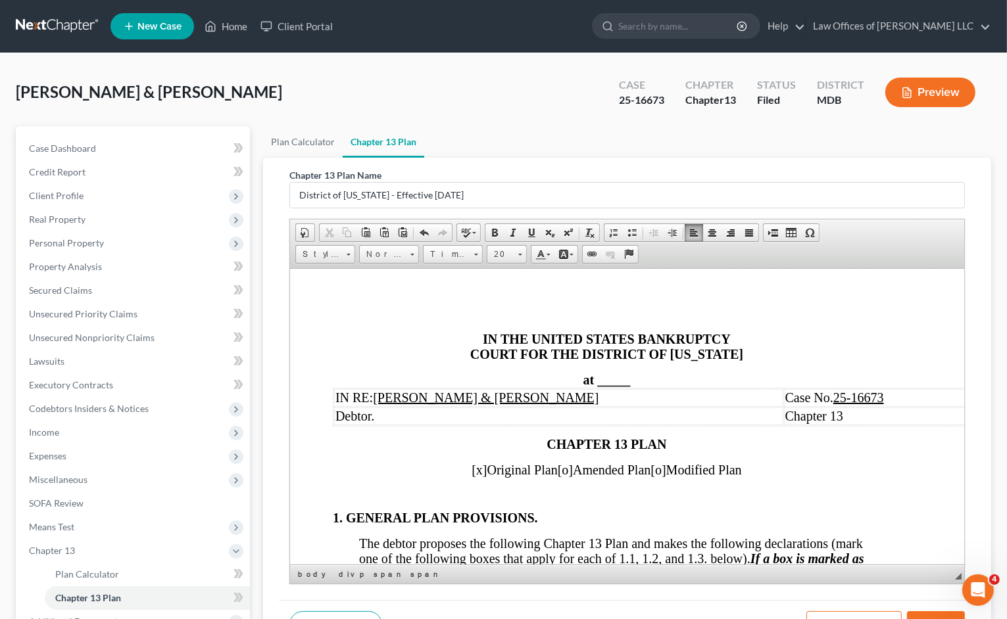
drag, startPoint x: 831, startPoint y: 442, endPoint x: 358, endPoint y: 381, distance: 476.1
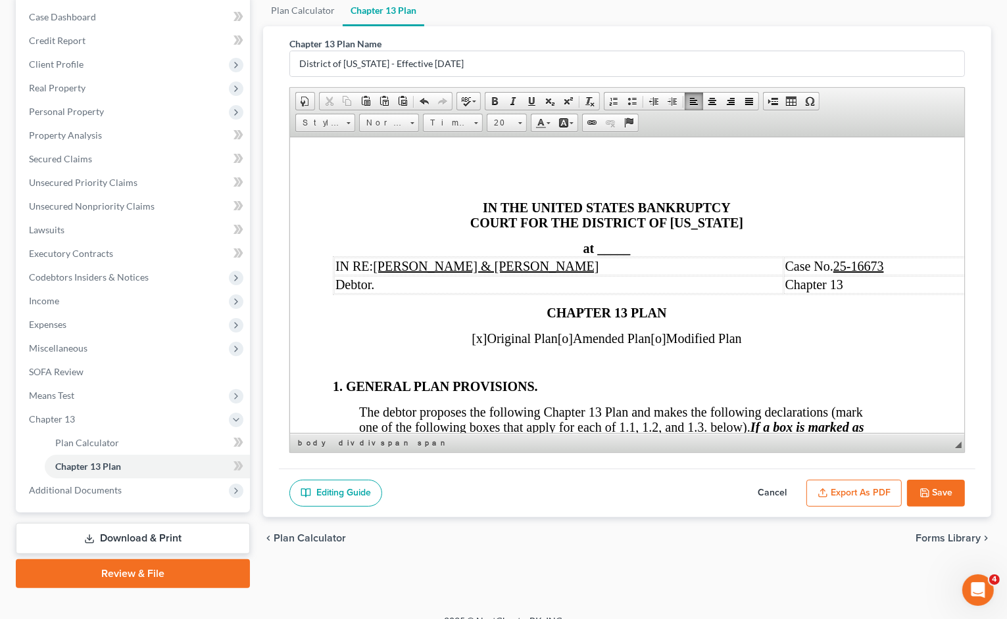
scroll to position [0, 0]
drag, startPoint x: 649, startPoint y: 250, endPoint x: 609, endPoint y: 255, distance: 40.4
click at [911, 260] on td "Case No. 25-16673" at bounding box center [1007, 266] width 449 height 18
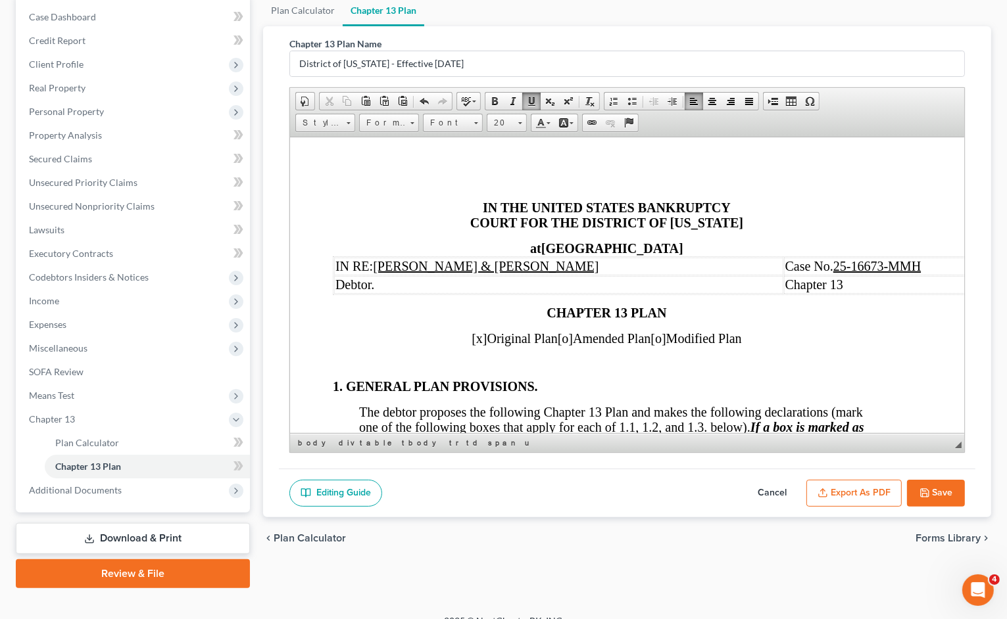
drag, startPoint x: 758, startPoint y: 324, endPoint x: 773, endPoint y: 324, distance: 15.8
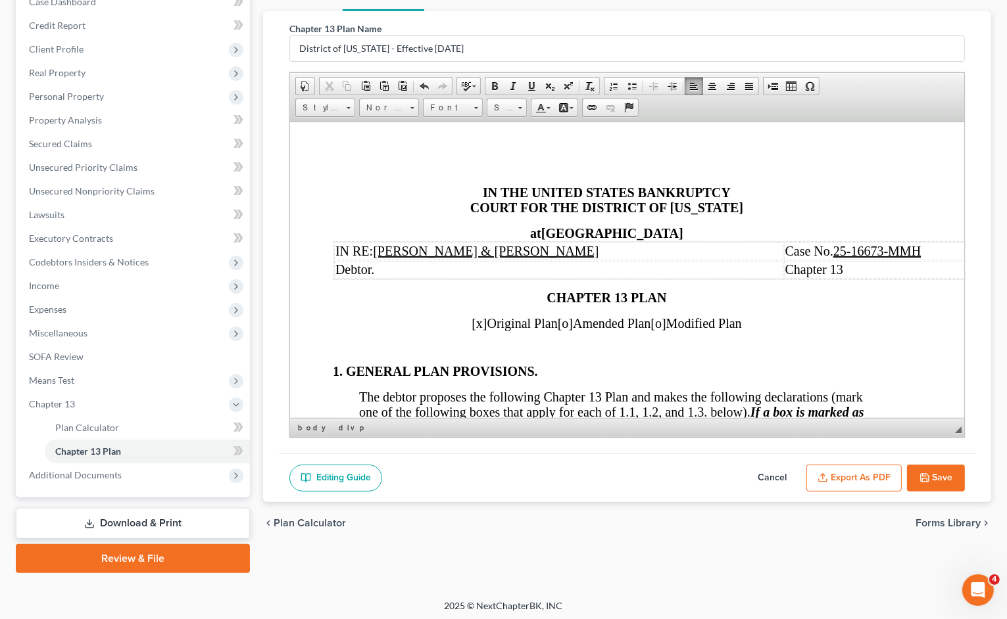
scroll to position [149, 0]
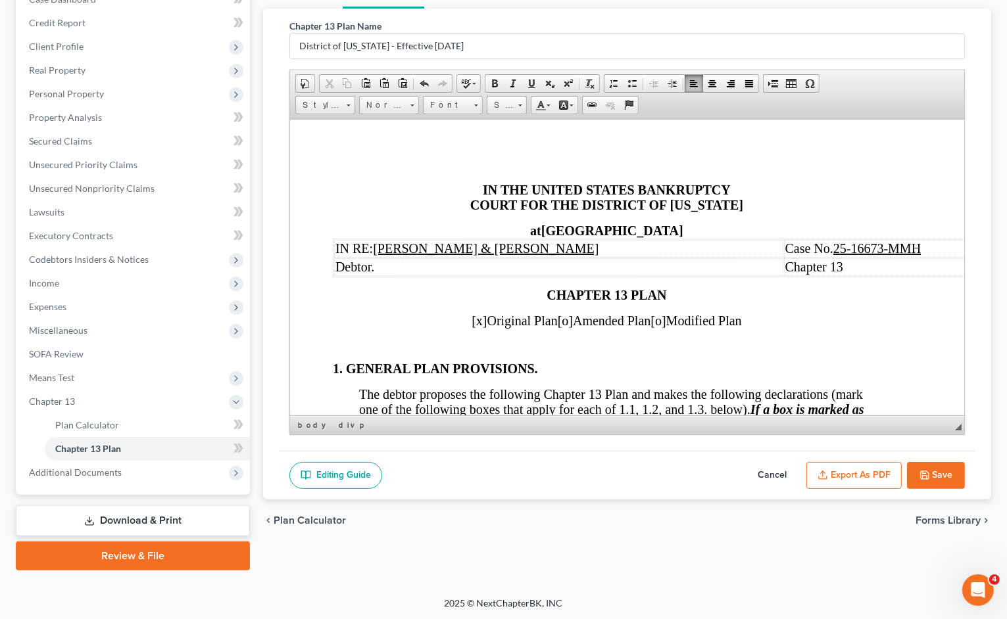
click at [942, 475] on button "Save" at bounding box center [936, 476] width 58 height 28
select select "2"
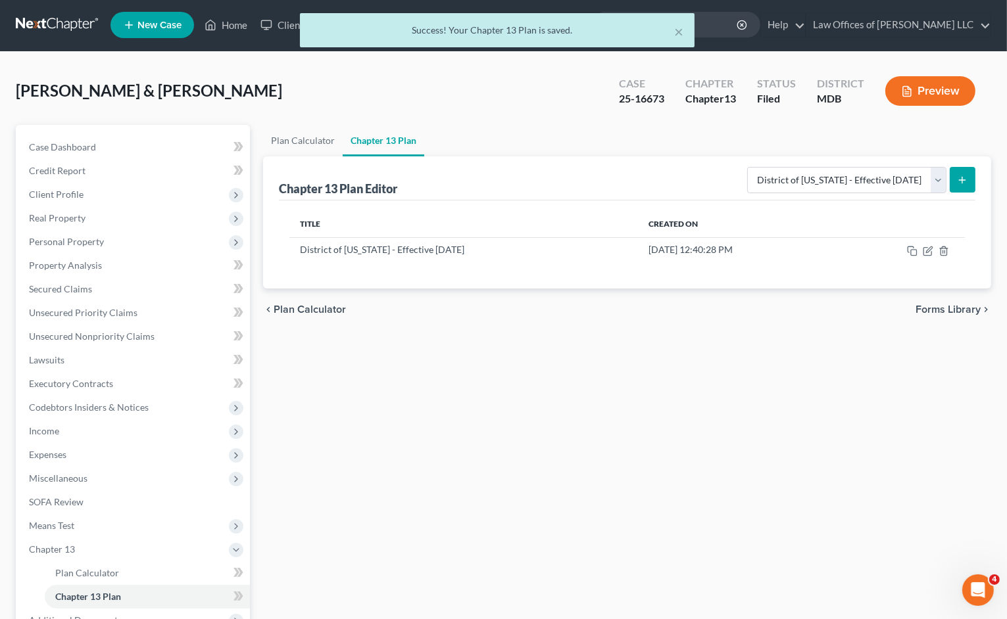
scroll to position [0, 0]
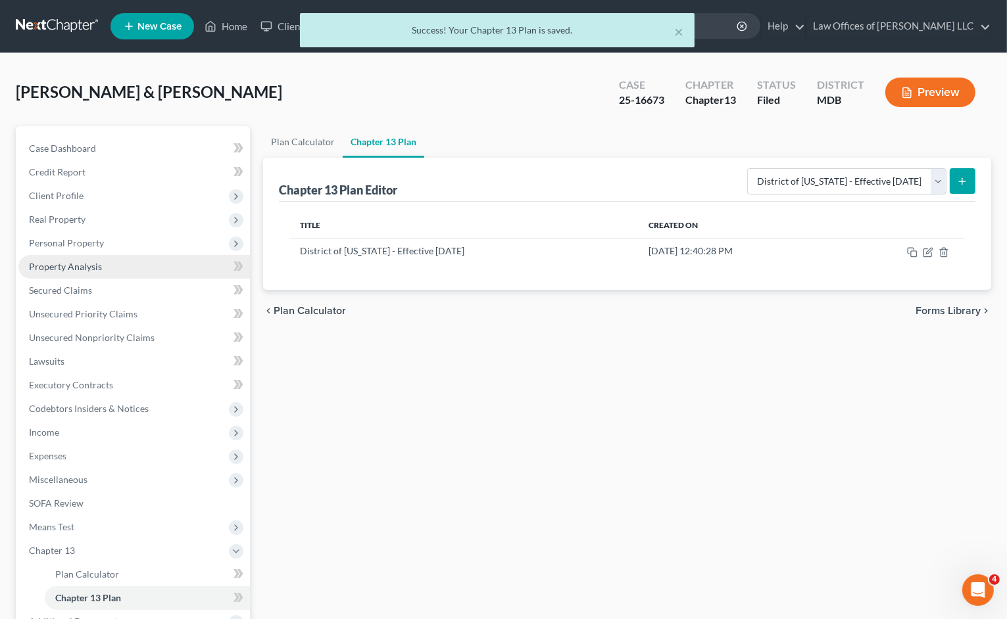
click at [106, 272] on link "Property Analysis" at bounding box center [133, 267] width 231 height 24
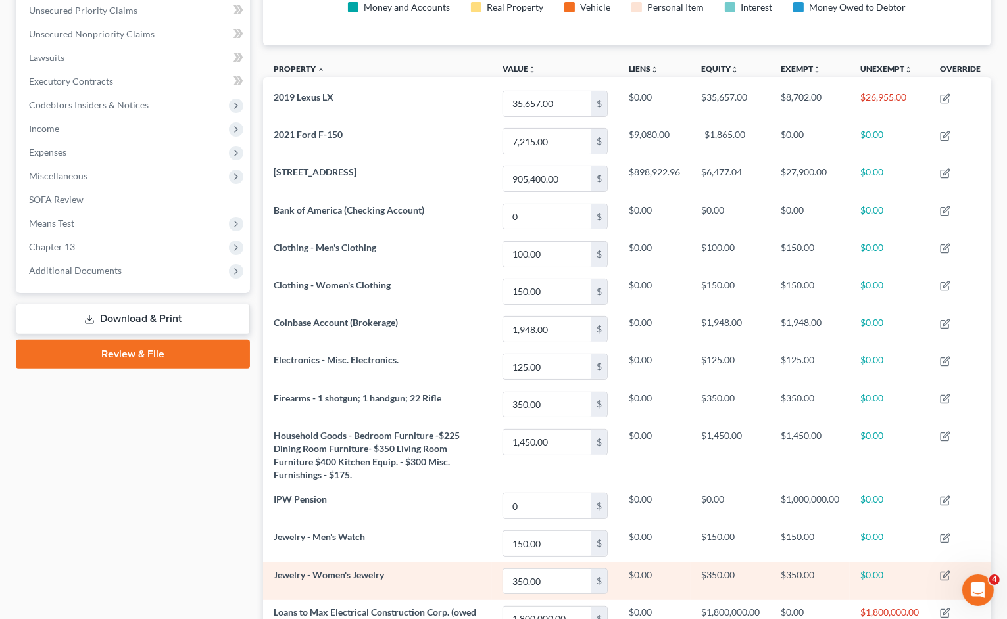
scroll to position [62, 0]
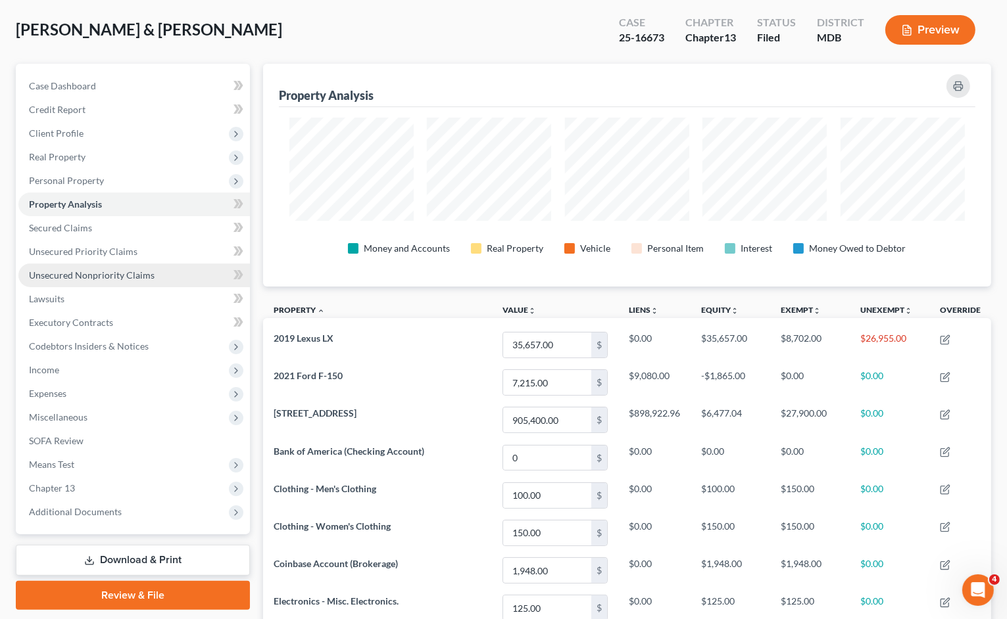
click at [72, 281] on link "Unsecured Nonpriority Claims" at bounding box center [133, 276] width 231 height 24
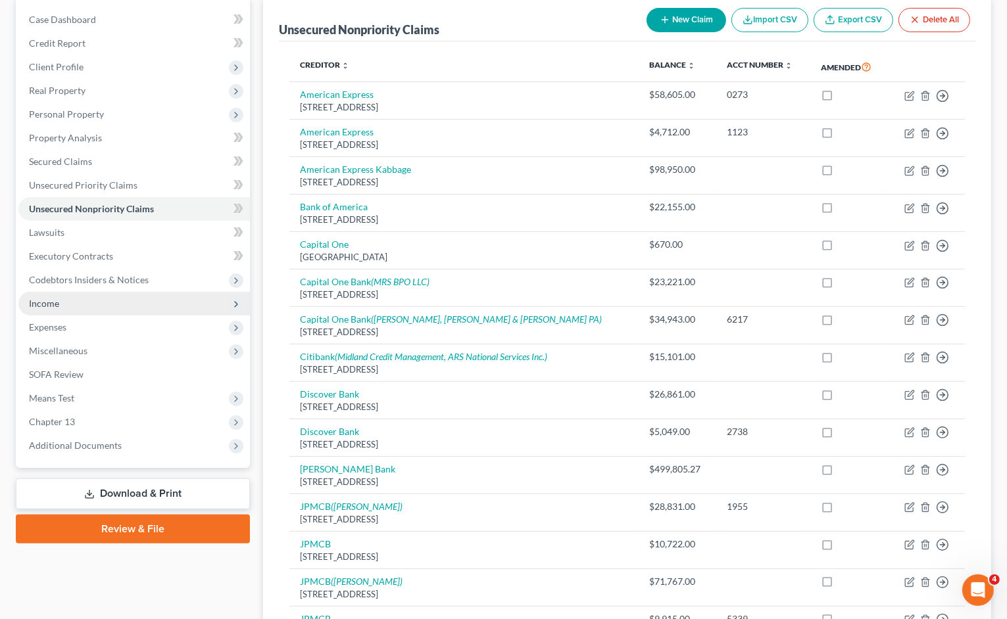
scroll to position [132, 0]
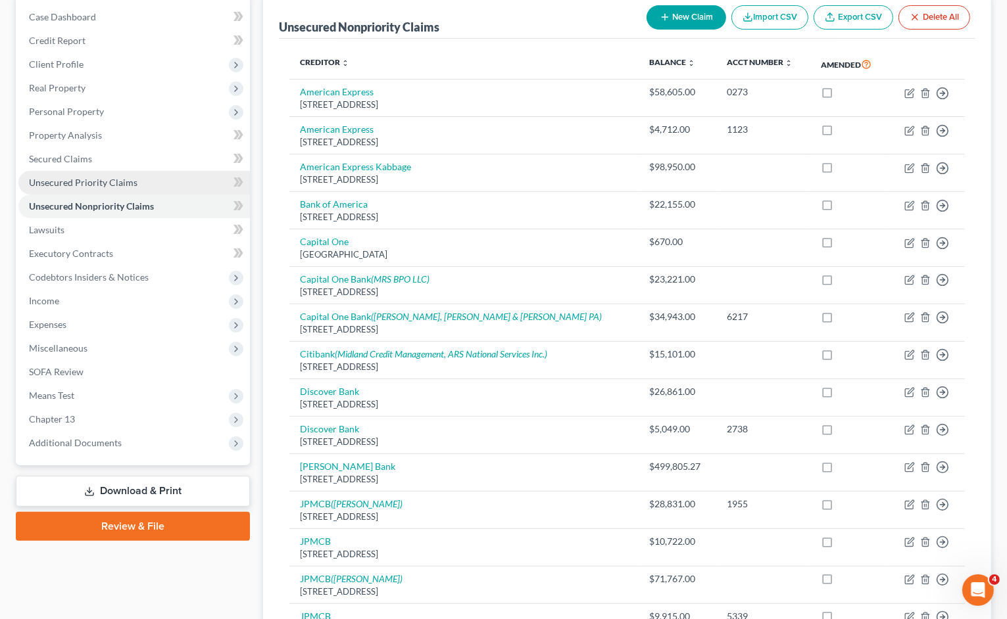
click at [97, 187] on span "Unsecured Priority Claims" at bounding box center [83, 182] width 109 height 11
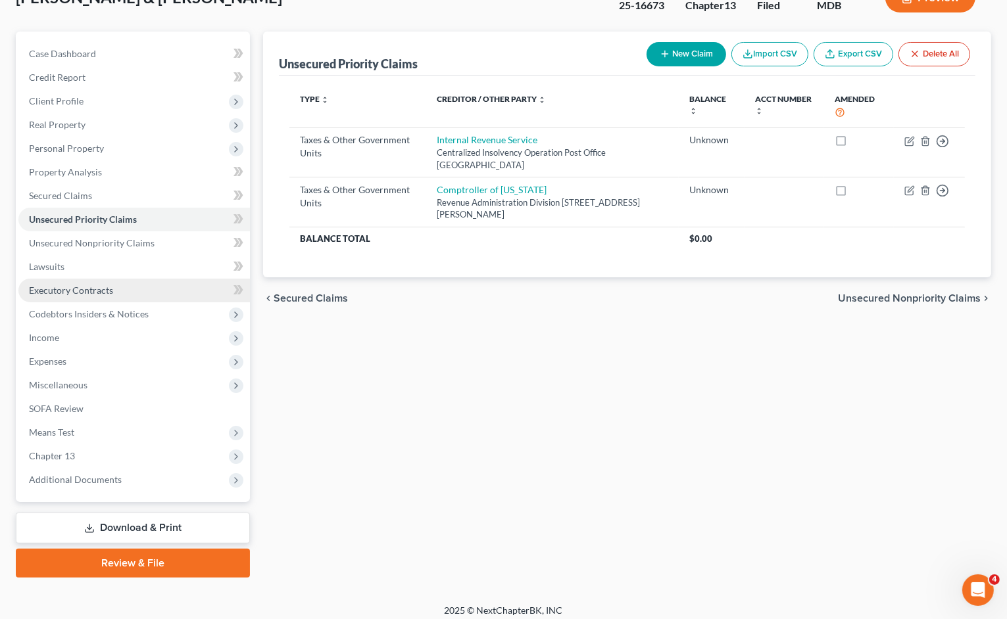
scroll to position [102, 0]
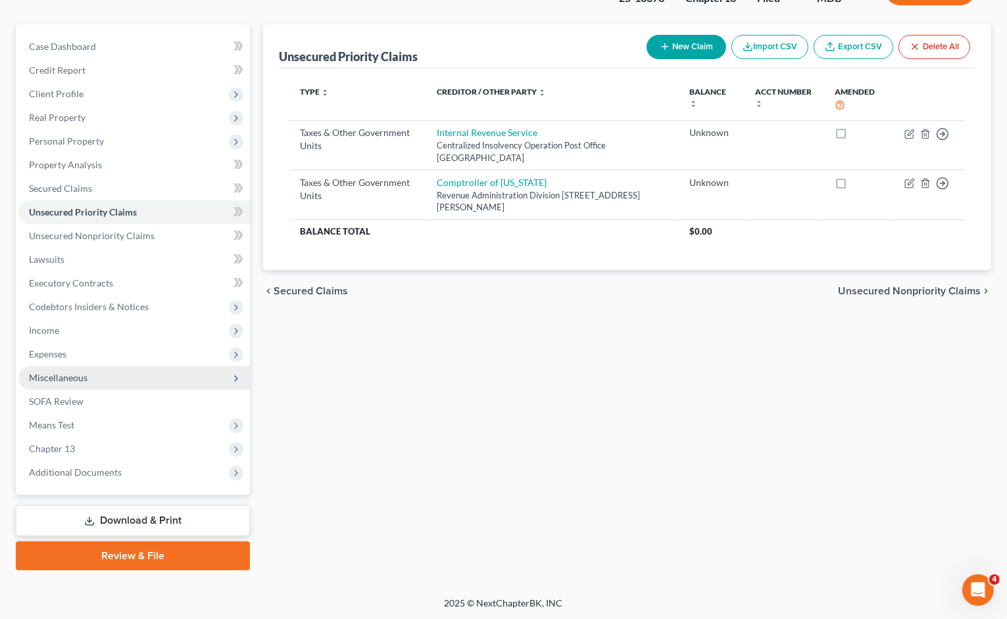
click at [80, 377] on span "Miscellaneous" at bounding box center [58, 377] width 59 height 11
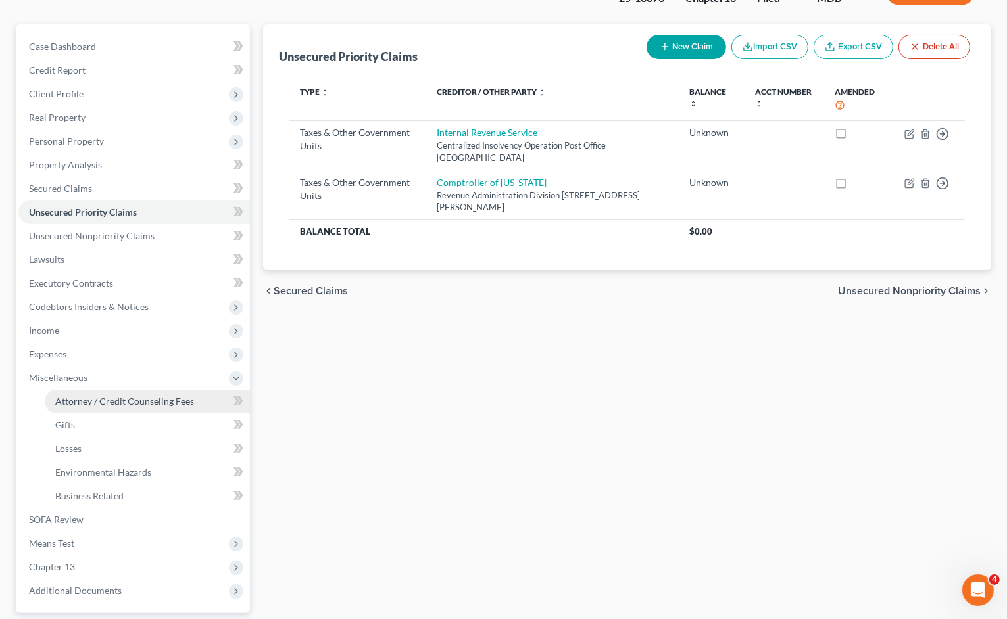
click at [87, 400] on span "Attorney / Credit Counseling Fees" at bounding box center [124, 401] width 139 height 11
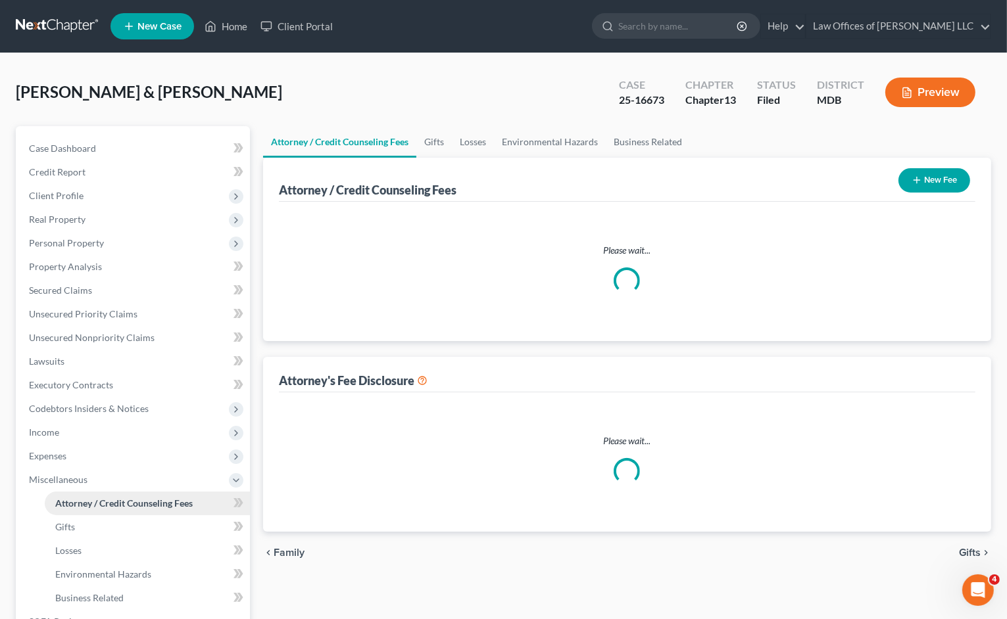
select select "0"
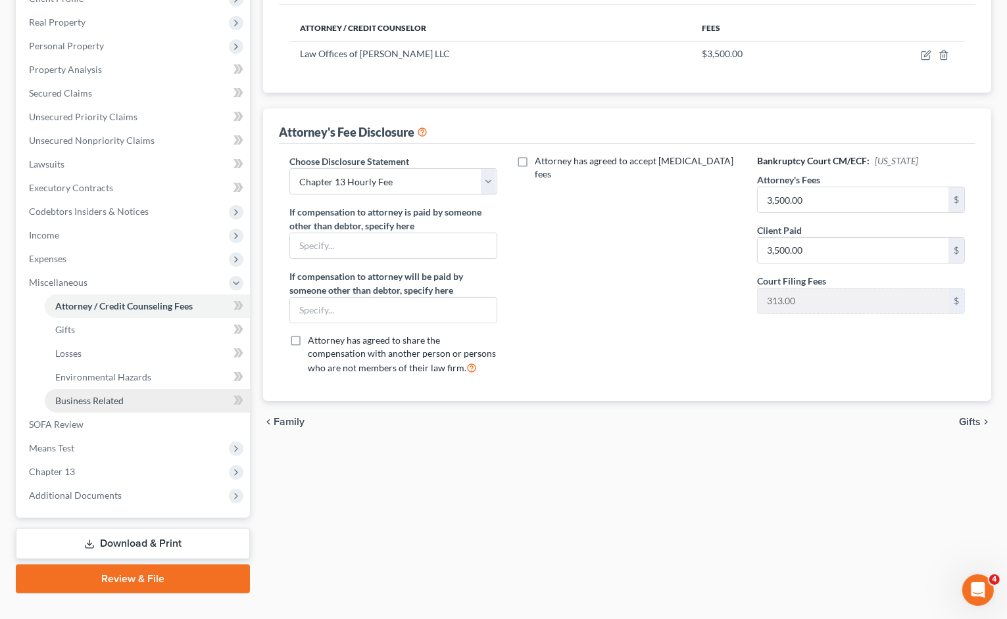
click at [105, 399] on span "Business Related" at bounding box center [89, 400] width 68 height 11
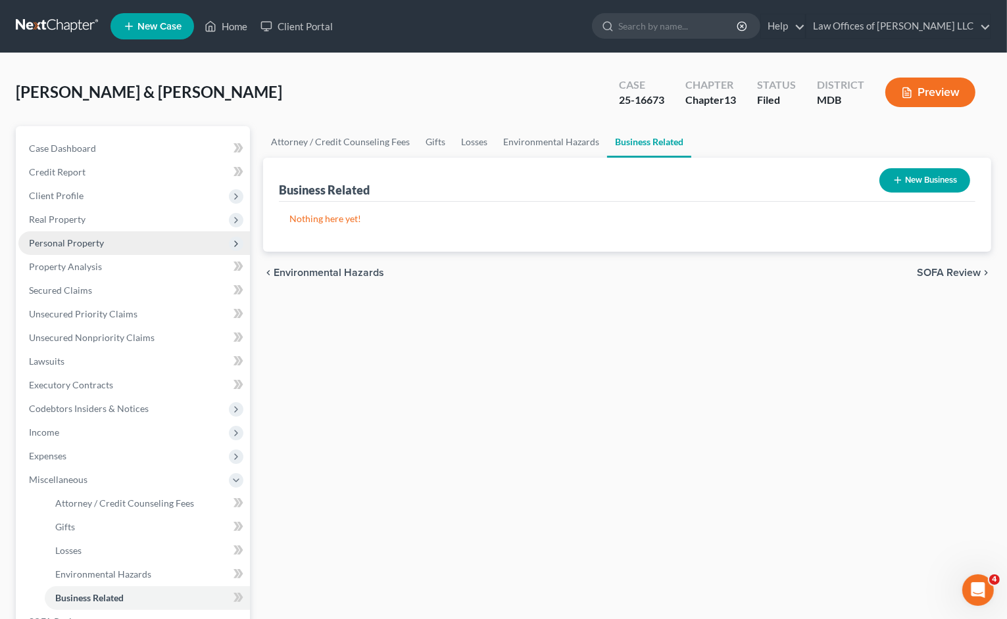
click at [119, 241] on span "Personal Property" at bounding box center [133, 243] width 231 height 24
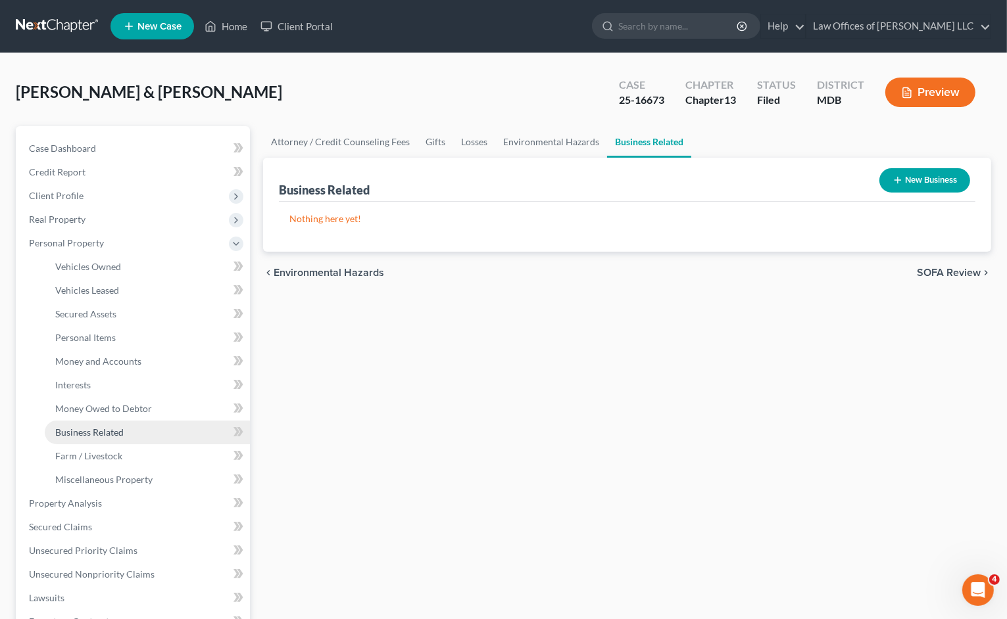
click at [116, 435] on span "Business Related" at bounding box center [89, 432] width 68 height 11
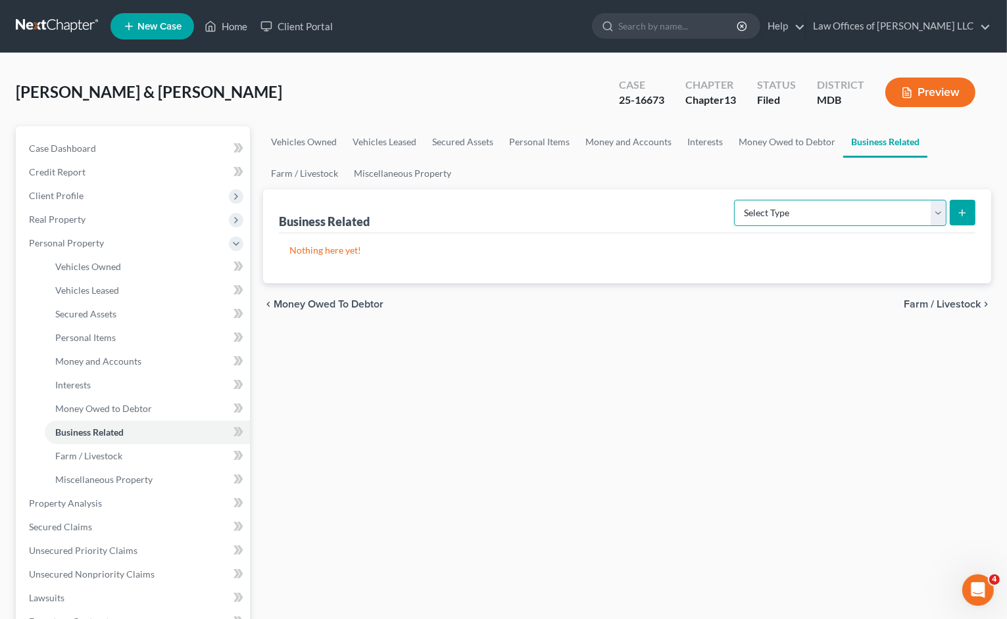
click at [763, 214] on select "Select Type Customer Lists Franchises Inventory Licenses Machinery Office Equip…" at bounding box center [840, 213] width 212 height 26
click at [684, 141] on link "Interests" at bounding box center [704, 142] width 51 height 32
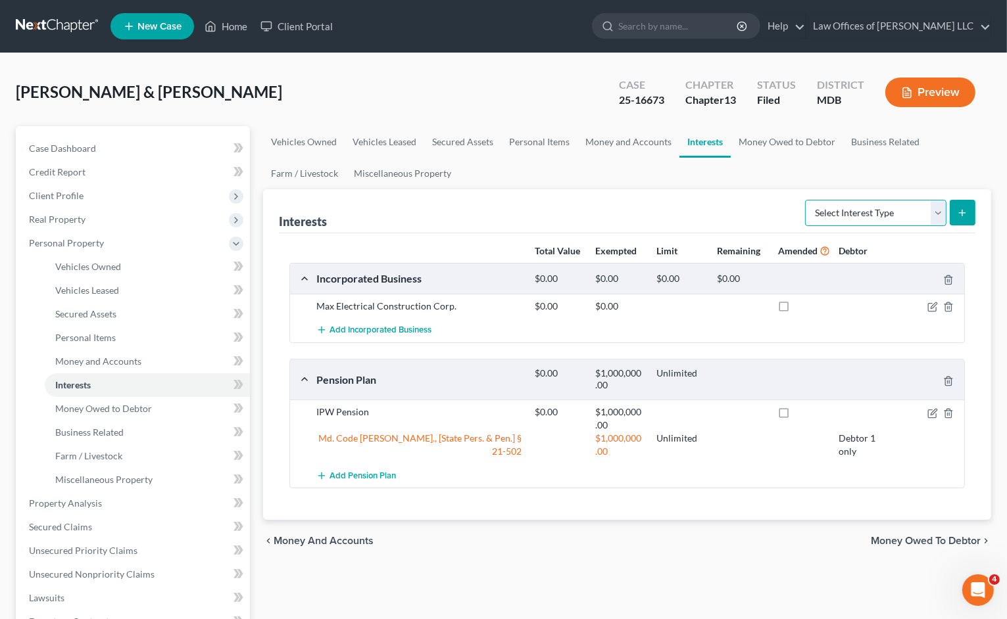
click at [837, 217] on select "Select Interest Type 401K Annuity Bond Education IRA Government Bond Government…" at bounding box center [875, 213] width 141 height 26
drag, startPoint x: 461, startPoint y: 303, endPoint x: 307, endPoint y: 310, distance: 154.1
click at [307, 310] on div "Max Electrical Construction Corp. $0.00 $0.00" at bounding box center [627, 306] width 674 height 24
copy div "Max Electrical Construction Corp."
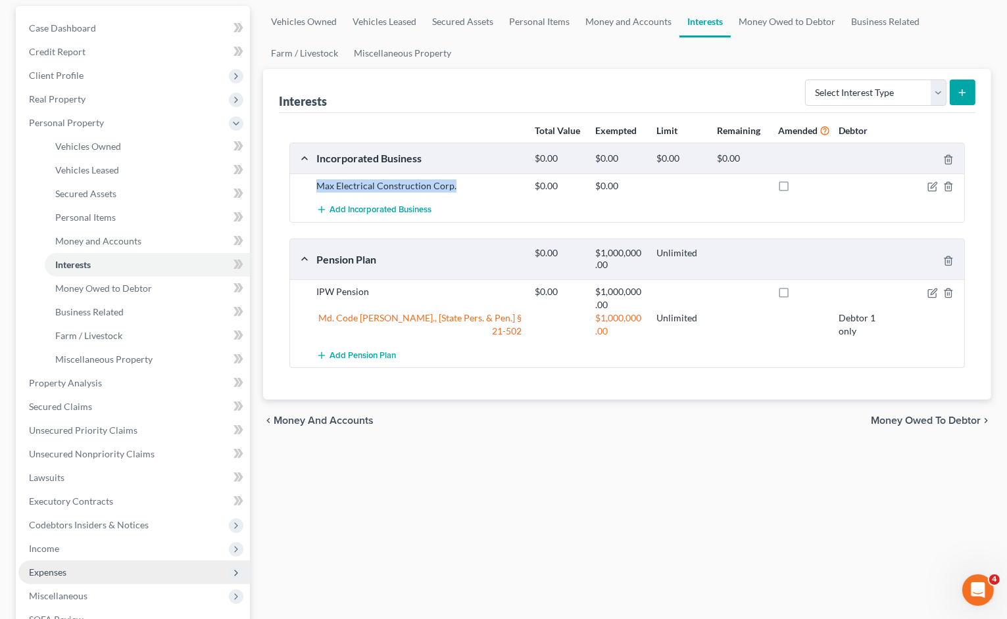
scroll to position [339, 0]
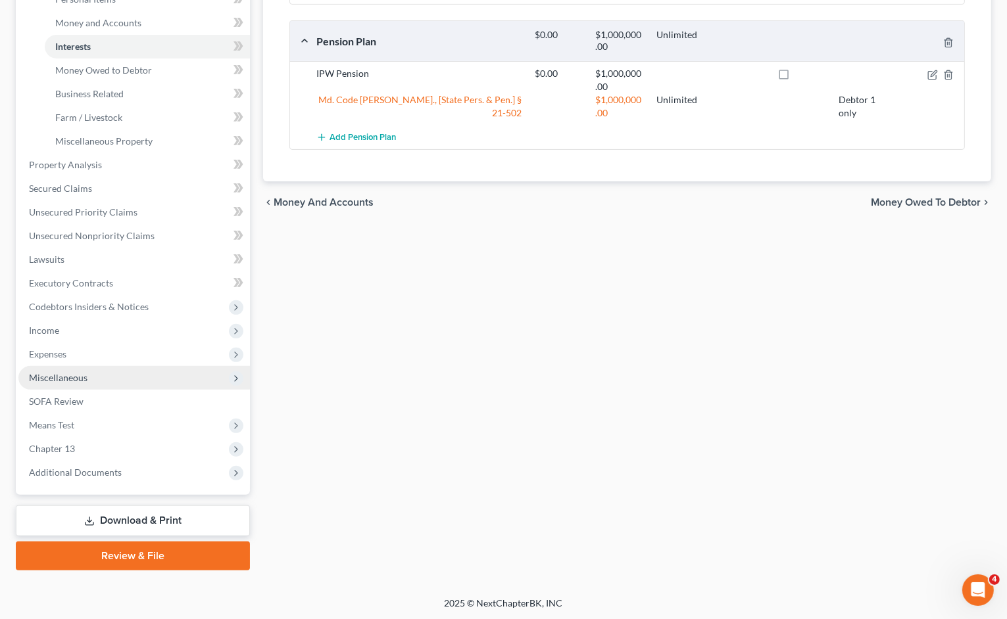
click at [100, 381] on span "Miscellaneous" at bounding box center [133, 378] width 231 height 24
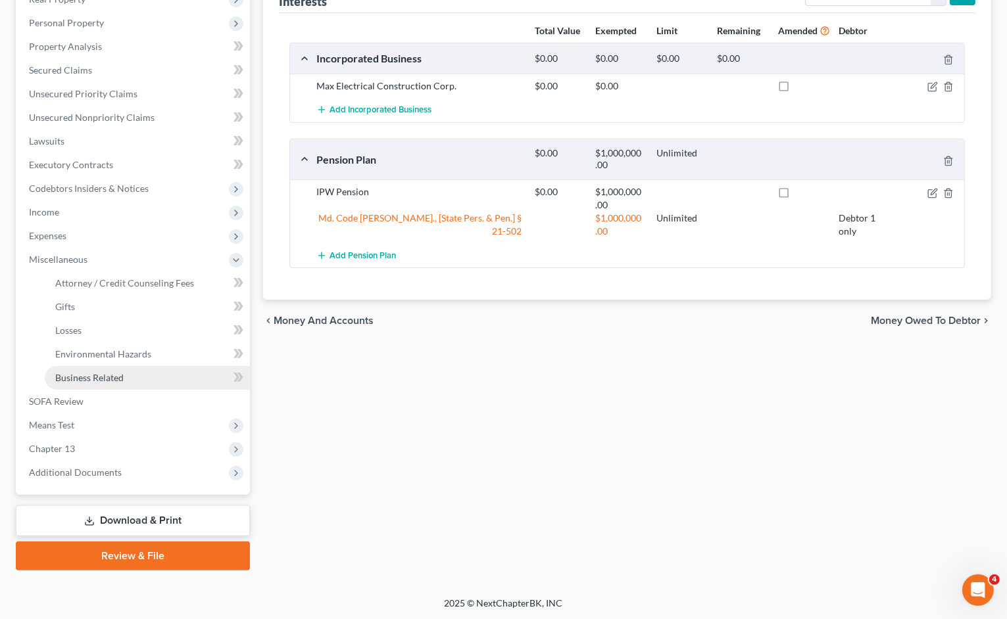
click at [99, 383] on span "Business Related" at bounding box center [89, 377] width 68 height 11
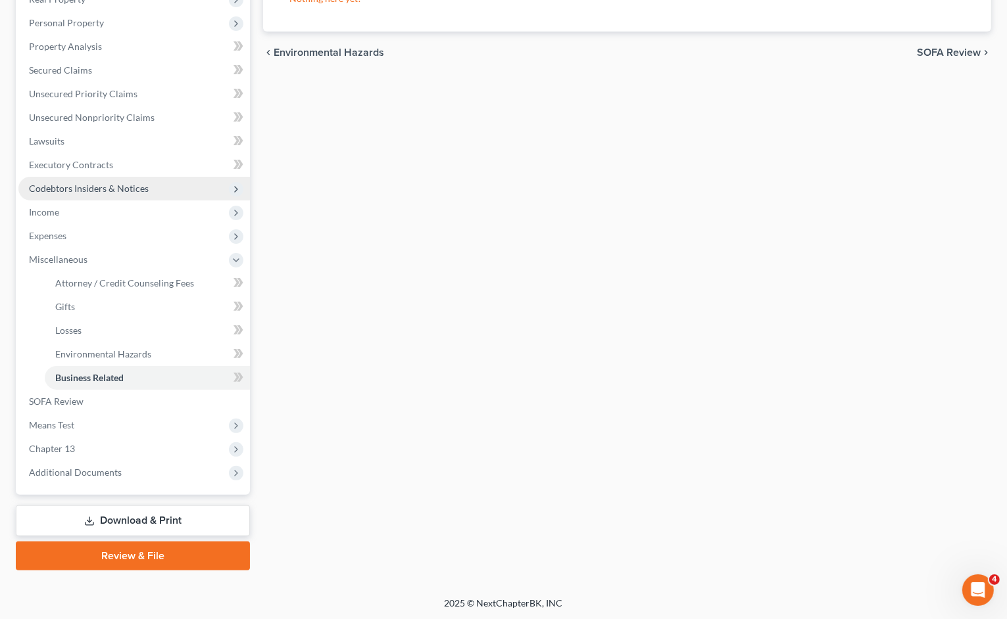
scroll to position [73, 0]
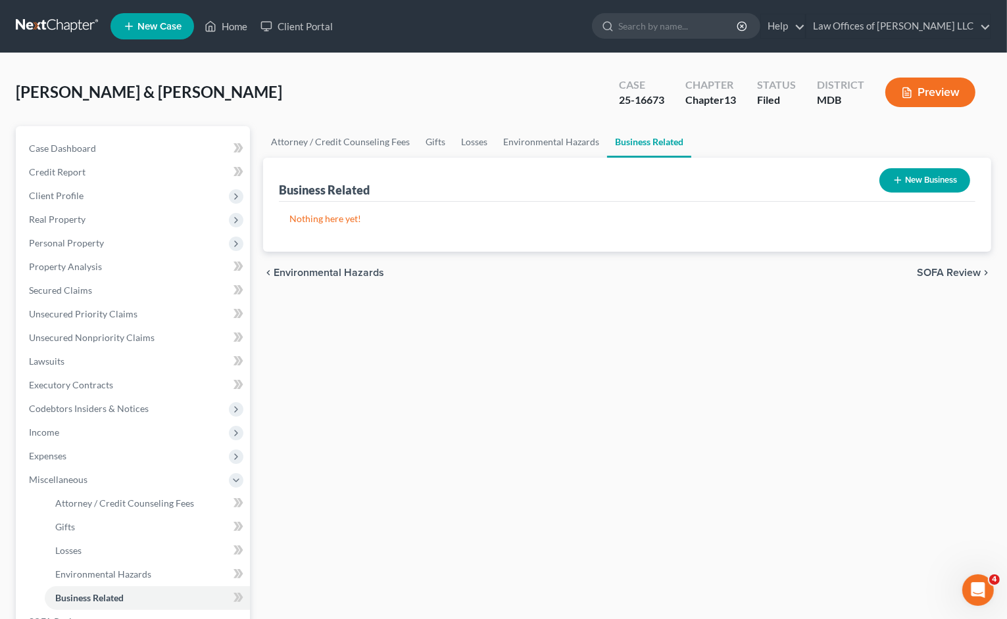
click at [900, 181] on icon "button" at bounding box center [897, 180] width 11 height 11
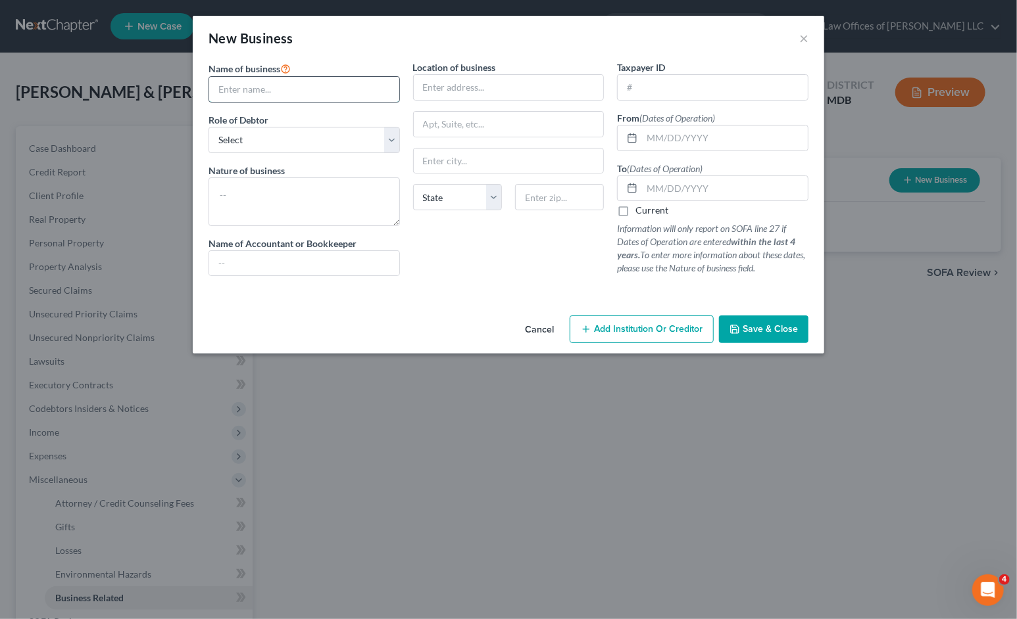
paste input "Max Electrical Construction Corp."
type input "Max Electrical Construction Corp."
click at [329, 145] on select "Select A member of a limited liability company (LLC) or limited liability partn…" at bounding box center [303, 140] width 191 height 26
select select "member"
click at [208, 127] on select "Select A member of a limited liability company (LLC) or limited liability partn…" at bounding box center [303, 140] width 191 height 26
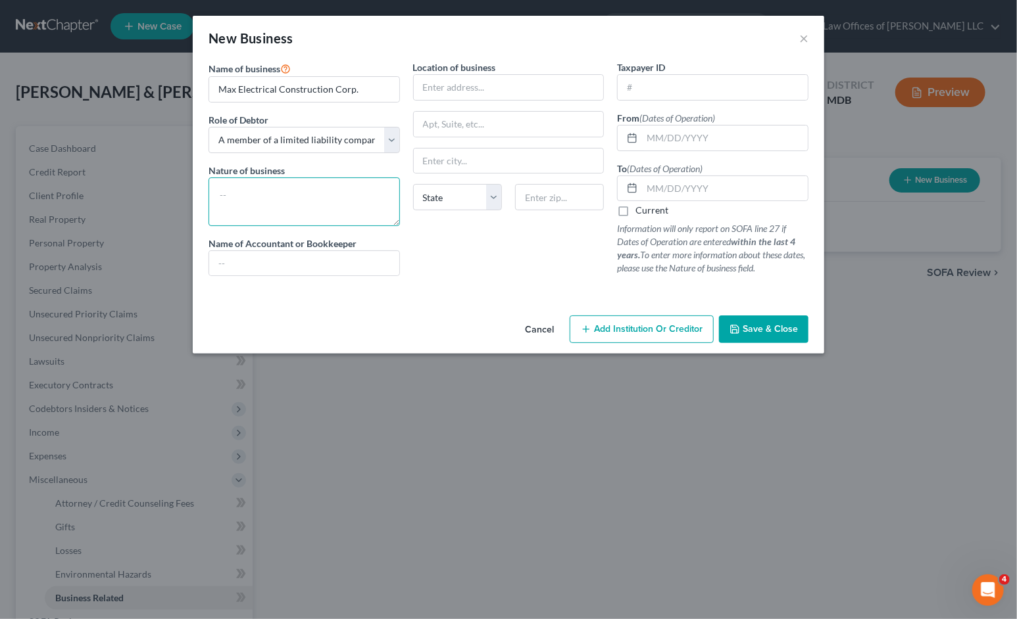
drag, startPoint x: 308, startPoint y: 201, endPoint x: 307, endPoint y: 215, distance: 14.5
click at [307, 203] on textarea at bounding box center [303, 202] width 191 height 49
type textarea "E"
type textarea "Construction"
click at [650, 137] on input "text" at bounding box center [725, 138] width 166 height 25
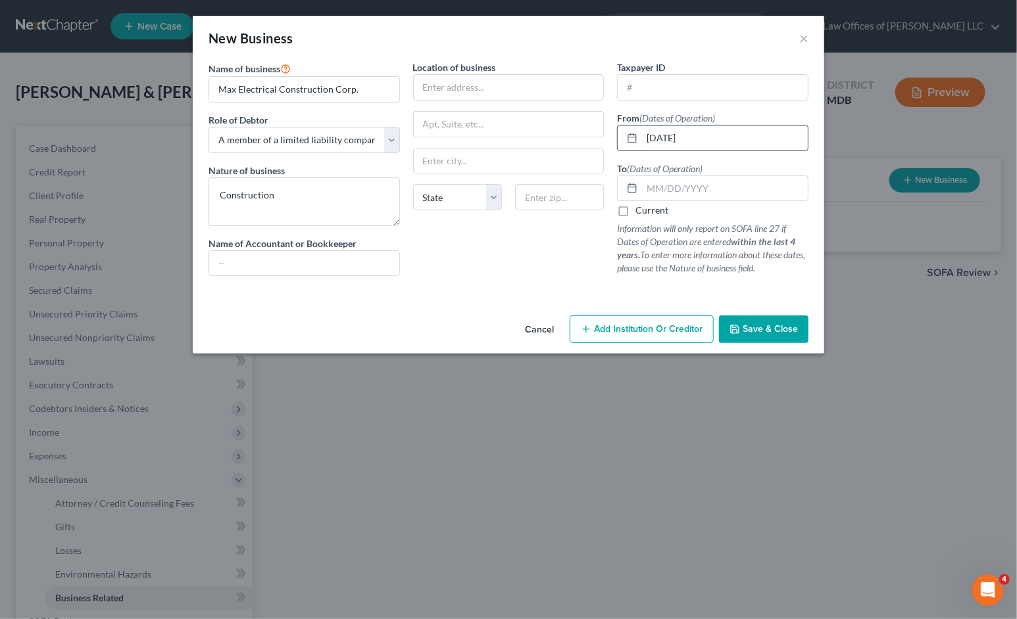
type input "[DATE]"
click at [636, 213] on label "Current" at bounding box center [651, 210] width 33 height 13
click at [641, 212] on input "Current" at bounding box center [645, 208] width 9 height 9
checkbox input "true"
click at [452, 117] on input "text" at bounding box center [509, 124] width 190 height 25
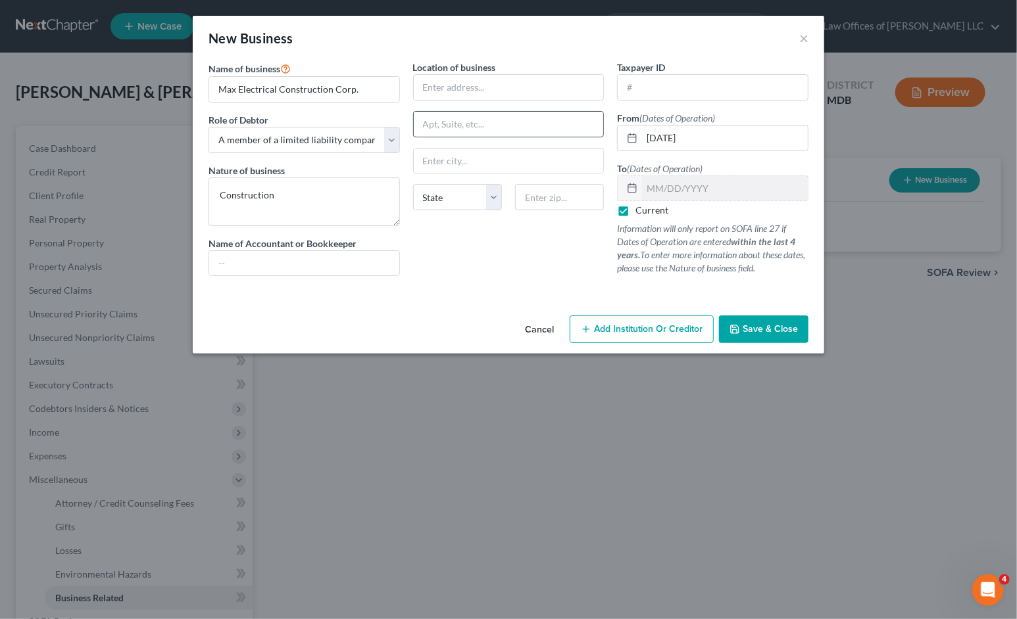
paste input "8735 [PERSON_NAME]. STE I"
type input "8735 [PERSON_NAME]. STE I"
click at [484, 86] on input "text" at bounding box center [509, 87] width 190 height 25
paste input "8735 [PERSON_NAME]. STE I"
type input "8735 [PERSON_NAME]. STE I"
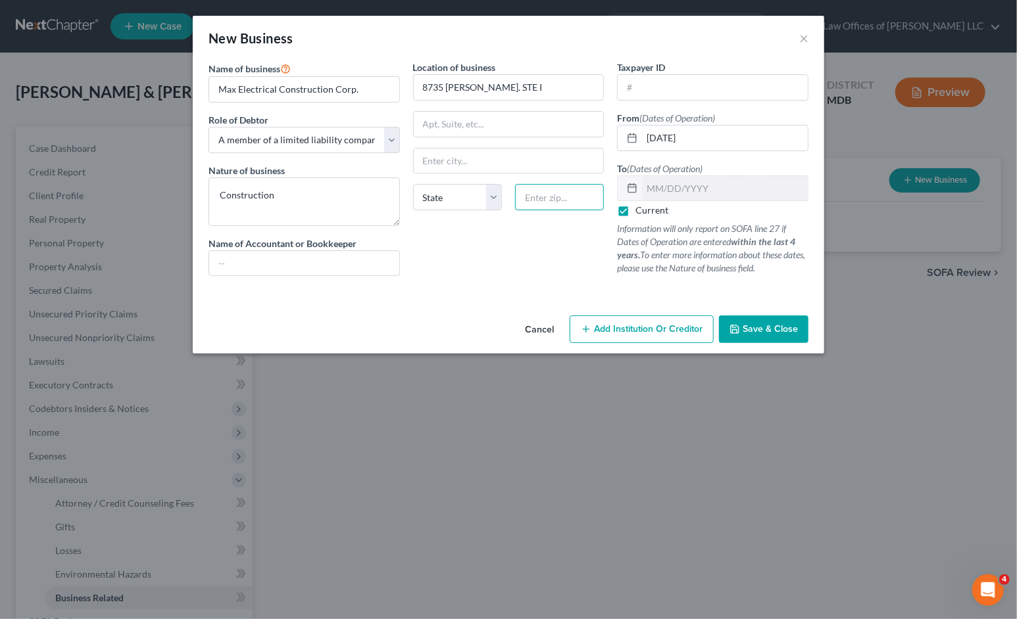
click at [566, 198] on input "text" at bounding box center [559, 197] width 89 height 26
type input "20763"
click at [746, 324] on span "Save & Close" at bounding box center [769, 329] width 55 height 11
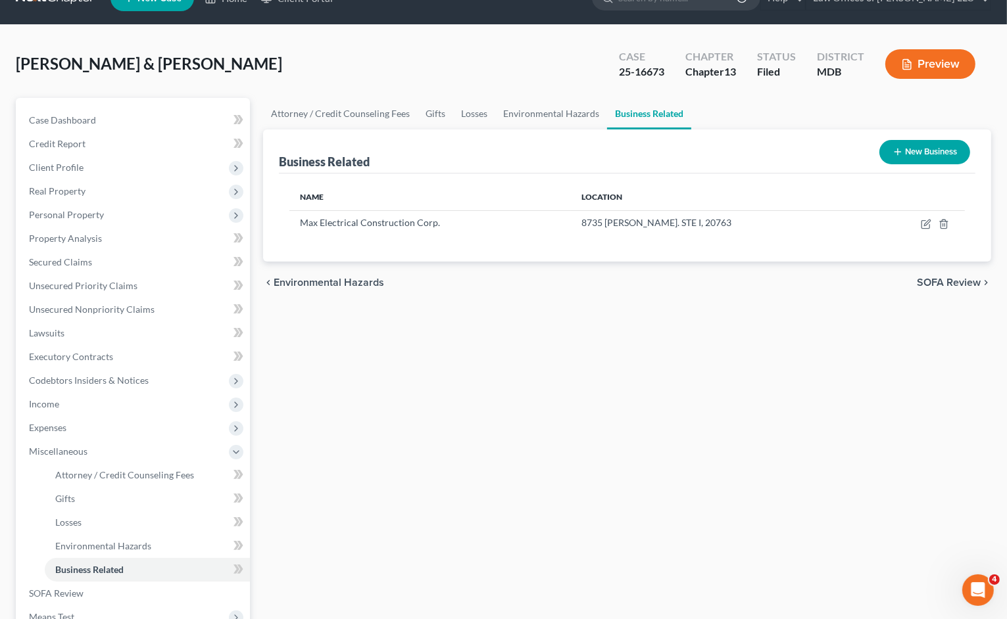
scroll to position [220, 0]
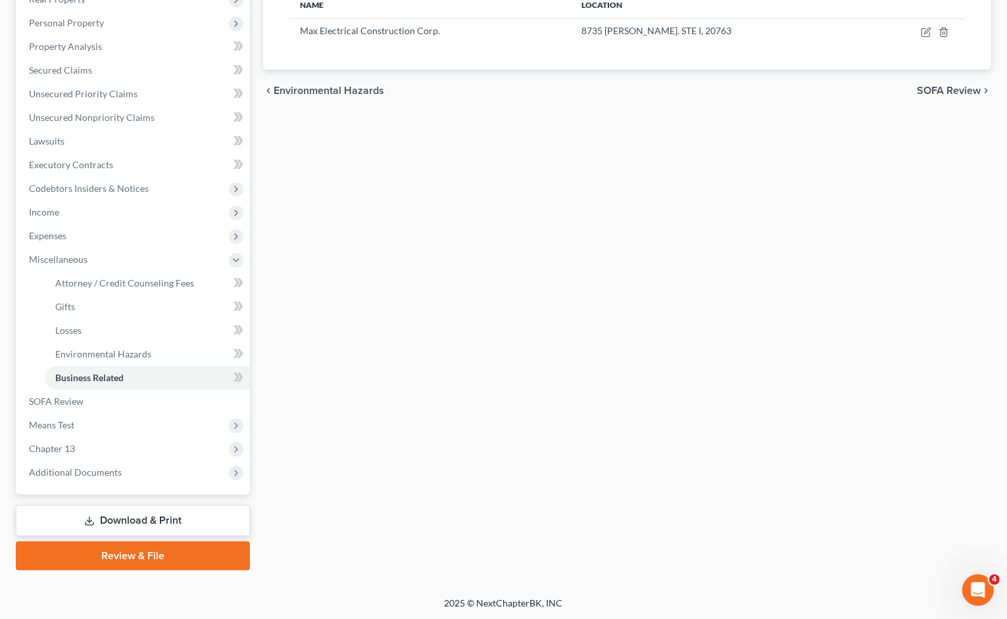
click at [170, 524] on link "Download & Print" at bounding box center [133, 521] width 234 height 31
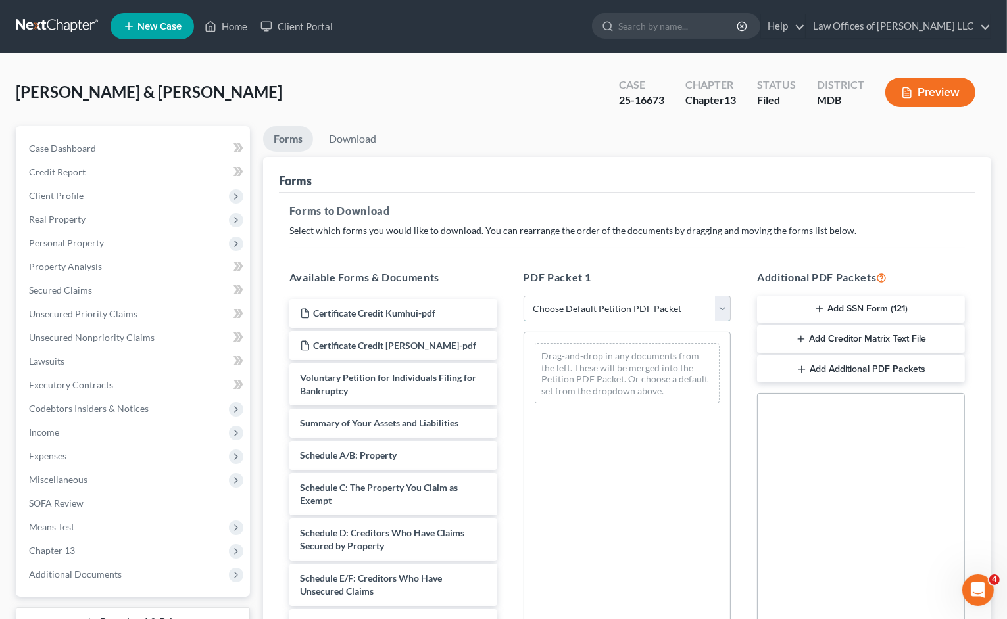
click at [591, 313] on select "Choose Default Petition PDF Packet Complete Bankruptcy Petition (all forms and …" at bounding box center [627, 309] width 208 height 26
click at [523, 296] on select "Choose Default Petition PDF Packet Complete Bankruptcy Petition (all forms and …" at bounding box center [627, 309] width 208 height 26
click at [616, 314] on select "Choose Default Petition PDF Packet Complete Bankruptcy Petition (all forms and …" at bounding box center [627, 309] width 208 height 26
select select "0"
click at [523, 296] on select "Choose Default Petition PDF Packet Complete Bankruptcy Petition (all forms and …" at bounding box center [627, 309] width 208 height 26
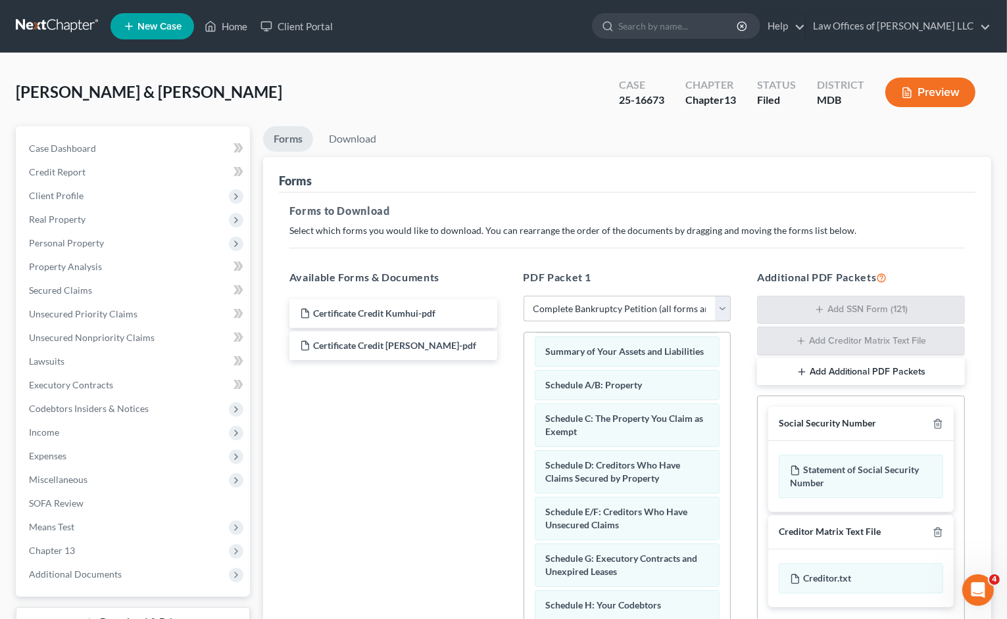
scroll to position [132, 0]
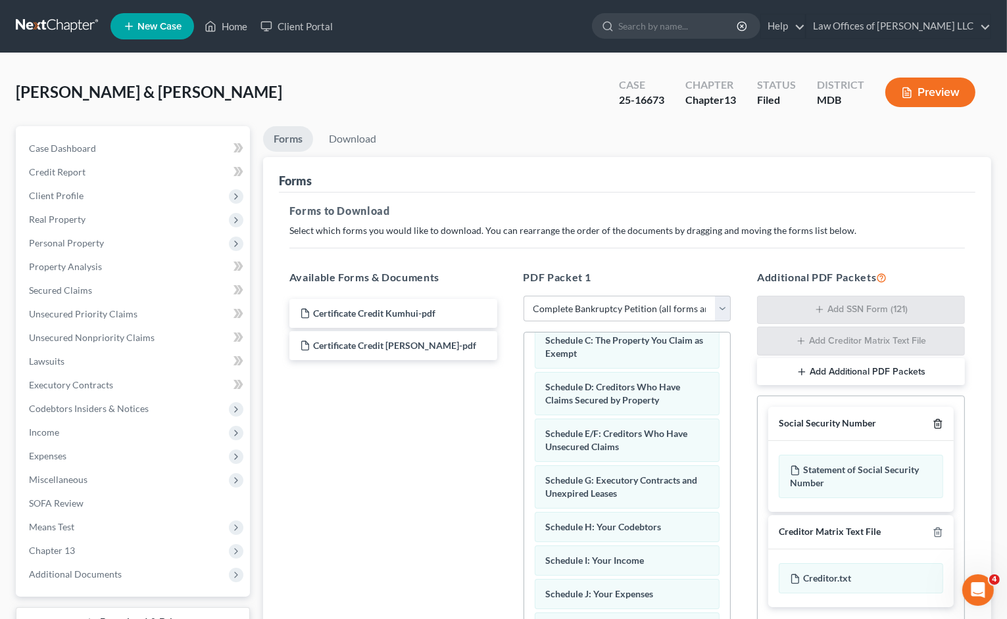
click at [935, 422] on polyline "button" at bounding box center [938, 422] width 8 height 0
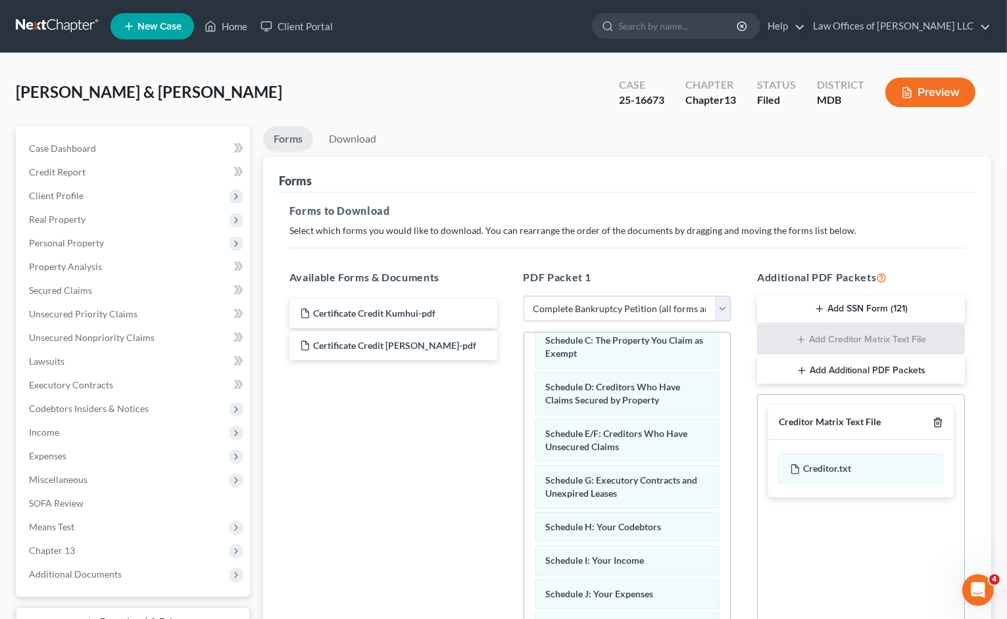
click at [939, 426] on icon "button" at bounding box center [937, 423] width 6 height 9
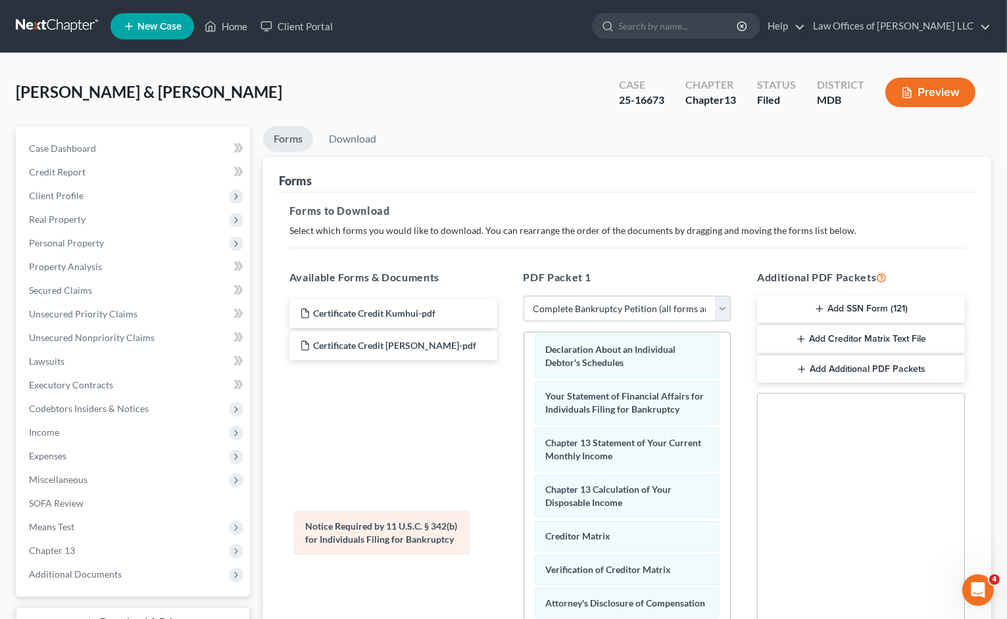
scroll to position [431, 0]
drag, startPoint x: 608, startPoint y: 566, endPoint x: 331, endPoint y: 526, distance: 279.8
click at [524, 526] on div "Notice Required by 11 U.S.C. § 342(b) for Individuals Filing for Bankruptcy Vol…" at bounding box center [627, 308] width 206 height 770
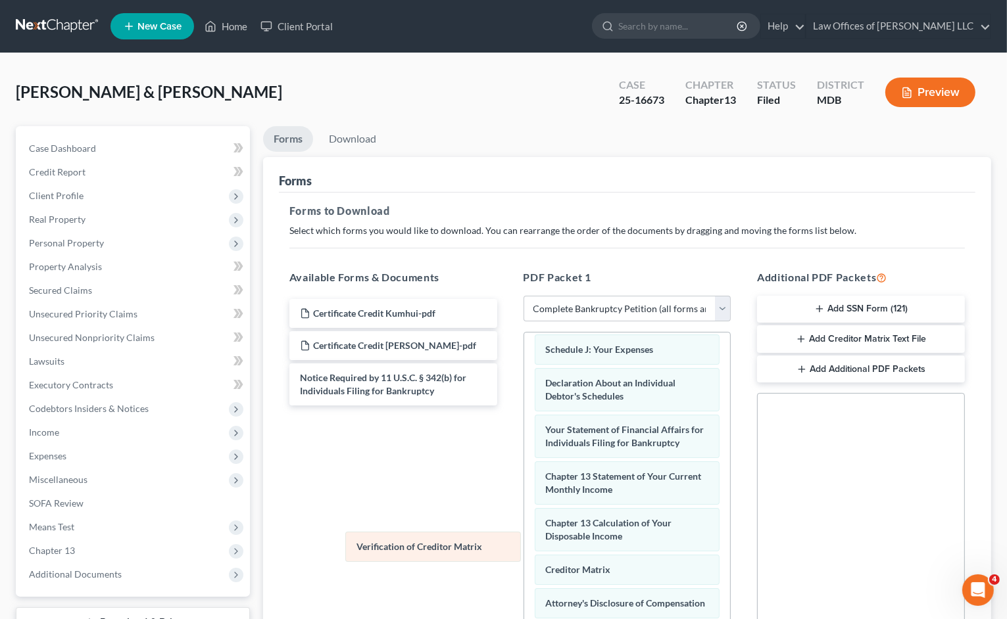
drag, startPoint x: 571, startPoint y: 555, endPoint x: 356, endPoint y: 544, distance: 214.7
click at [524, 545] on div "Verification of Creditor Matrix Voluntary Petition for Individuals Filing for B…" at bounding box center [627, 325] width 206 height 737
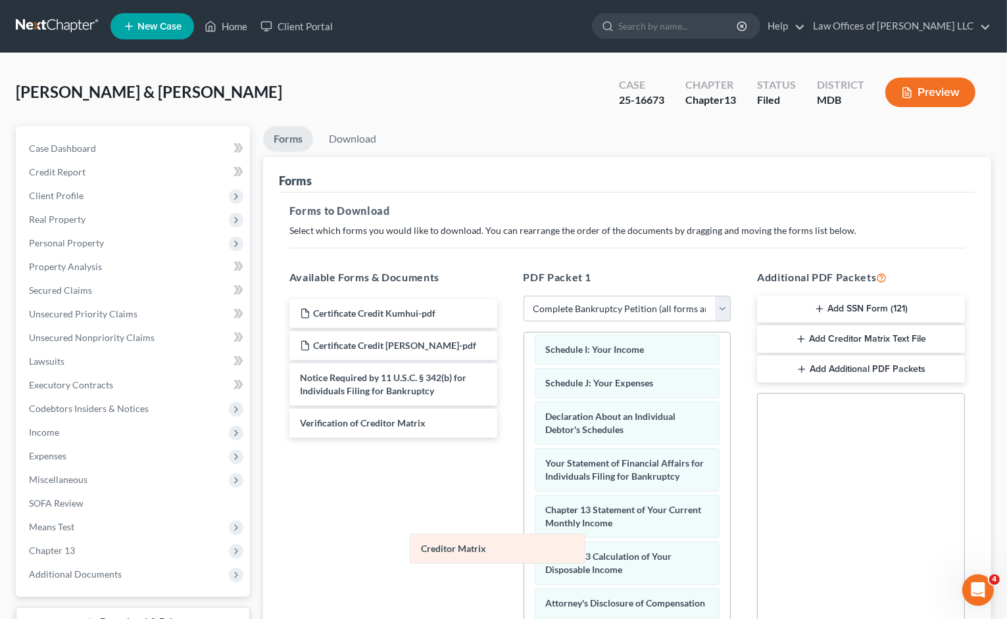
scroll to position [364, 0]
drag, startPoint x: 562, startPoint y: 557, endPoint x: 366, endPoint y: 546, distance: 196.9
click at [524, 546] on div "Creditor Matrix Voluntary Petition for Individuals Filing for Bankruptcy Summar…" at bounding box center [627, 341] width 206 height 703
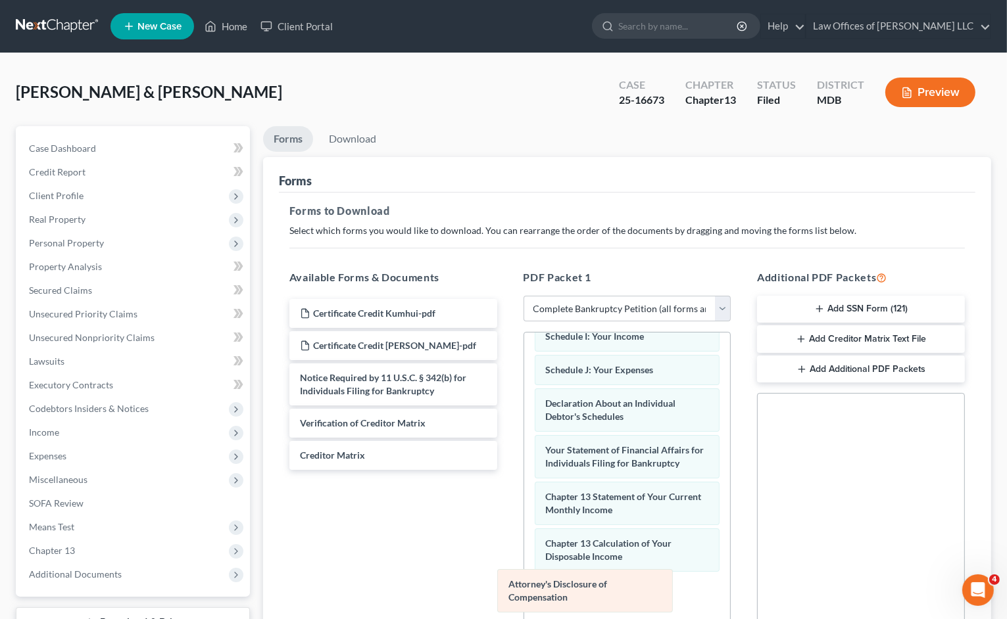
scroll to position [318, 0]
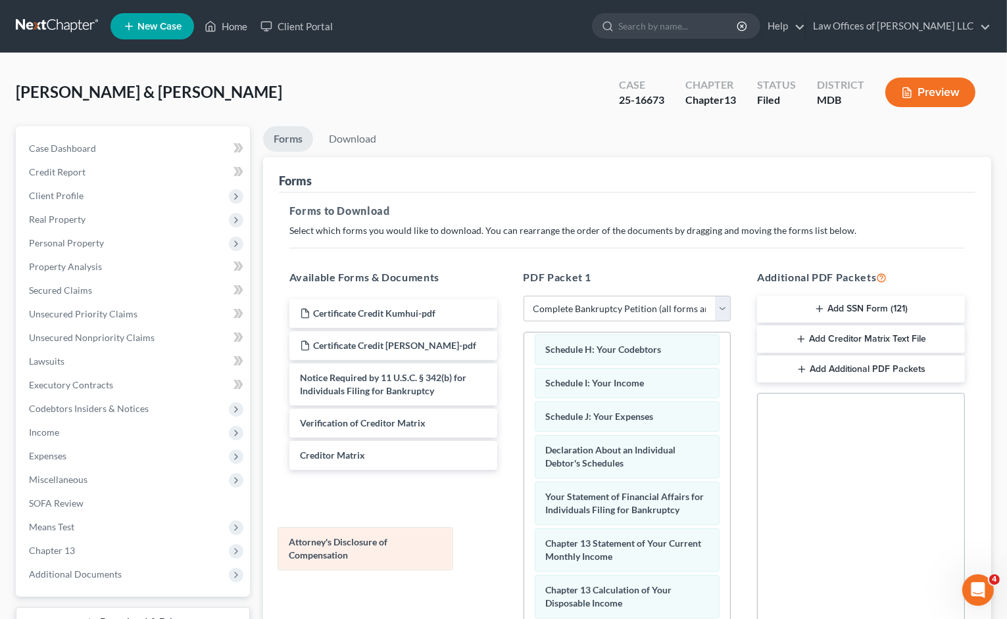
drag, startPoint x: 605, startPoint y: 592, endPoint x: 386, endPoint y: 539, distance: 225.4
click at [524, 544] on div "Attorney's Disclosure of Compensation Voluntary Petition for Individuals Filing…" at bounding box center [627, 358] width 206 height 669
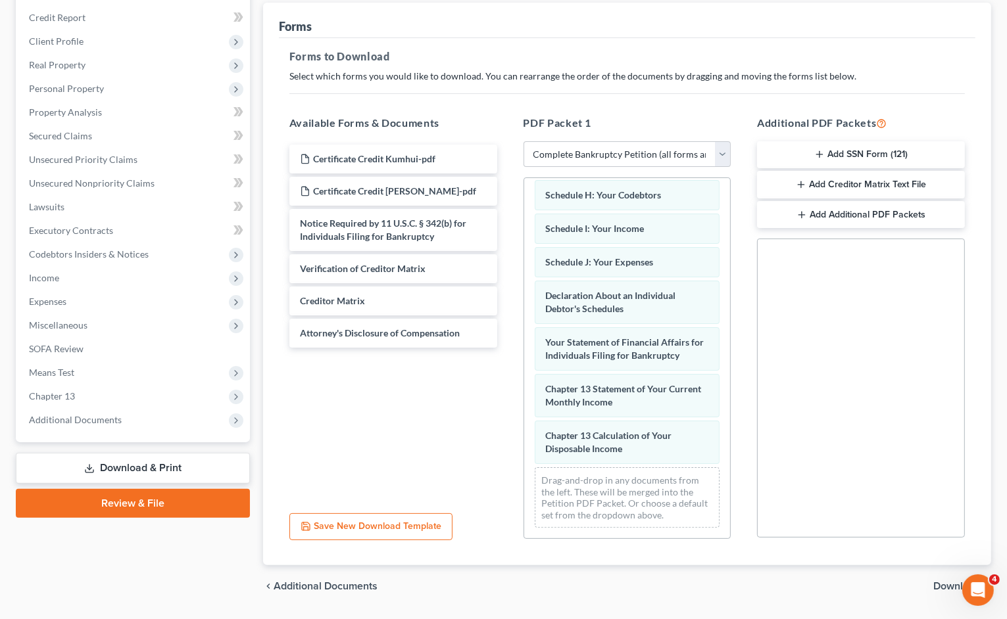
scroll to position [191, 0]
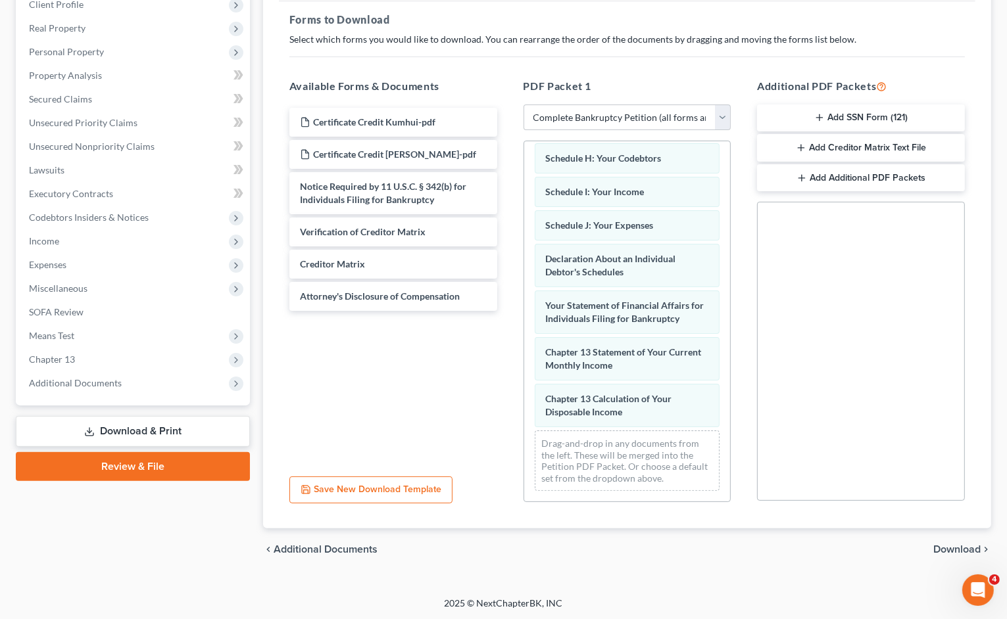
click at [949, 552] on span "Download" at bounding box center [956, 550] width 47 height 11
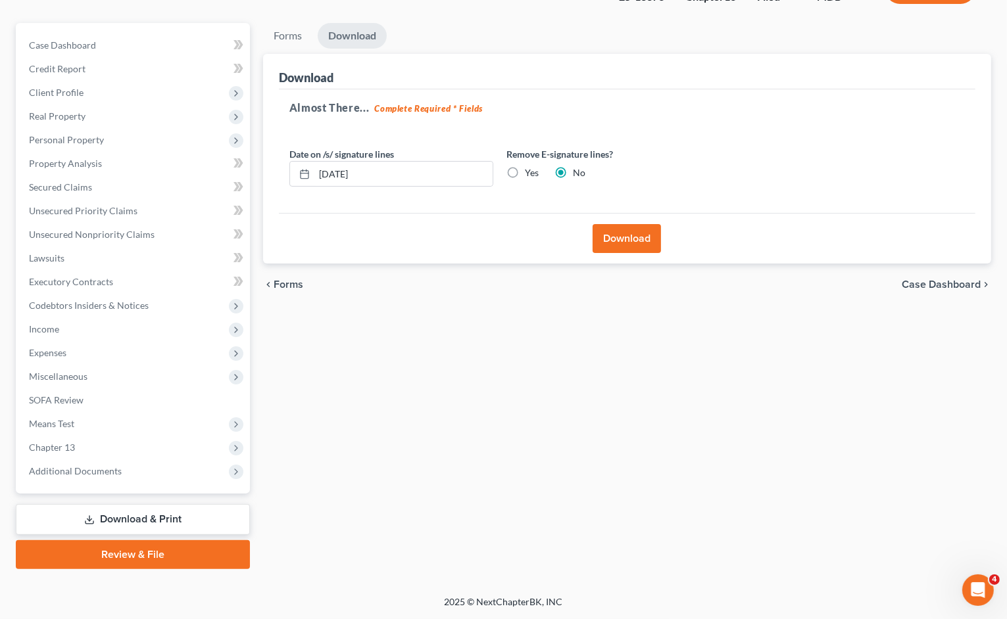
scroll to position [102, 0]
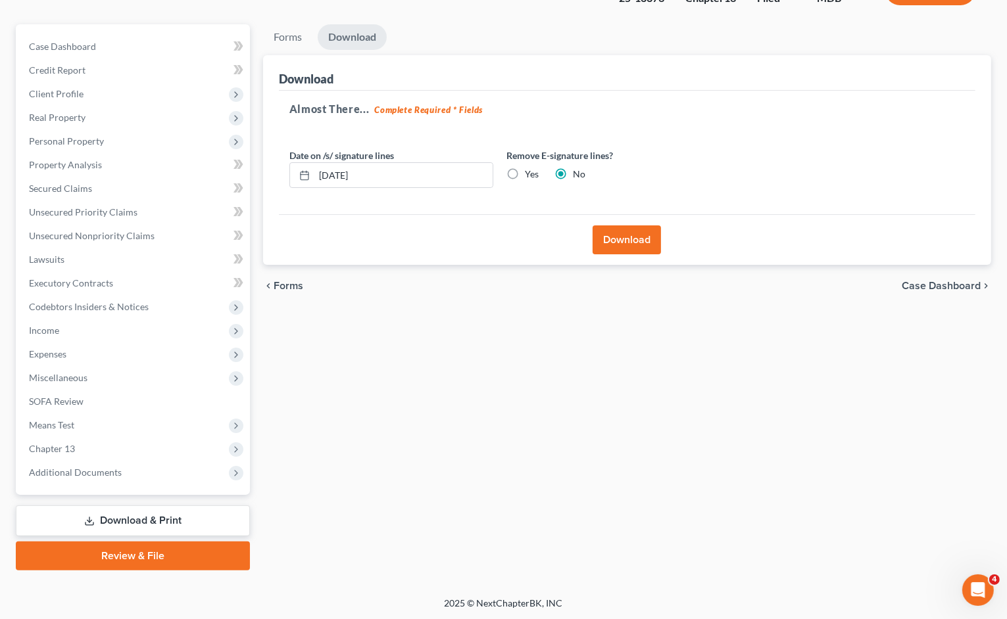
click at [626, 238] on button "Download" at bounding box center [627, 240] width 68 height 29
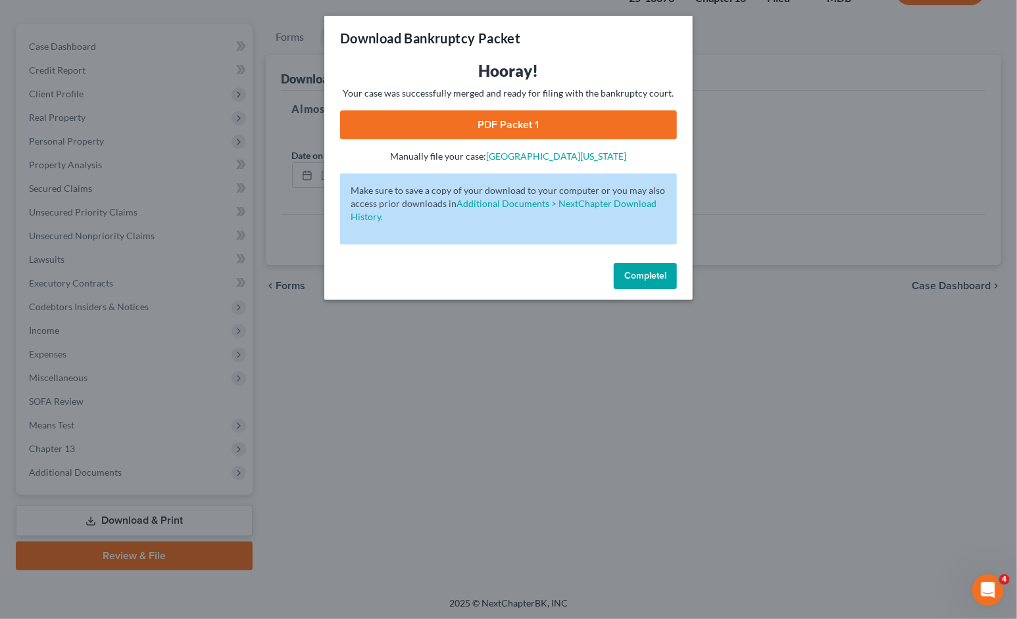
click at [460, 129] on link "PDF Packet 1" at bounding box center [508, 124] width 337 height 29
drag, startPoint x: 631, startPoint y: 278, endPoint x: 616, endPoint y: 279, distance: 15.1
click at [631, 278] on span "Complete!" at bounding box center [645, 275] width 42 height 11
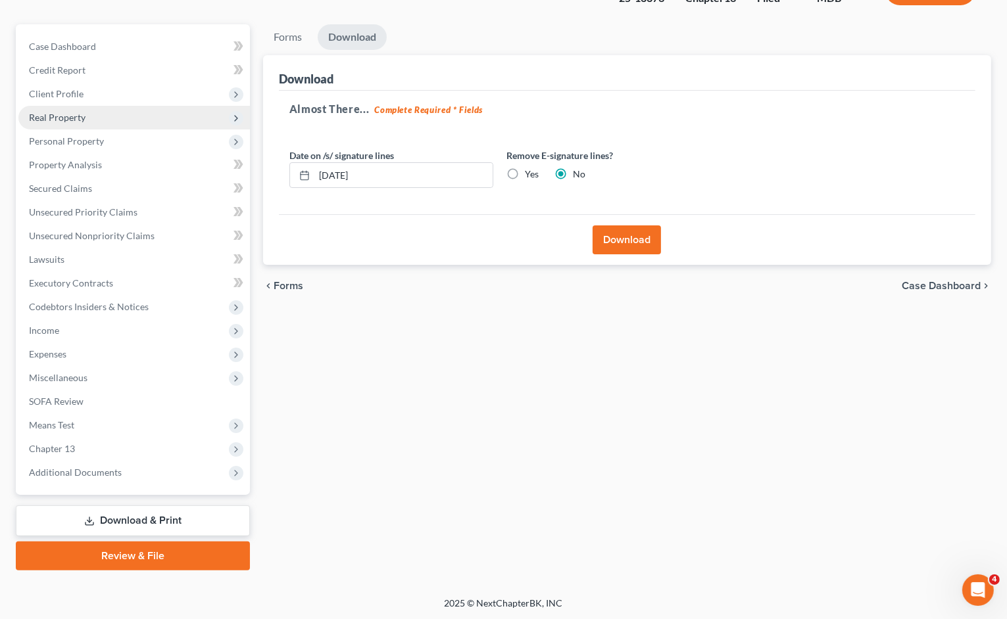
click at [82, 118] on span "Real Property" at bounding box center [57, 117] width 57 height 11
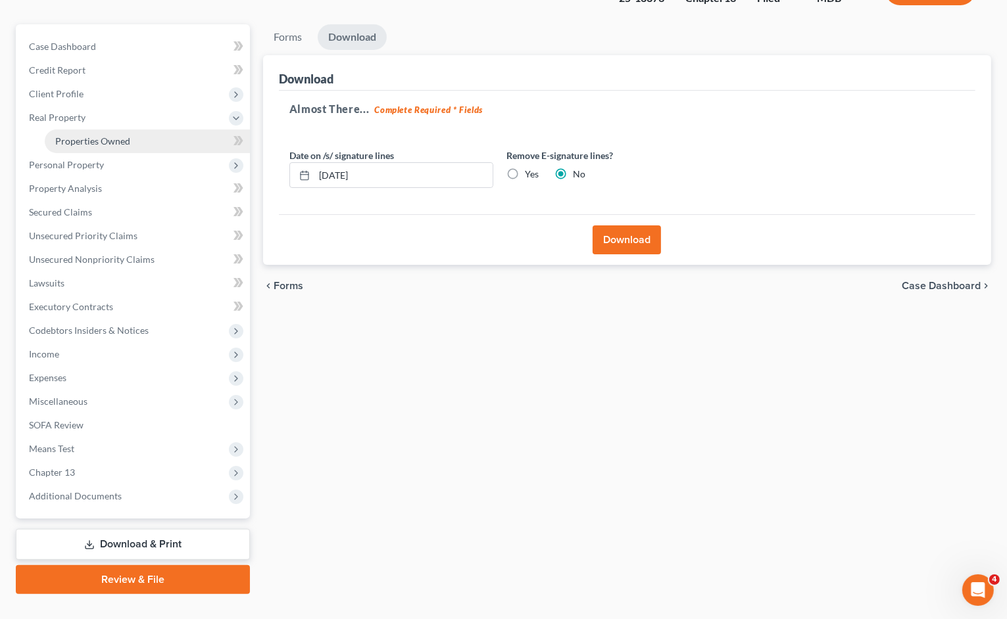
click at [114, 141] on span "Properties Owned" at bounding box center [92, 140] width 75 height 11
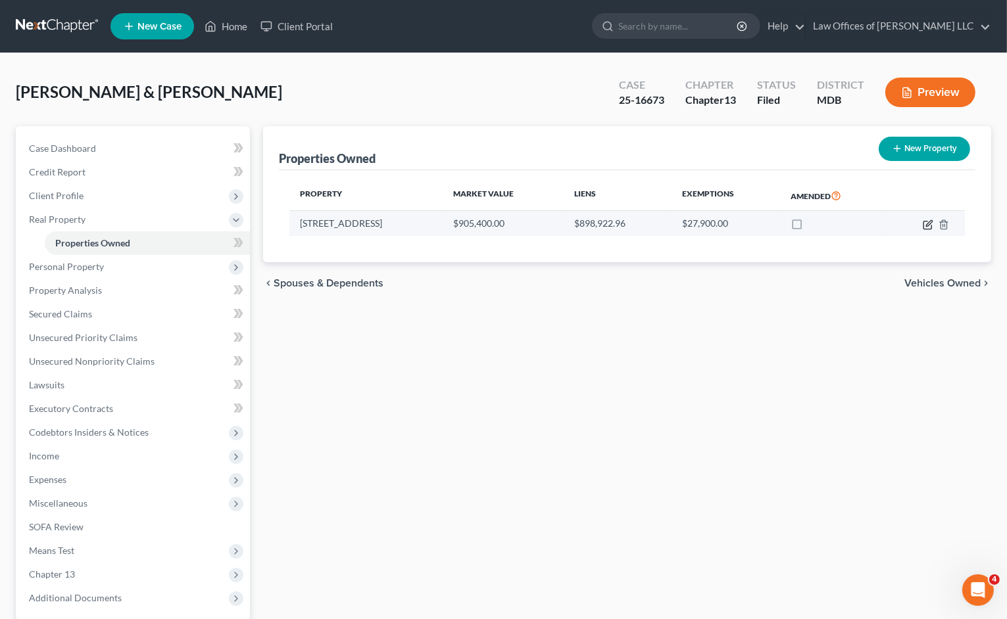
click at [928, 224] on icon "button" at bounding box center [928, 225] width 11 height 11
select select "21"
select select "3"
select select "7"
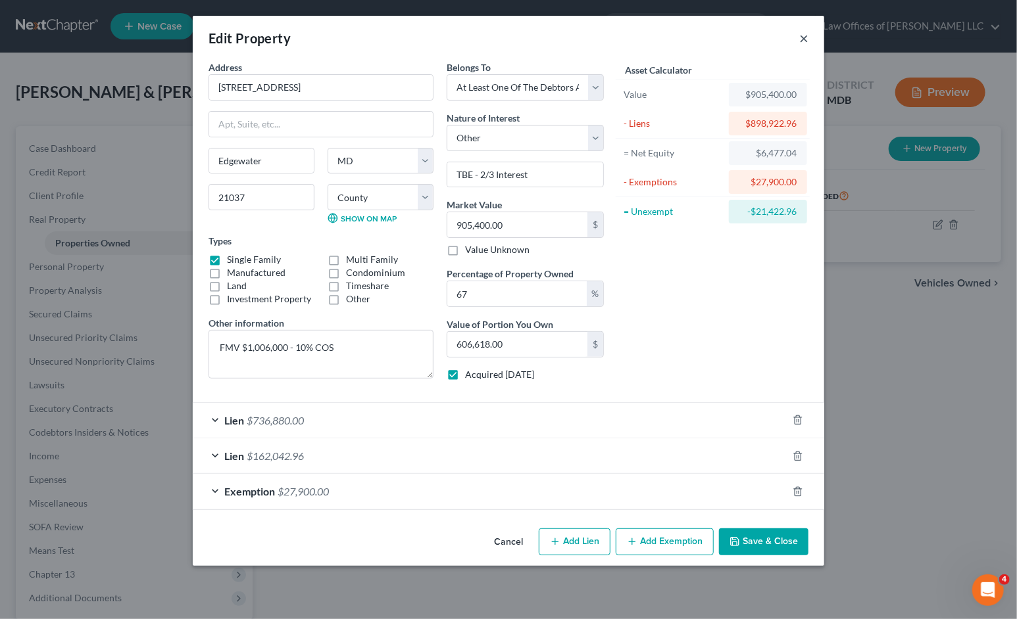
click at [800, 36] on button "×" at bounding box center [803, 38] width 9 height 16
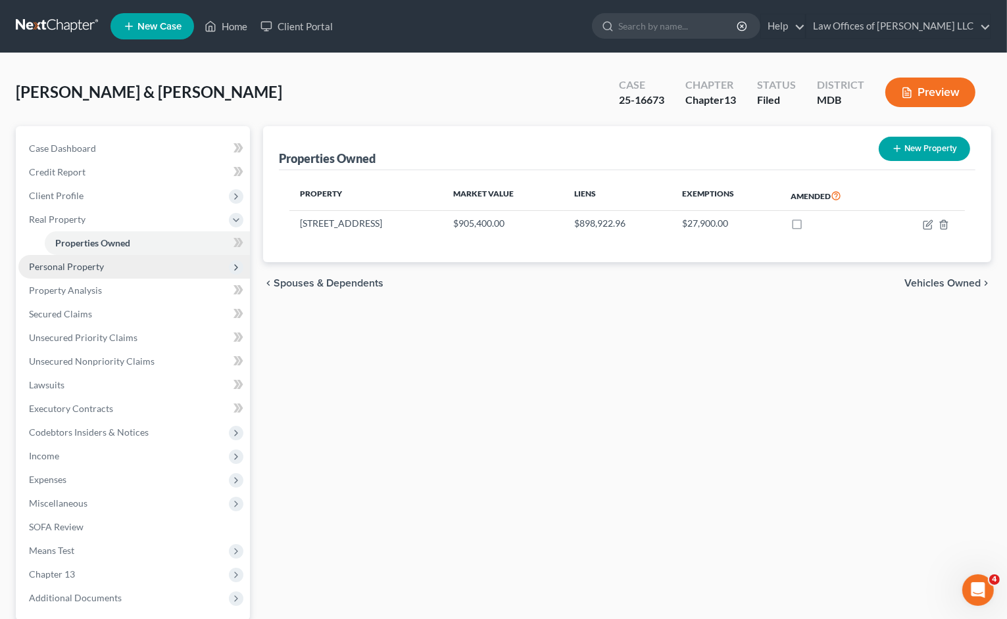
click at [68, 272] on span "Personal Property" at bounding box center [66, 266] width 75 height 11
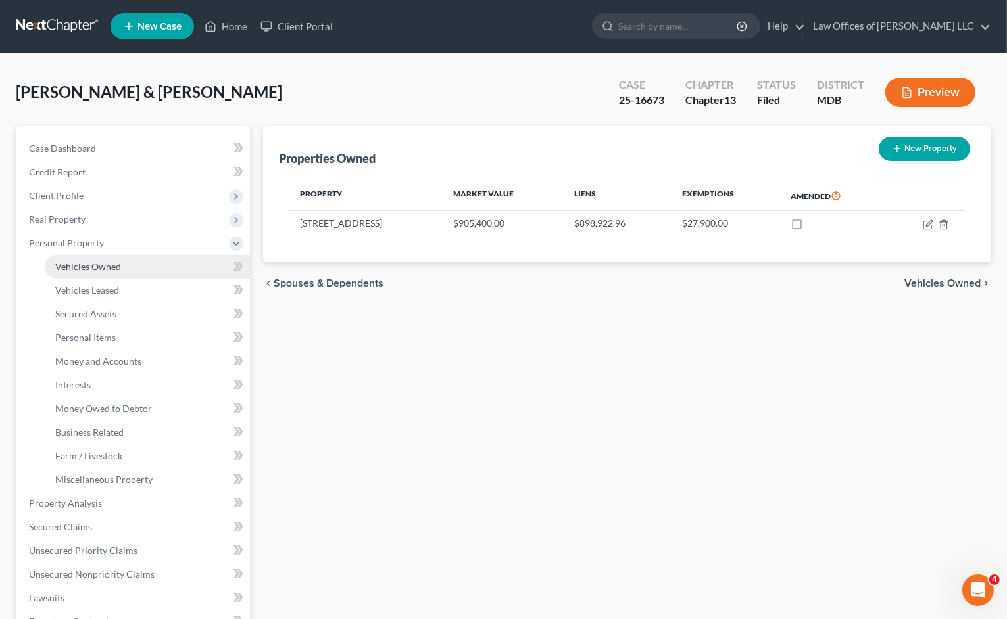
click at [99, 274] on link "Vehicles Owned" at bounding box center [147, 267] width 205 height 24
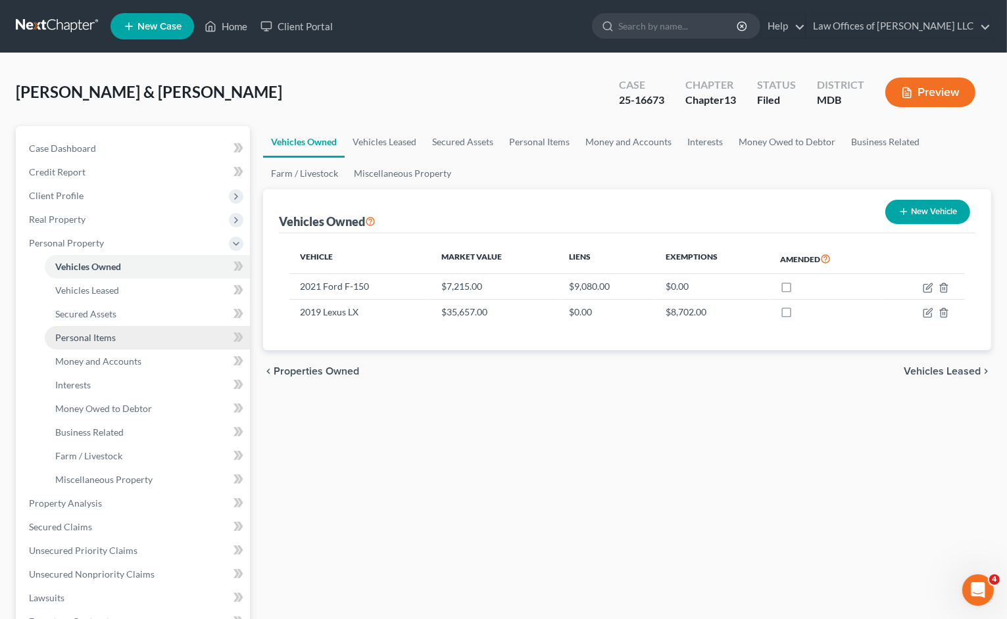
click at [118, 333] on link "Personal Items" at bounding box center [147, 338] width 205 height 24
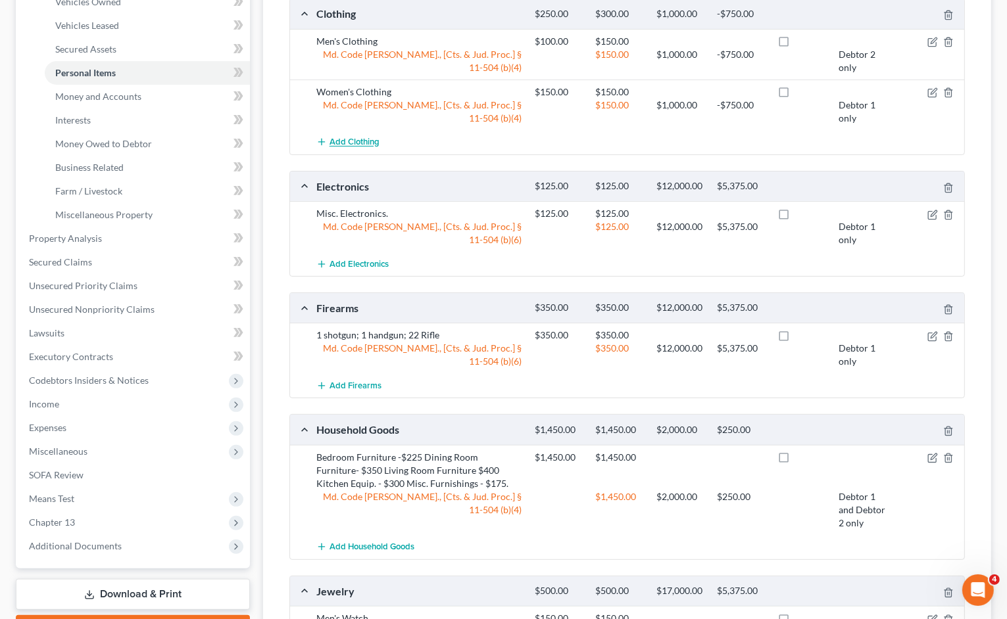
scroll to position [66, 0]
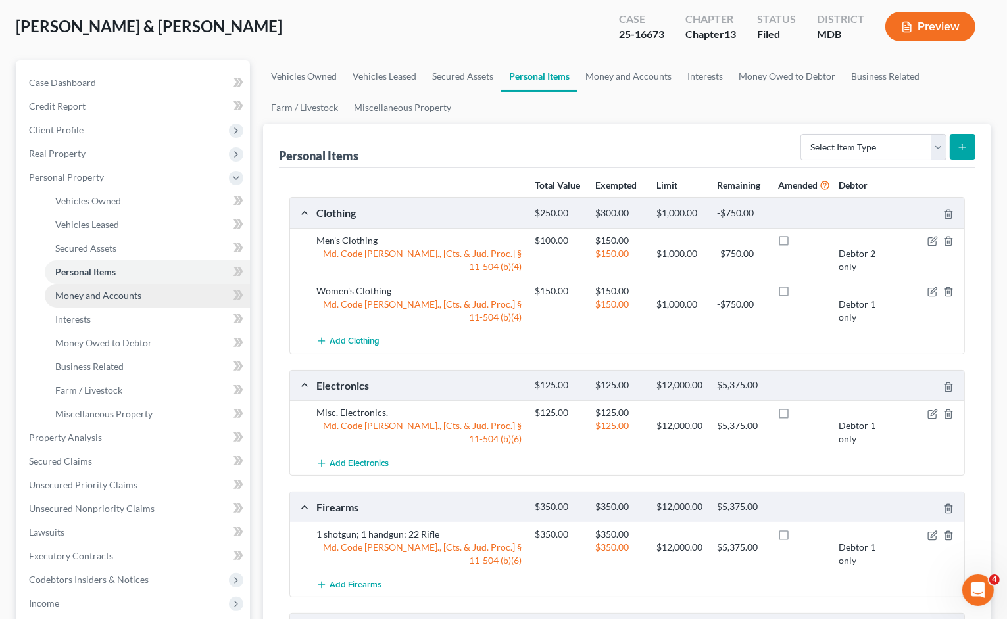
click at [97, 295] on span "Money and Accounts" at bounding box center [98, 295] width 86 height 11
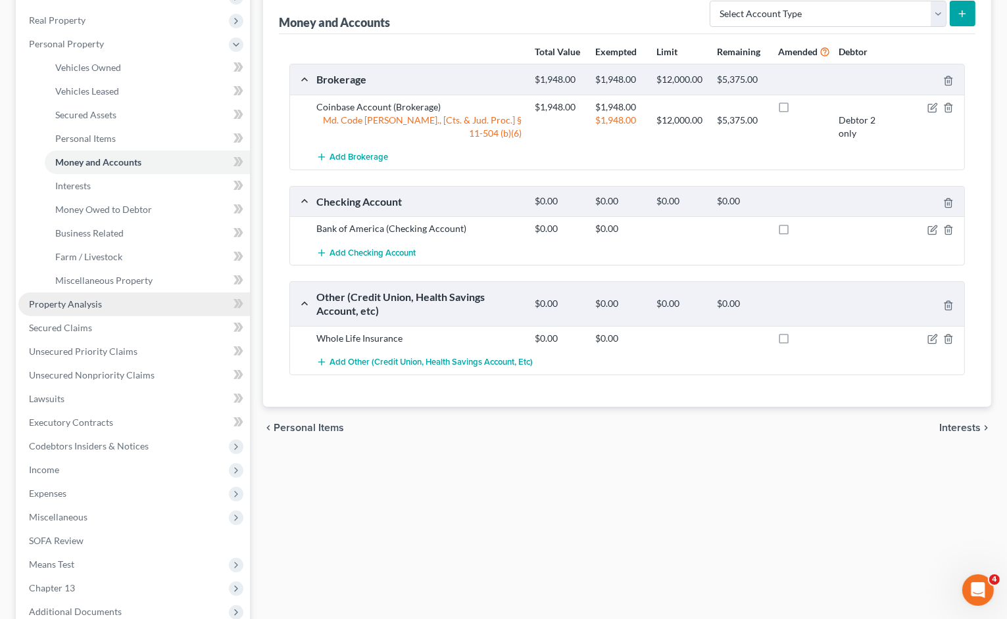
scroll to position [197, 0]
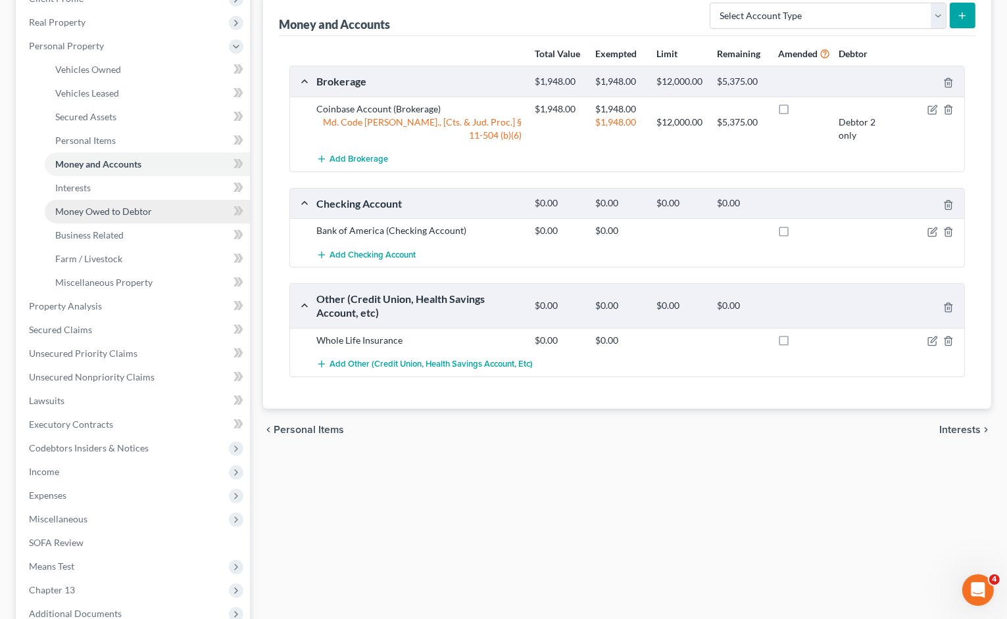
click at [133, 218] on link "Money Owed to Debtor" at bounding box center [147, 212] width 205 height 24
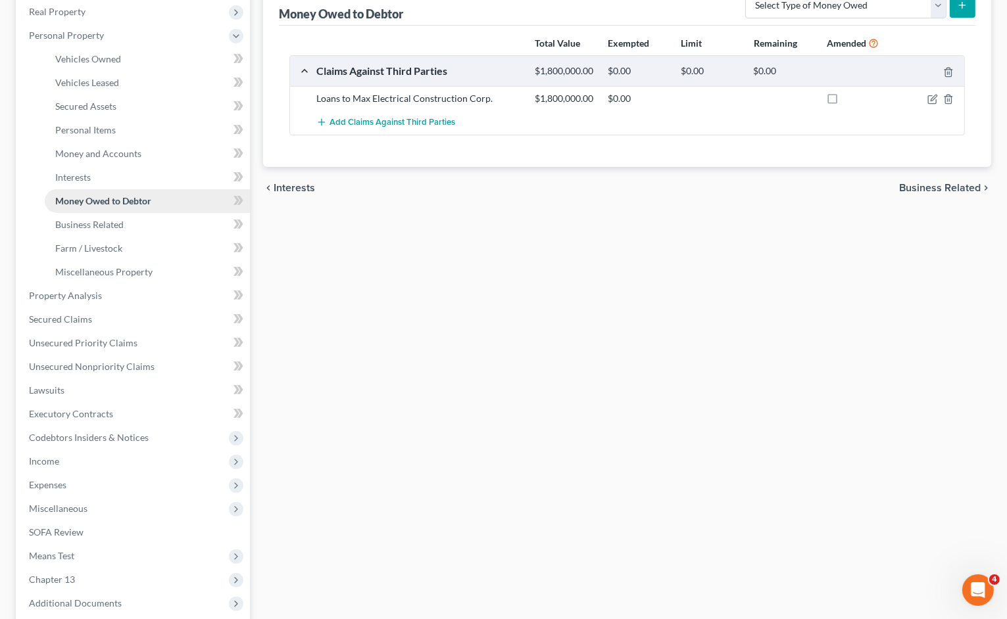
scroll to position [339, 0]
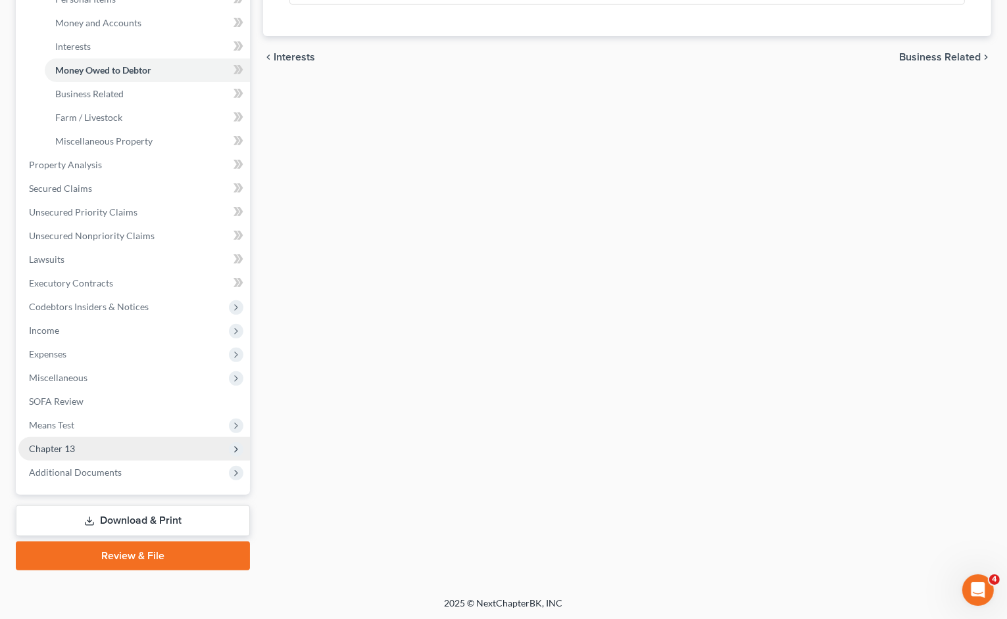
click at [97, 440] on span "Chapter 13" at bounding box center [133, 449] width 231 height 24
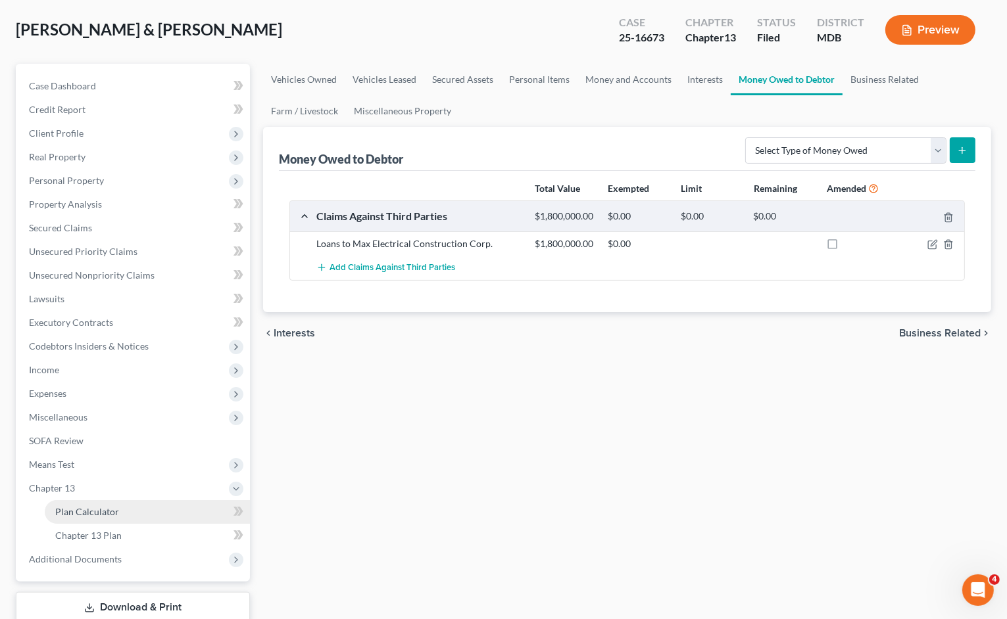
scroll to position [66, 0]
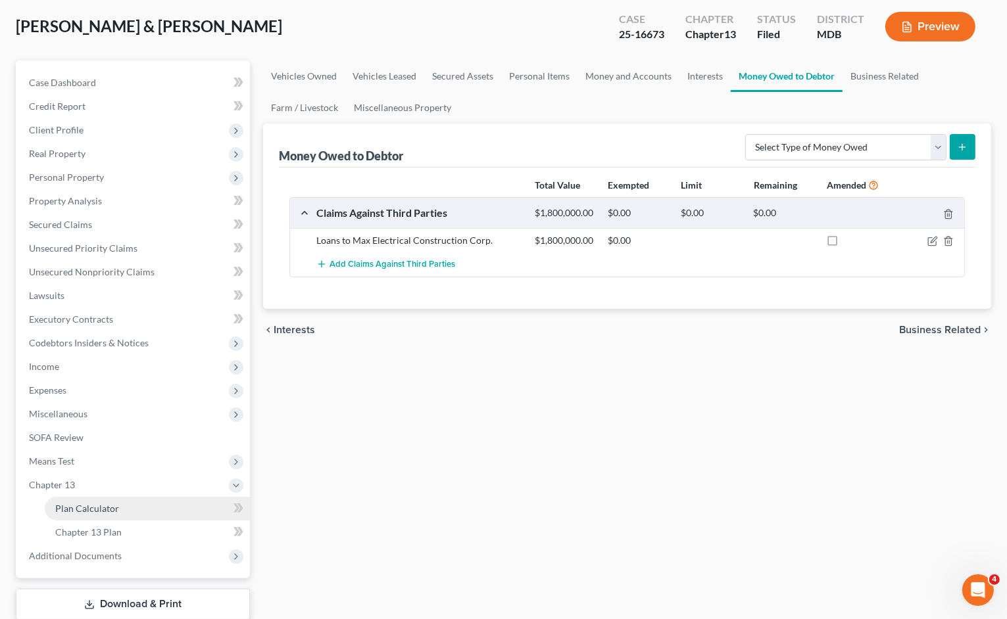
click at [92, 520] on link "Plan Calculator" at bounding box center [147, 509] width 205 height 24
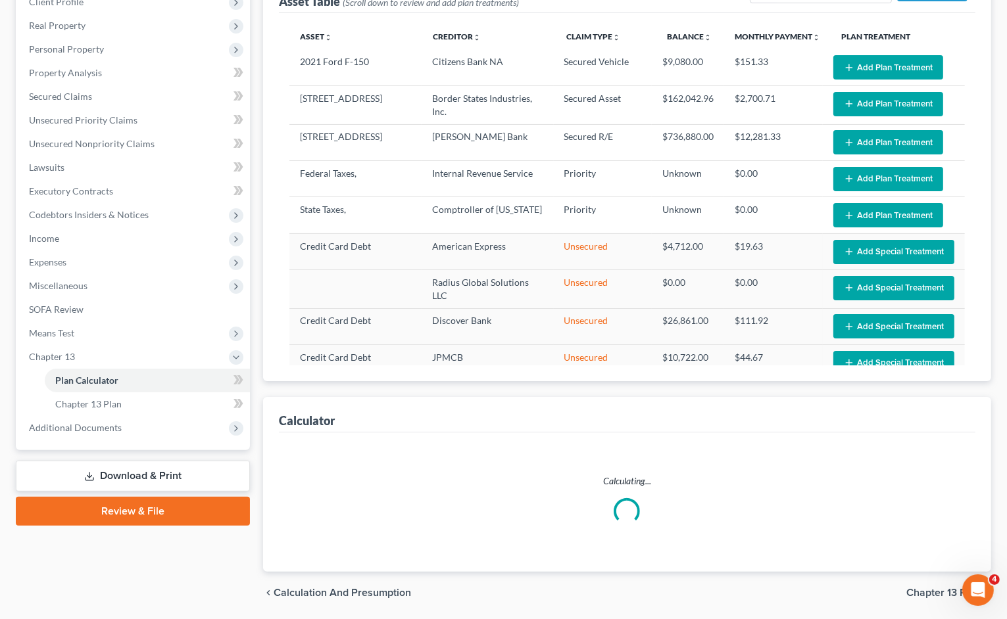
scroll to position [237, 0]
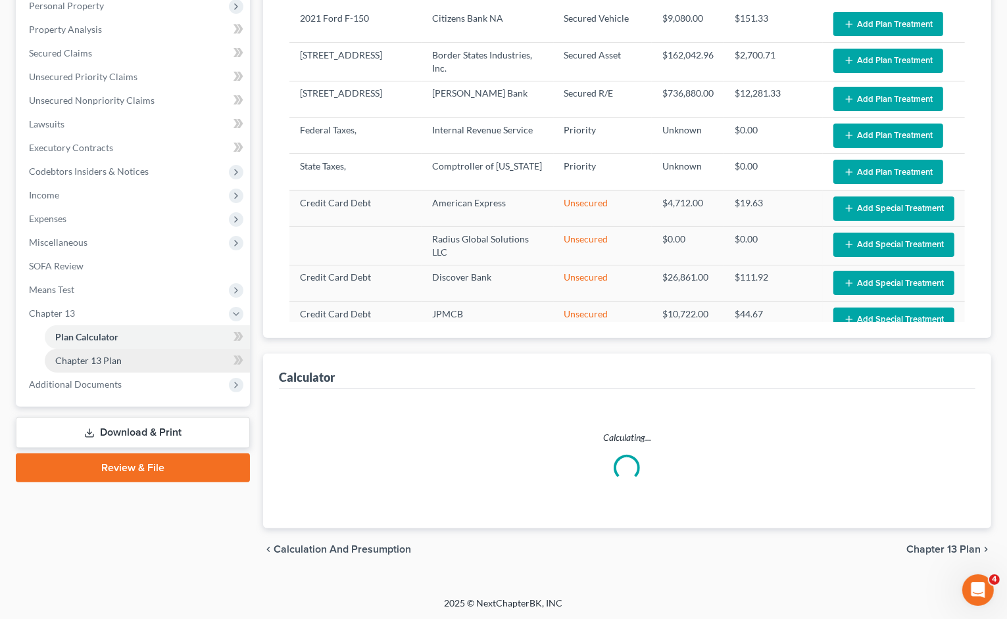
select select "59"
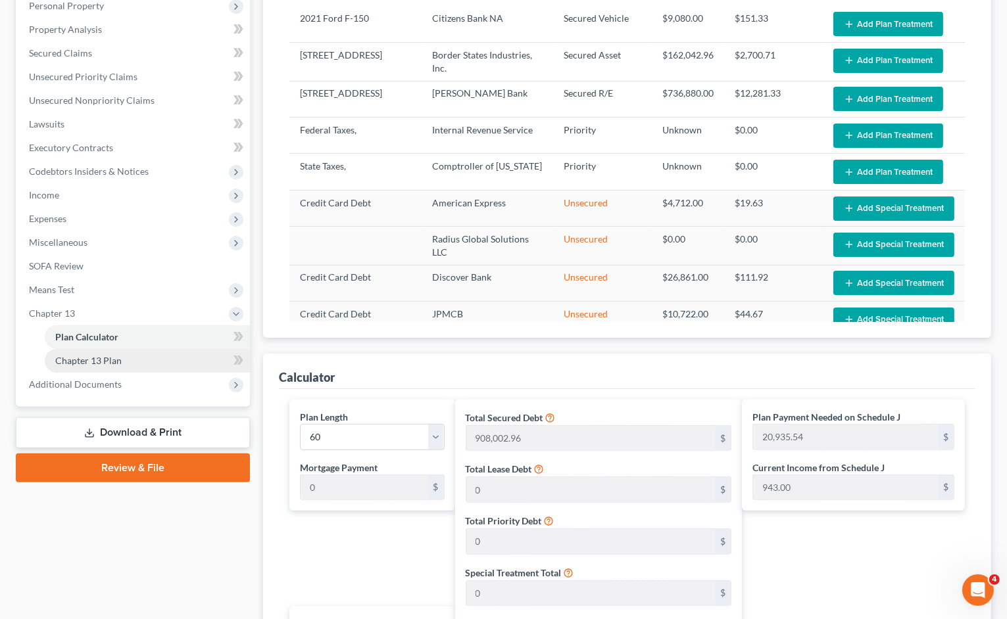
click at [120, 358] on link "Chapter 13 Plan" at bounding box center [147, 361] width 205 height 24
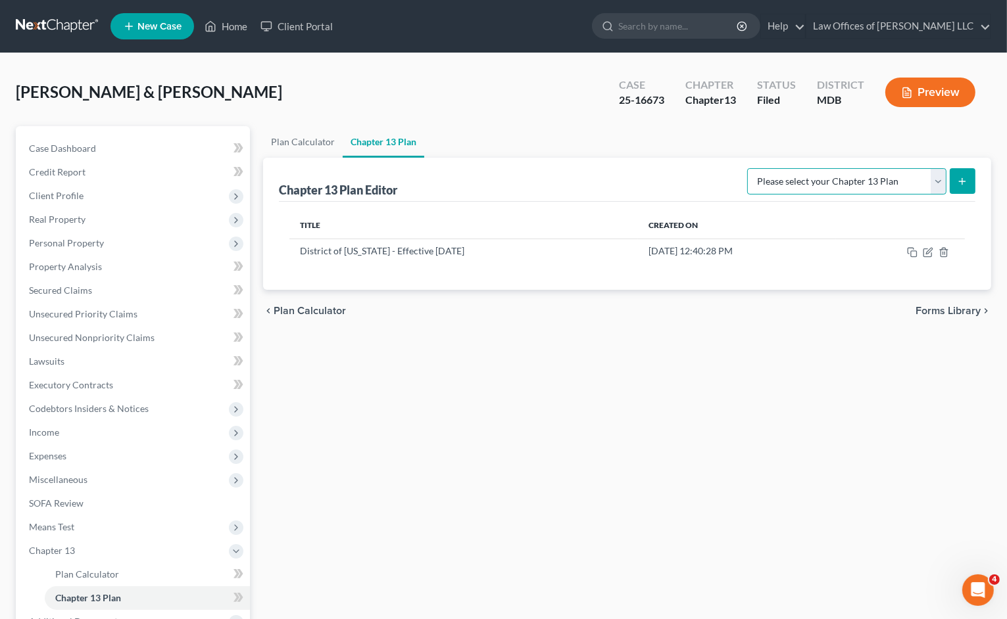
click at [845, 178] on select "Please select your Chapter 13 Plan District of [US_STATE][GEOGRAPHIC_DATA] of […" at bounding box center [846, 181] width 199 height 26
click at [845, 174] on select "Please select your Chapter 13 Plan District of [US_STATE][GEOGRAPHIC_DATA] of […" at bounding box center [846, 181] width 199 height 26
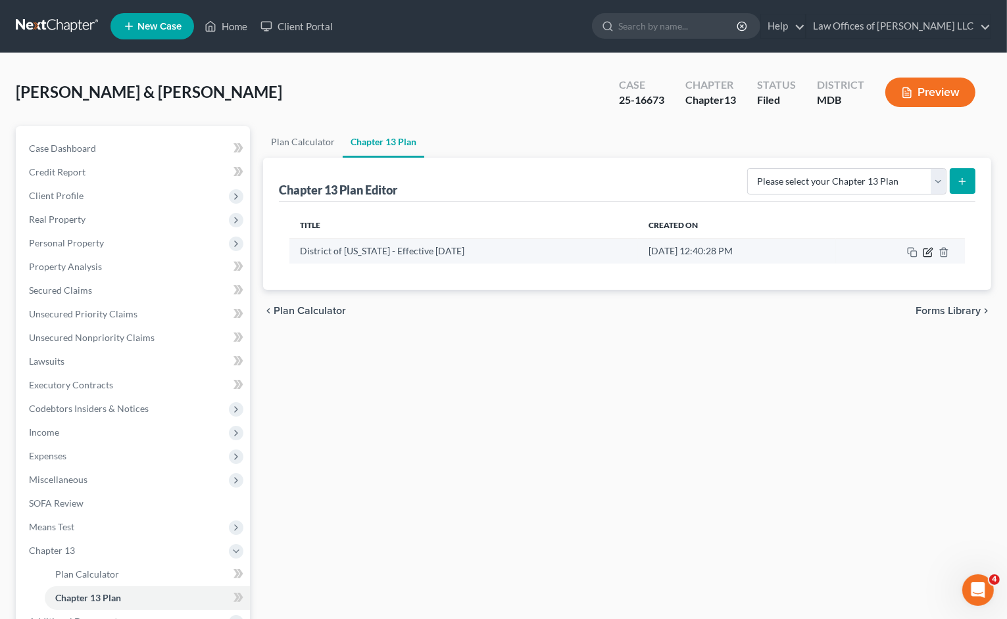
click at [929, 251] on icon "button" at bounding box center [928, 252] width 11 height 11
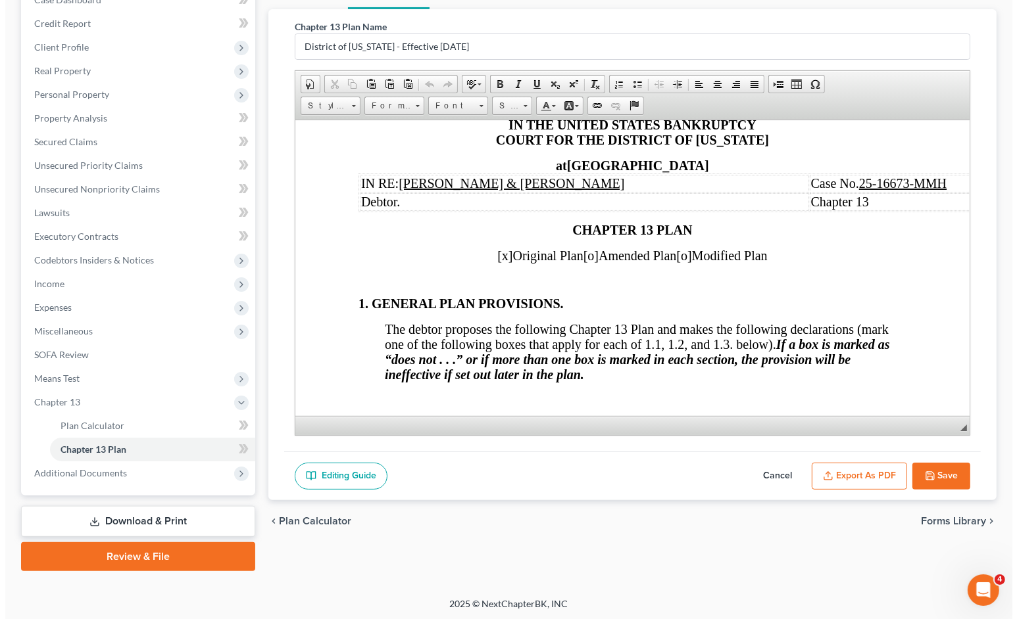
scroll to position [149, 0]
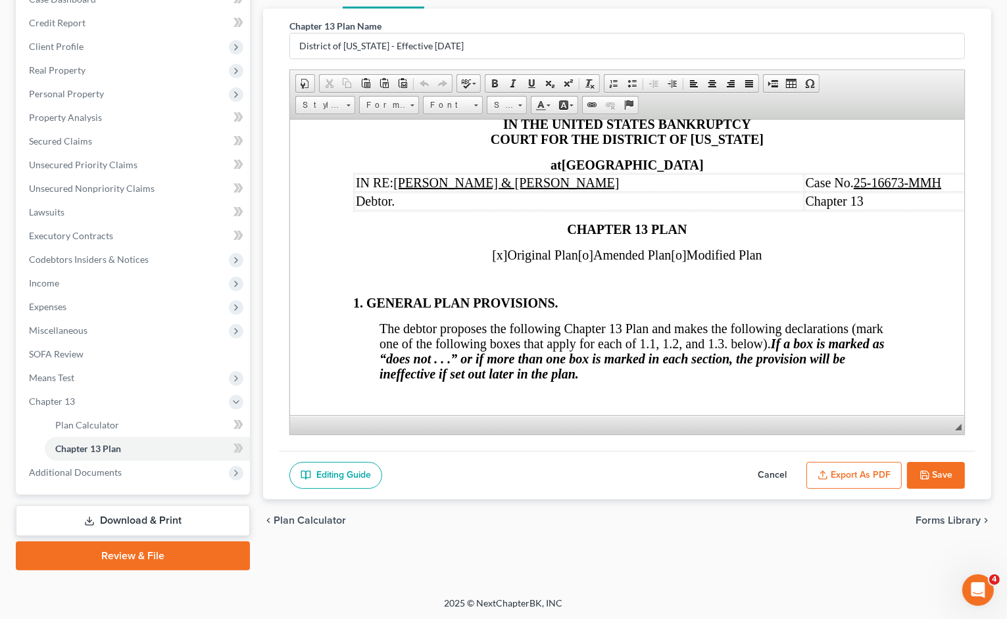
click at [855, 473] on button "Export as PDF" at bounding box center [853, 476] width 95 height 28
